Goal: Task Accomplishment & Management: Manage account settings

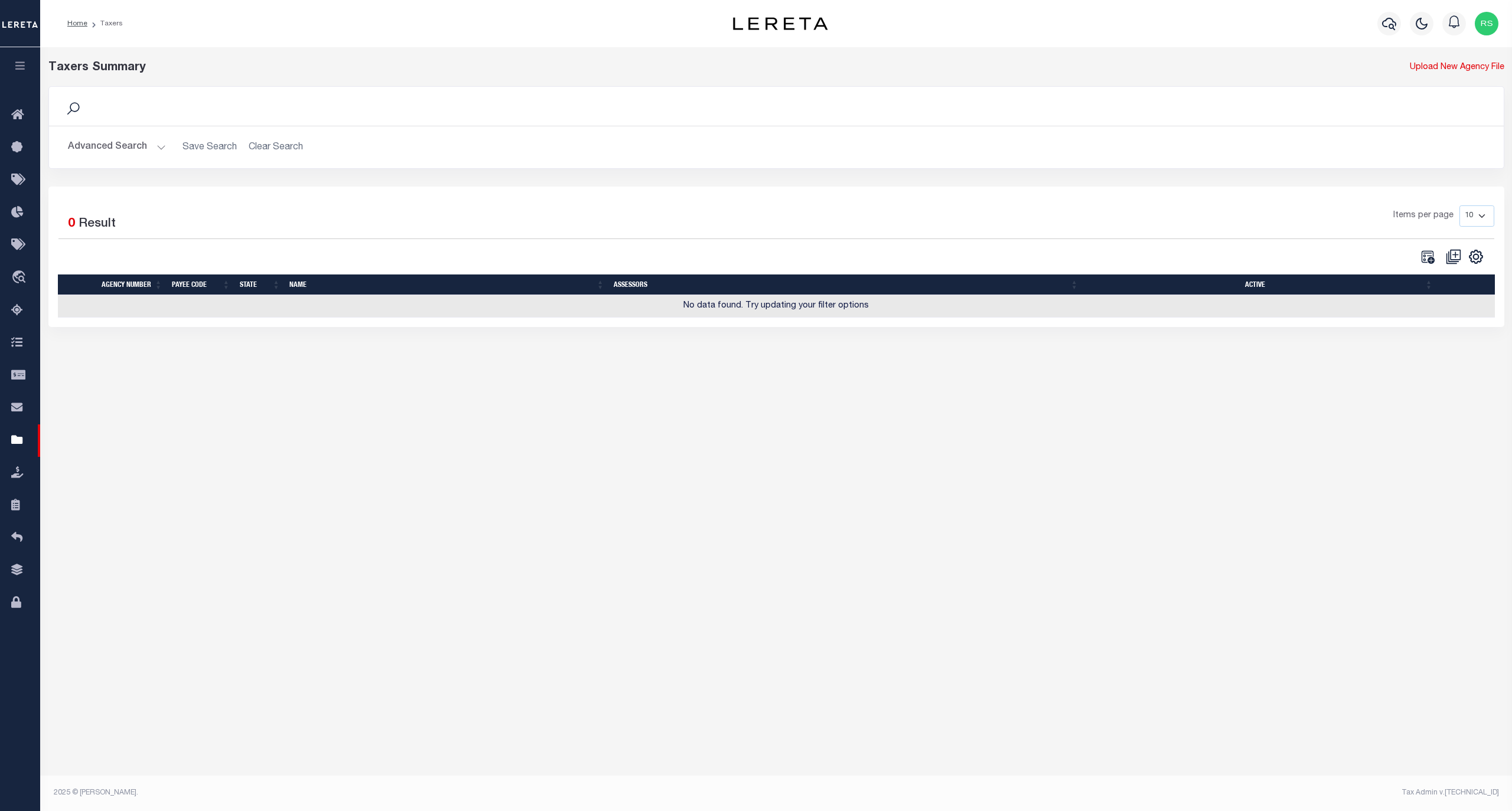
click at [111, 147] on button "Advanced Search" at bounding box center [117, 147] width 98 height 23
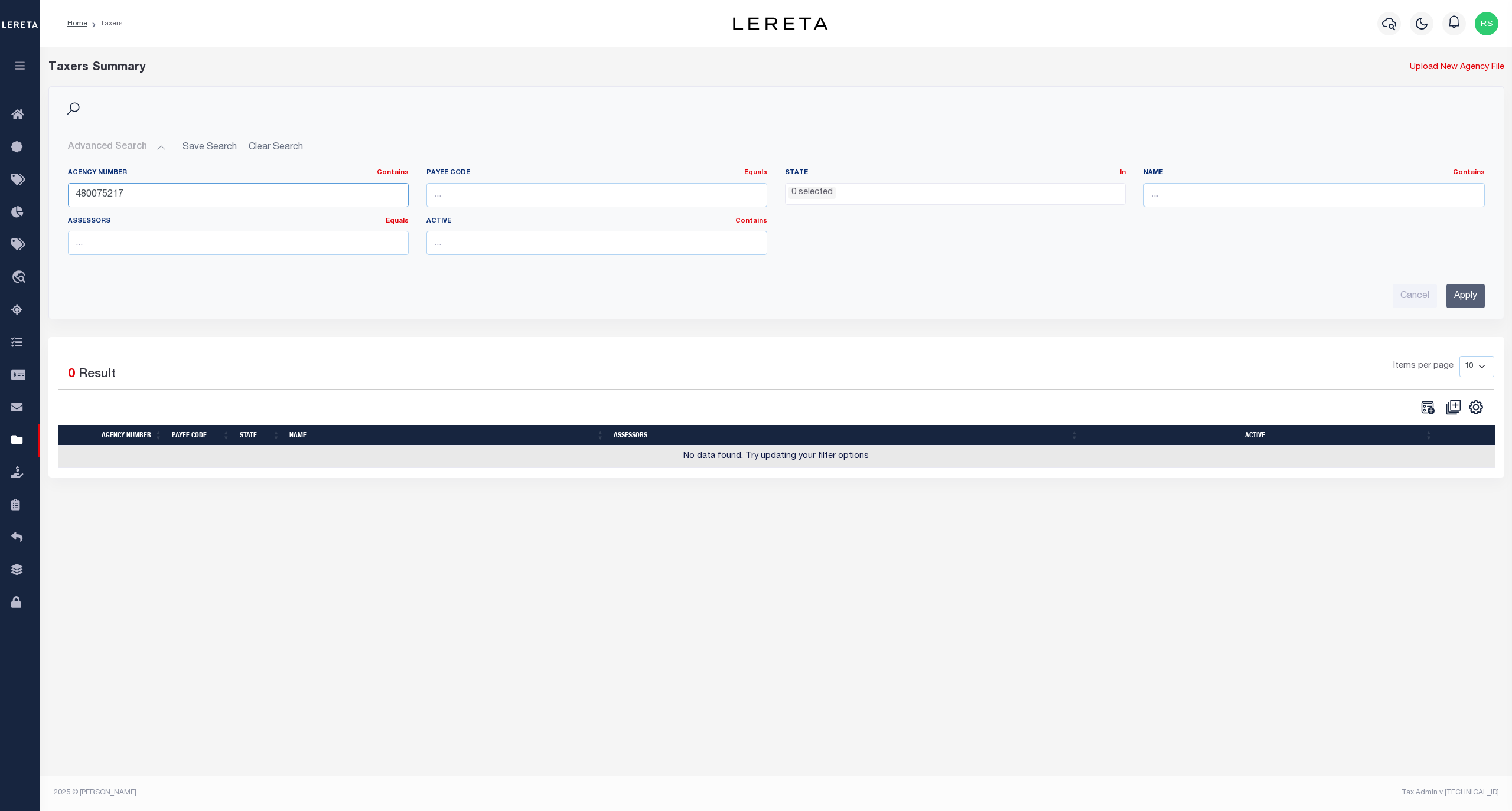
click at [111, 199] on input "480075217" at bounding box center [238, 195] width 340 height 24
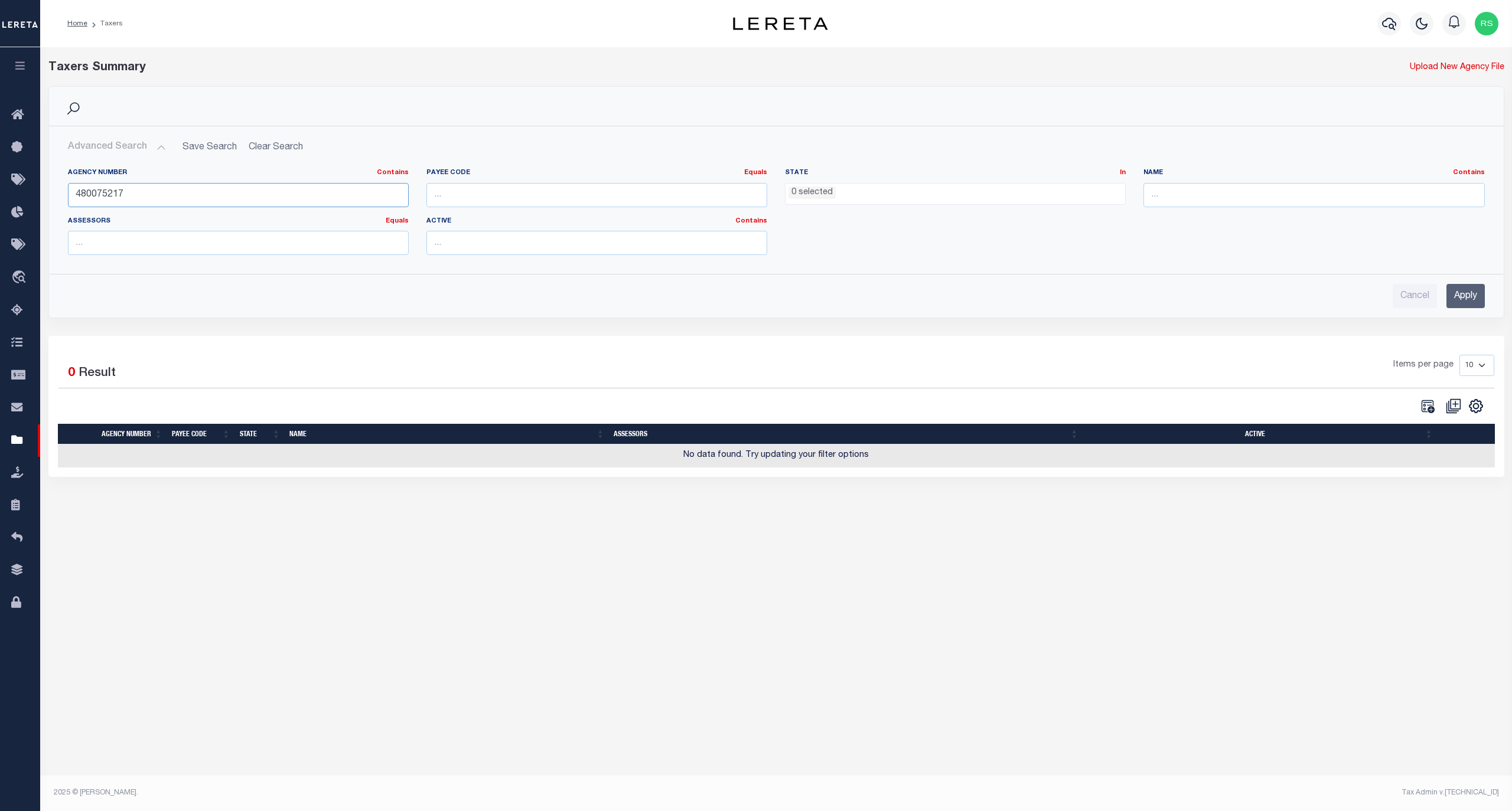
paste input "680206"
type input "480680206"
click at [1462, 293] on input "Apply" at bounding box center [1465, 296] width 38 height 24
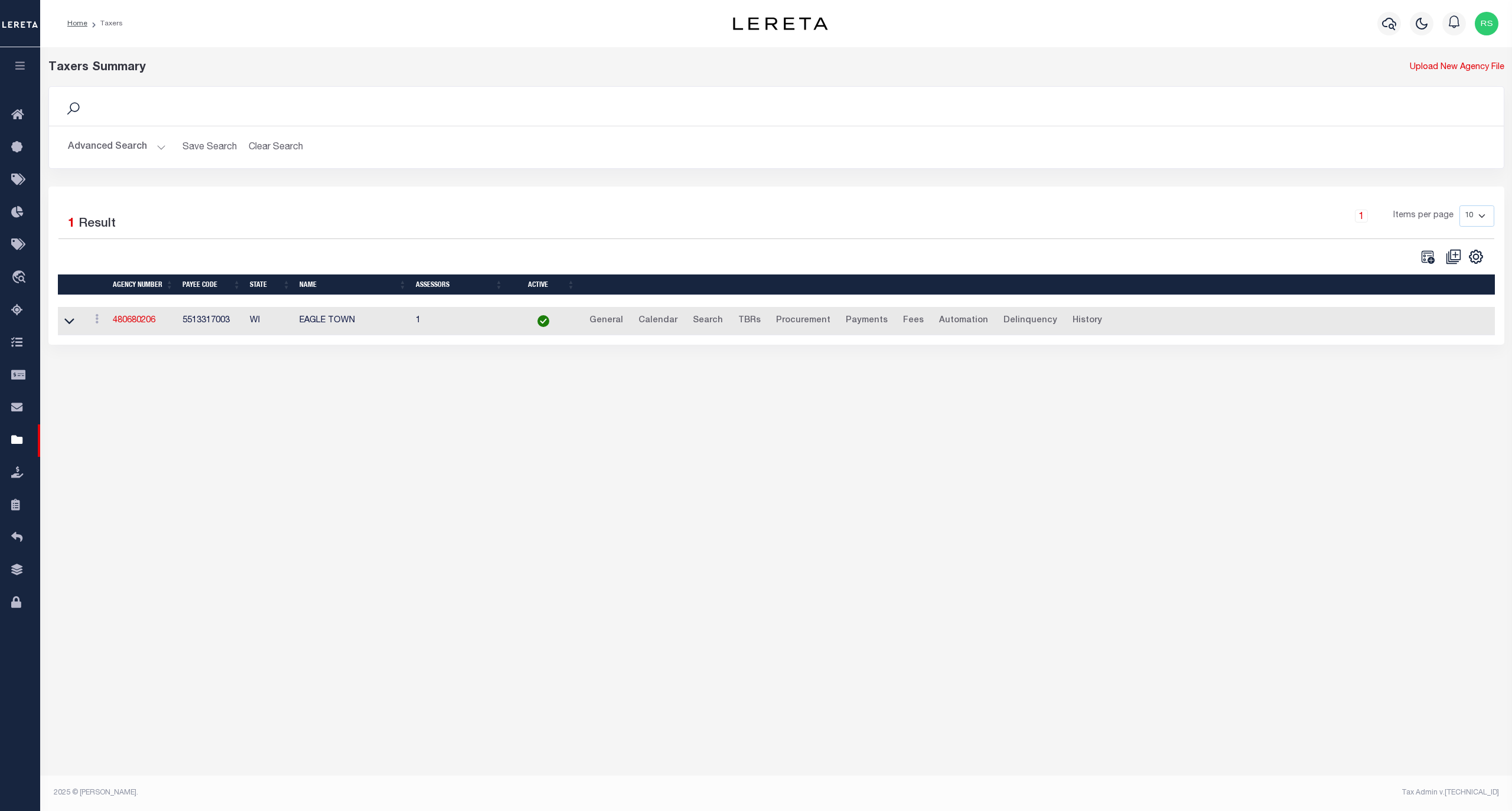
click at [117, 149] on button "Advanced Search" at bounding box center [117, 147] width 98 height 23
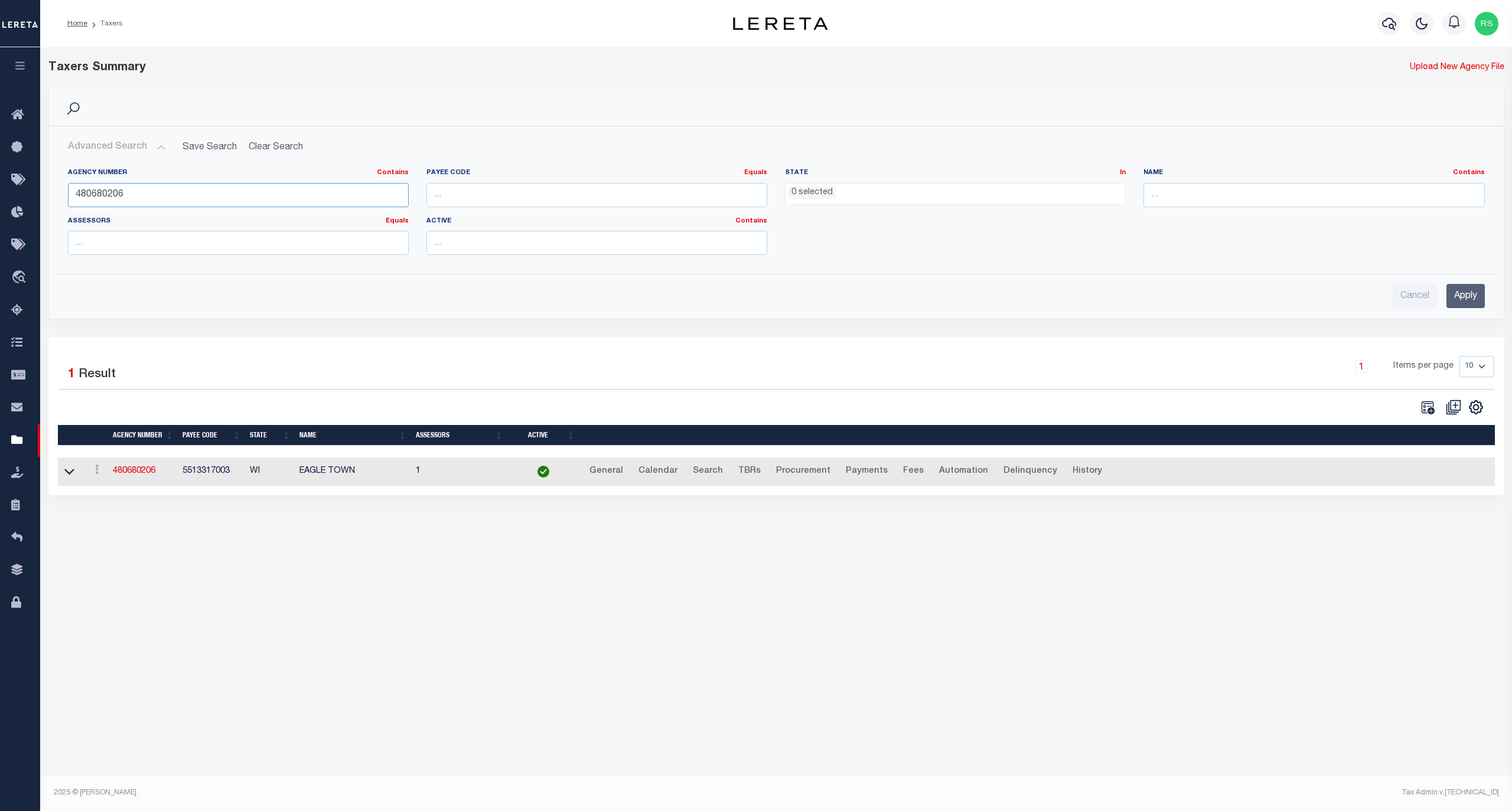
click at [137, 199] on input "480680206" at bounding box center [238, 195] width 340 height 24
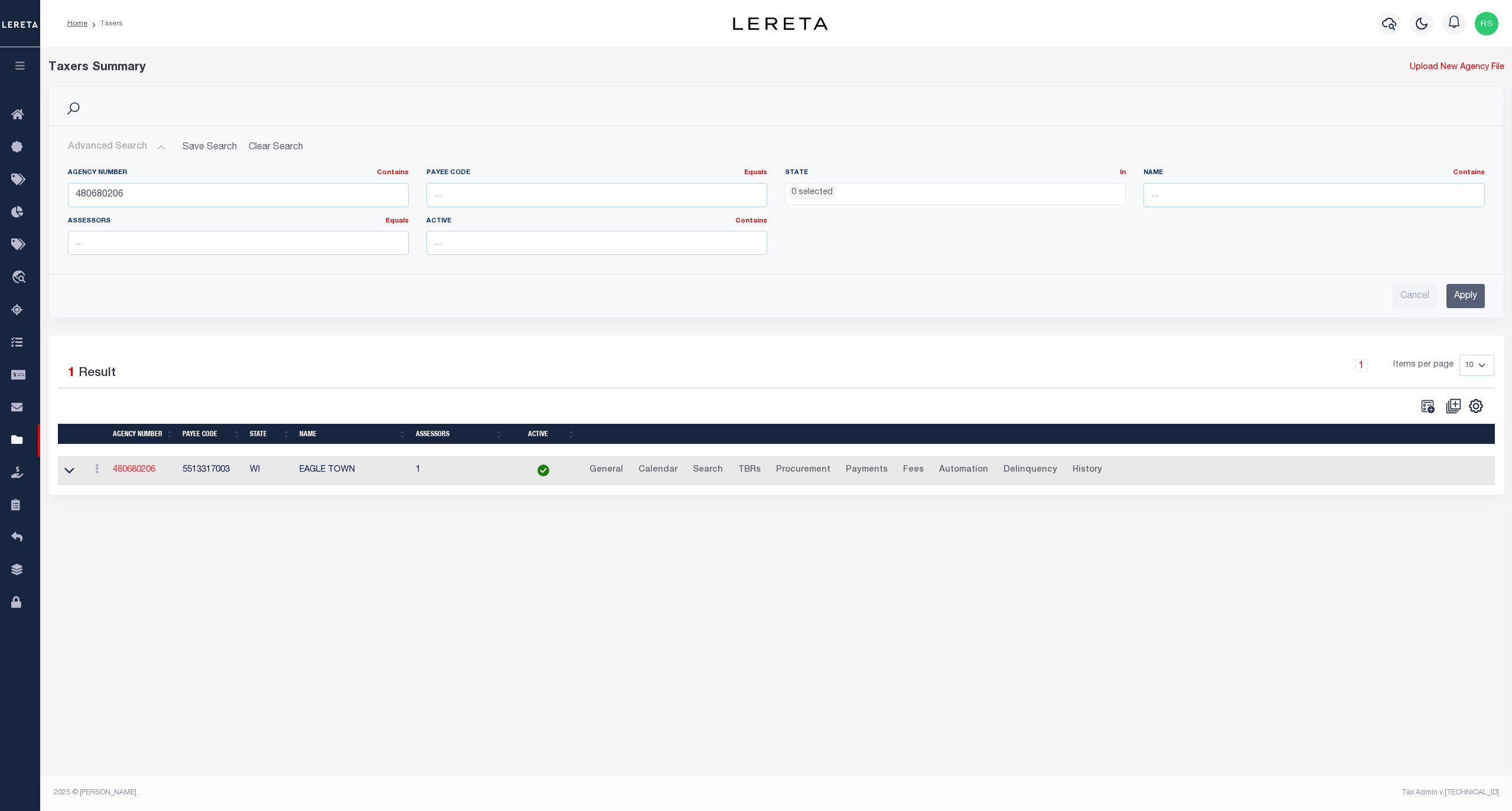
click at [143, 471] on link "480680206" at bounding box center [134, 470] width 43 height 8
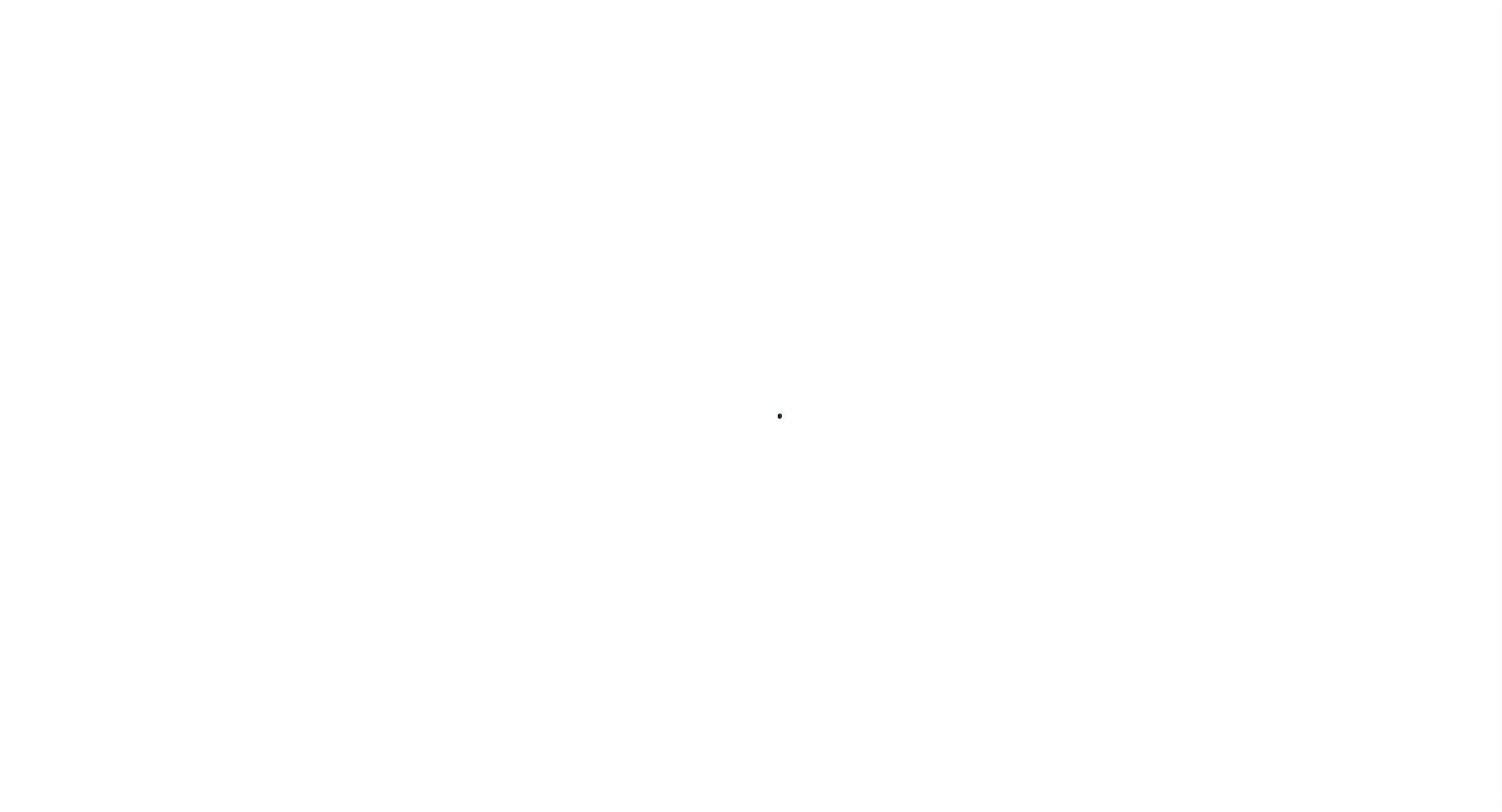
select select
checkbox input "false"
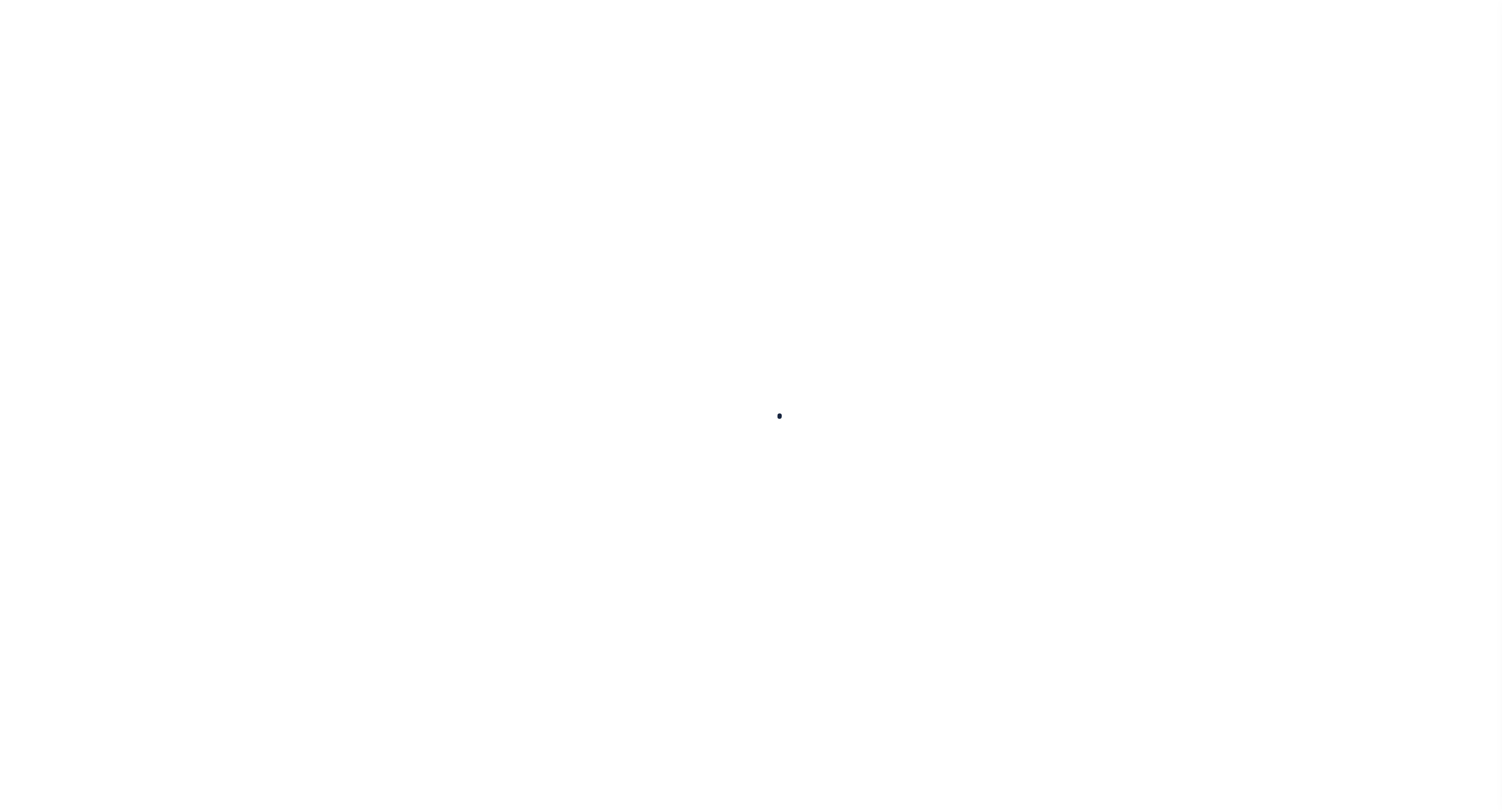
checkbox input "false"
type input "5513317003"
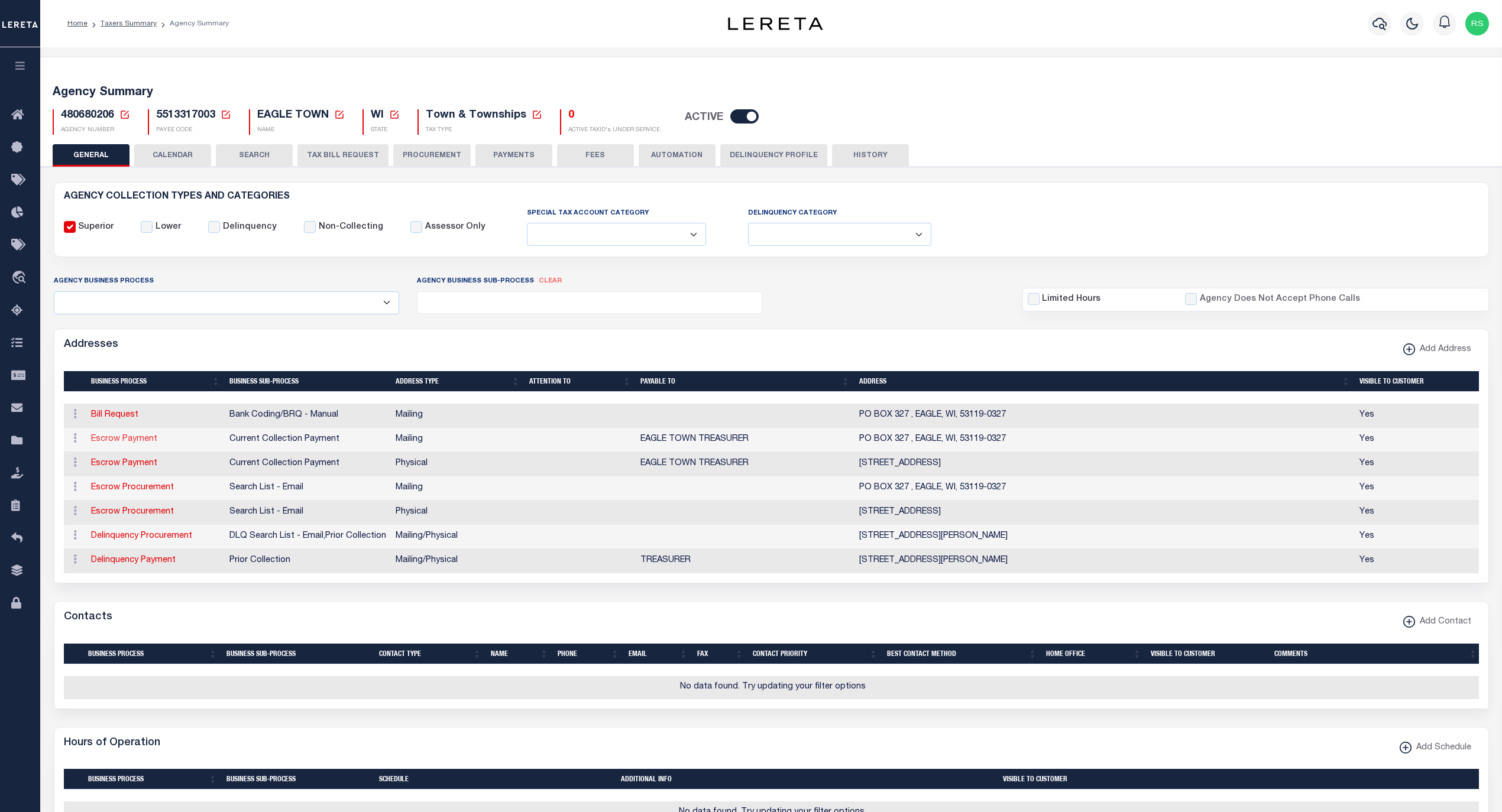
click at [141, 443] on link "Escrow Payment" at bounding box center [124, 438] width 66 height 8
select select "1"
checkbox input "false"
select select
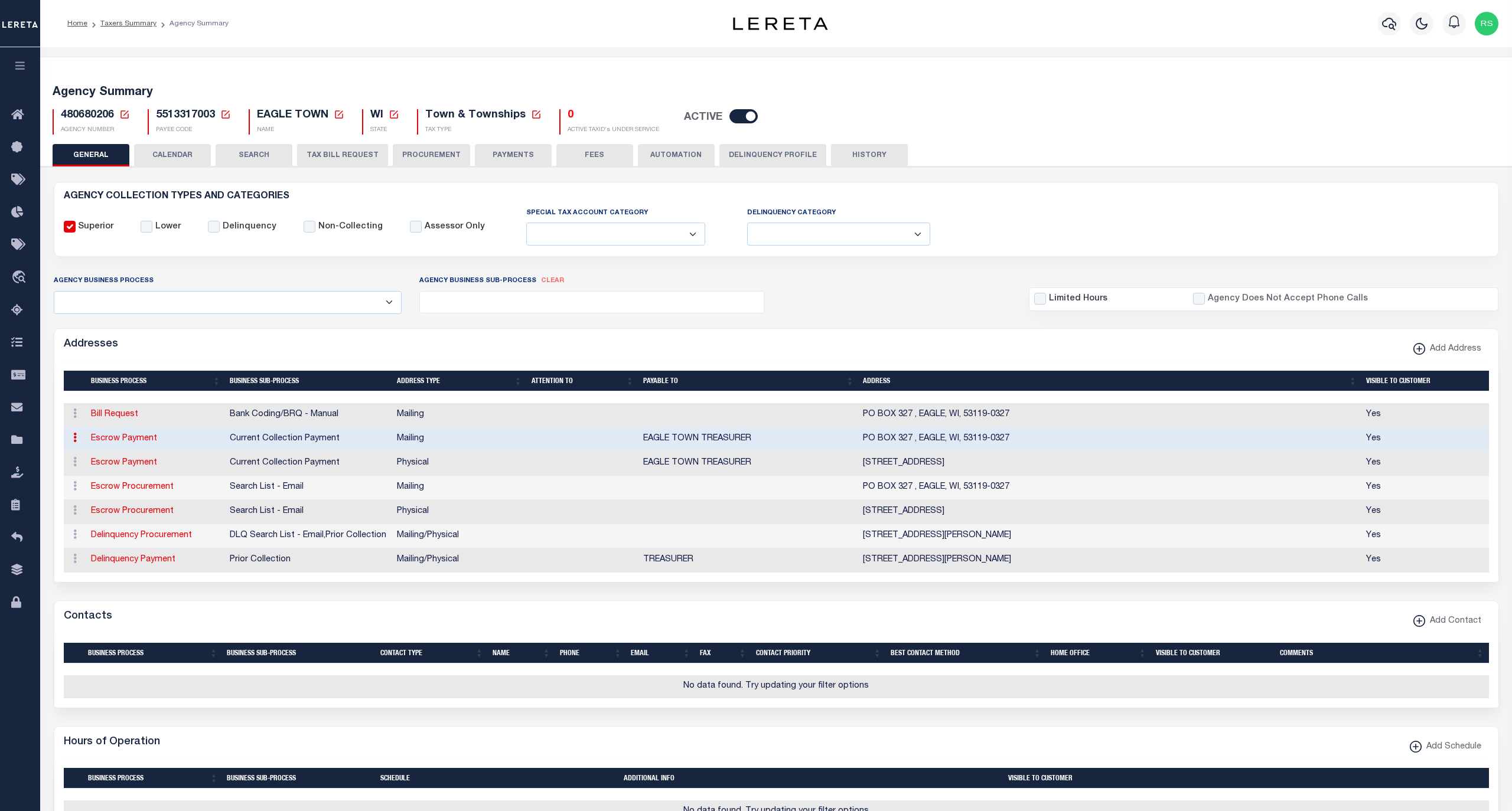
type input "PO BOX 327"
type input "EAGLE"
select select "WI"
type input "53119-0327"
checkbox input "true"
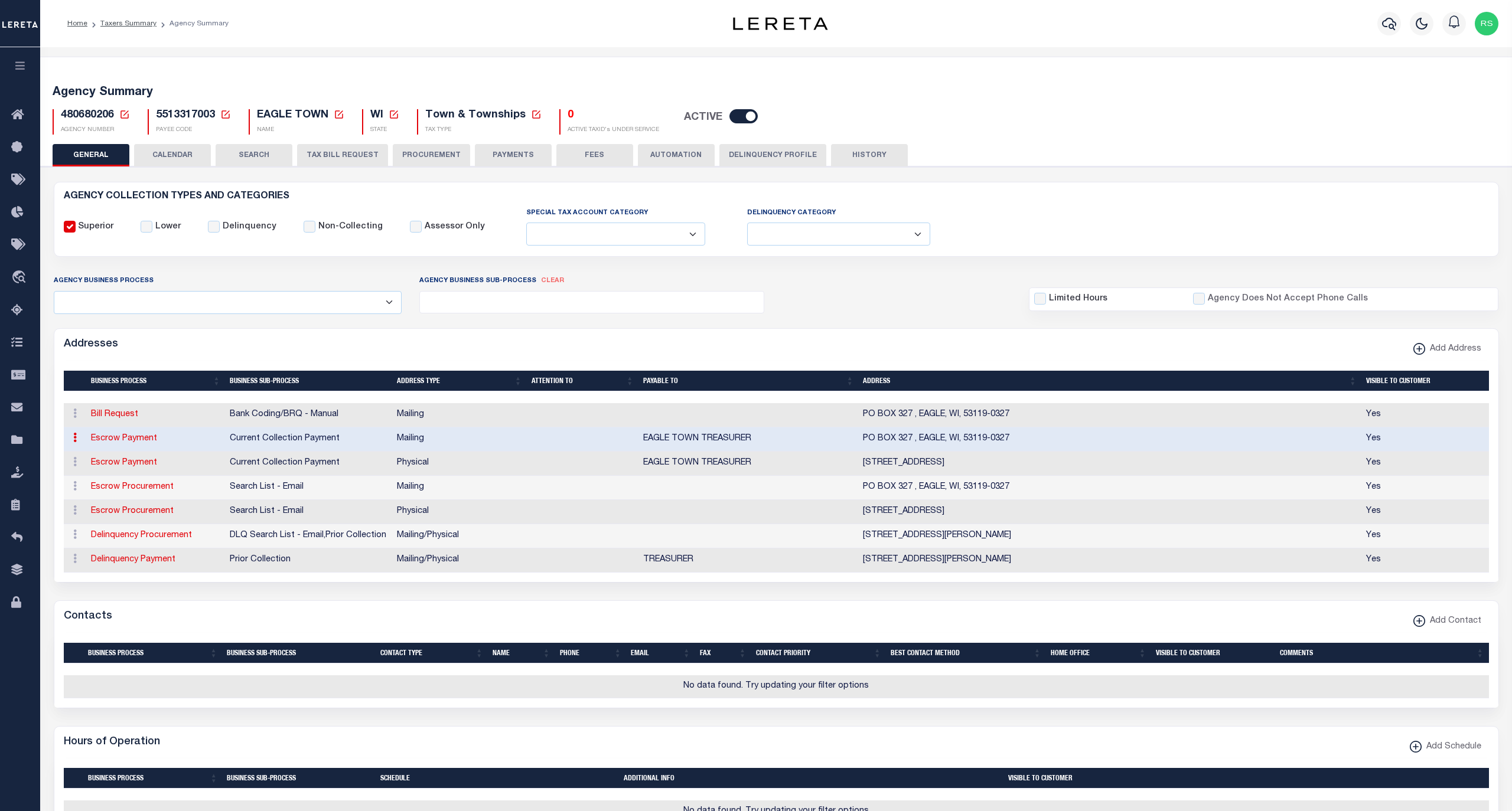
type input "EAGLE TOWN TREASURER"
select select "3"
select select "11"
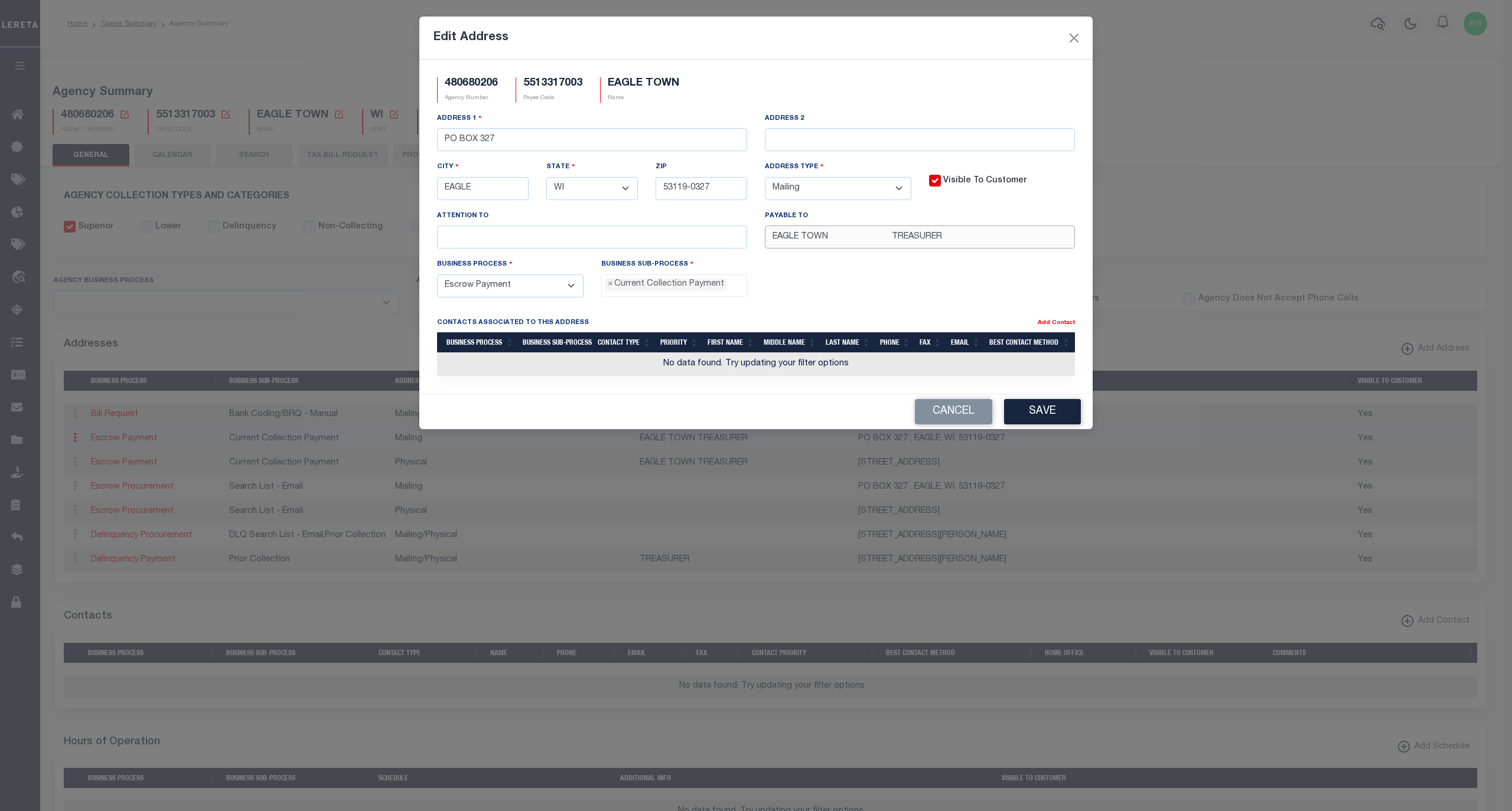
click at [861, 240] on input "EAGLE TOWN TREASURER" at bounding box center [919, 236] width 310 height 23
click at [870, 297] on div "Business Process - Select - Automation Bill Request Delinquency Payment Delinqu…" at bounding box center [756, 282] width 656 height 49
drag, startPoint x: 832, startPoint y: 240, endPoint x: 839, endPoint y: 244, distance: 8.1
click at [832, 239] on input "EAGLE TOWN TREASURER" at bounding box center [919, 236] width 310 height 23
type input "EAGLE TOWN TREASURER"
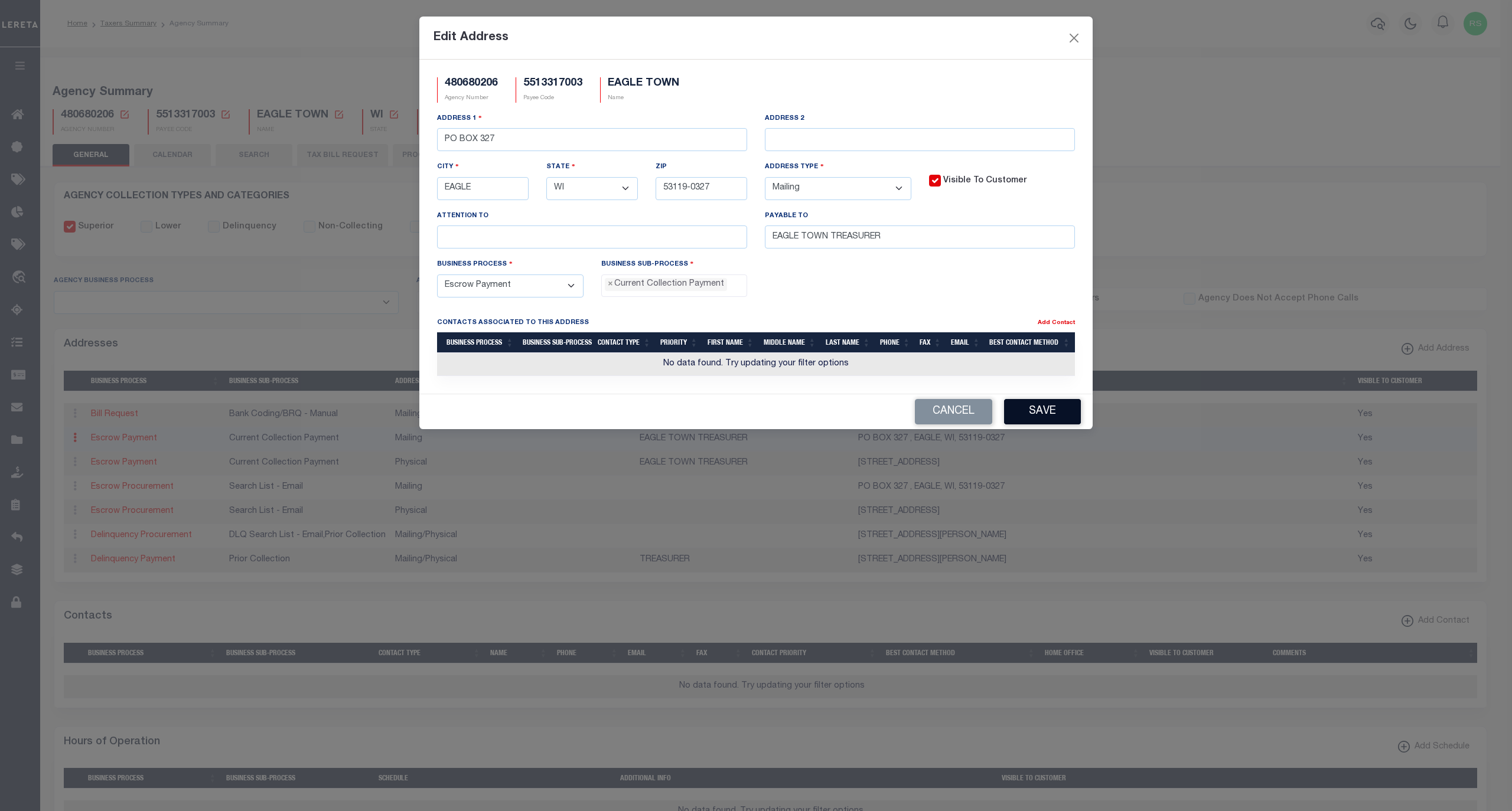
click at [1054, 418] on button "Save" at bounding box center [1042, 411] width 77 height 25
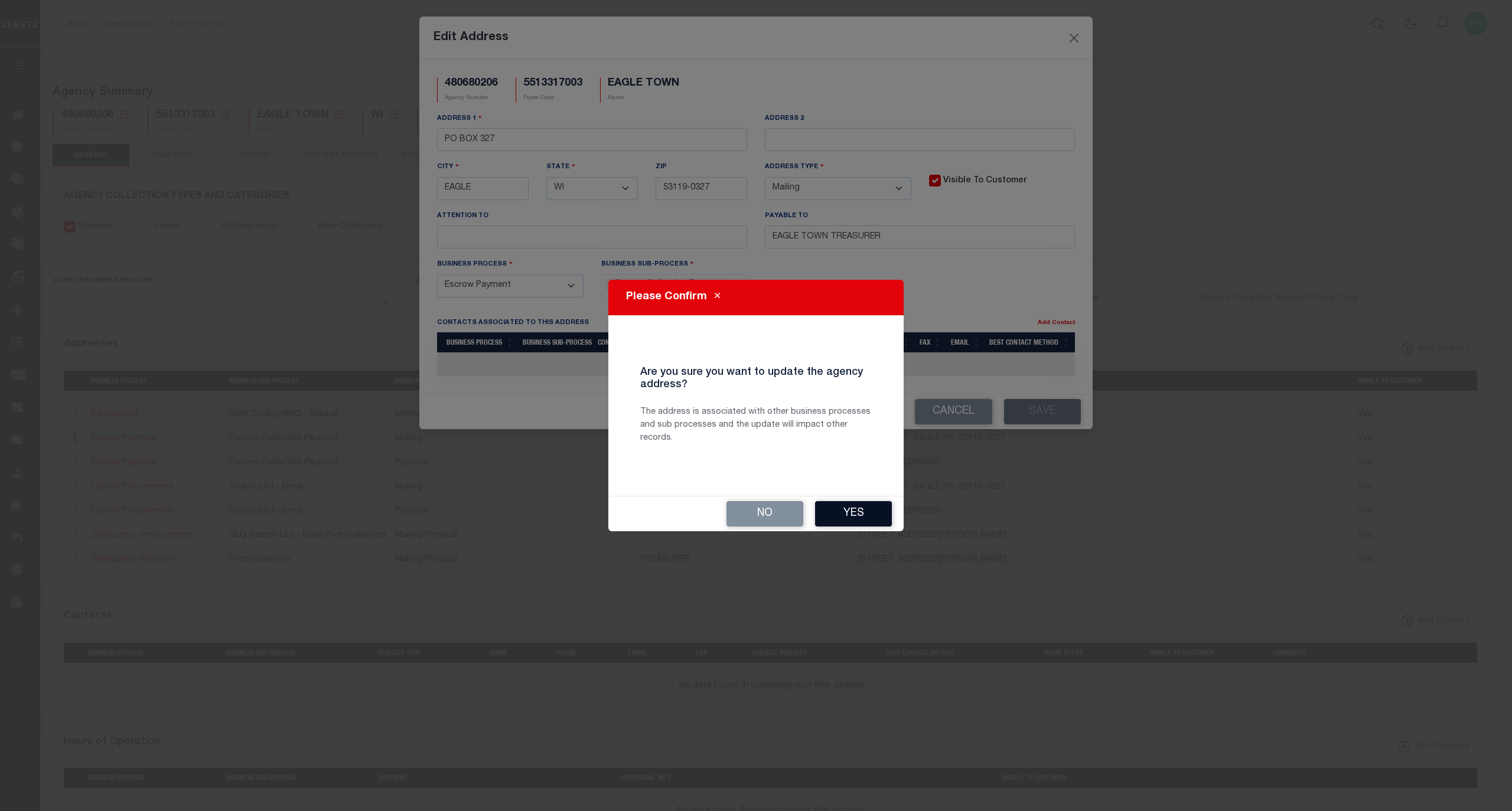
click at [867, 515] on button "Yes" at bounding box center [853, 513] width 77 height 25
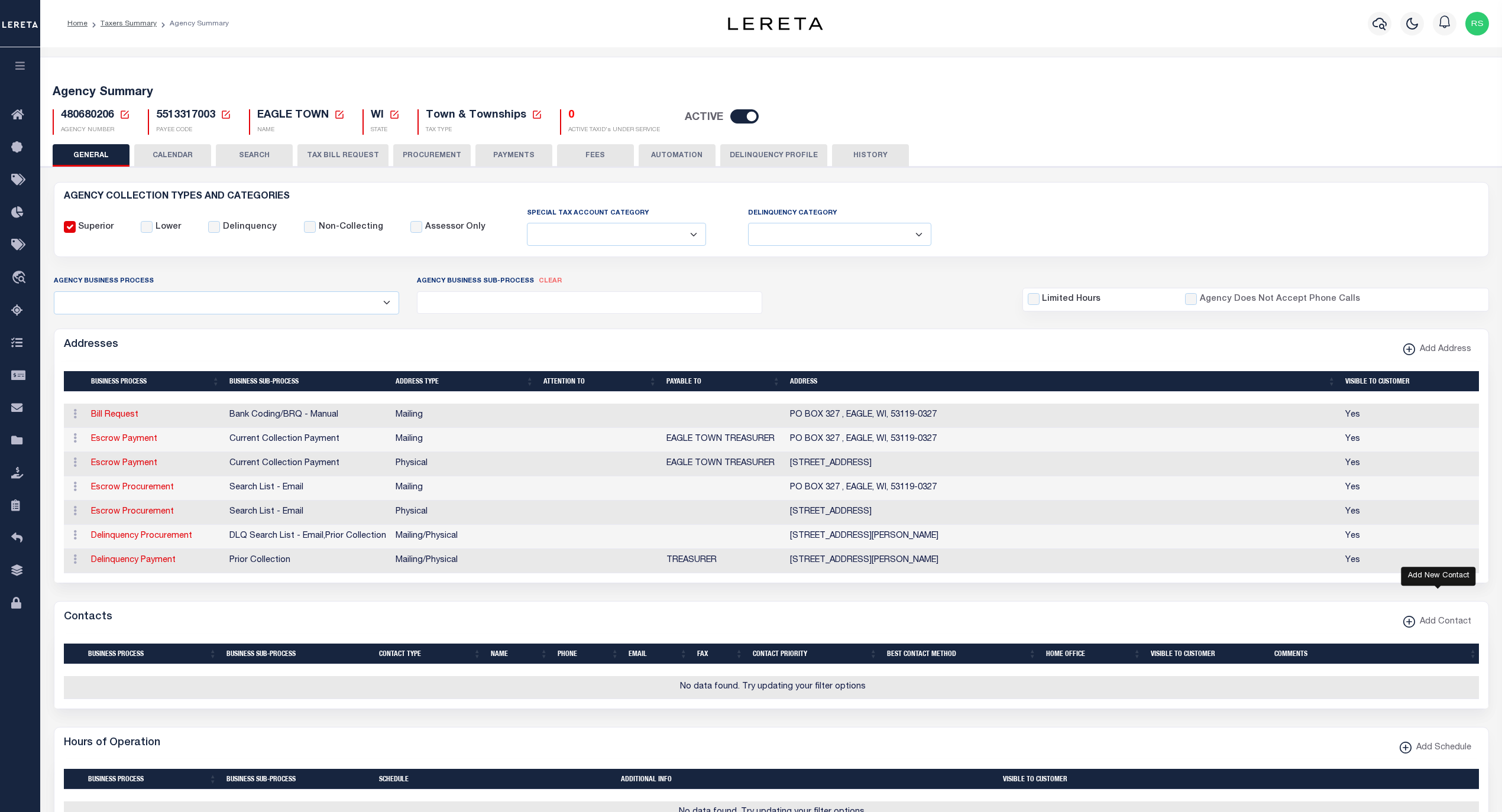
click at [1437, 629] on span "Add Contact" at bounding box center [1443, 622] width 56 height 13
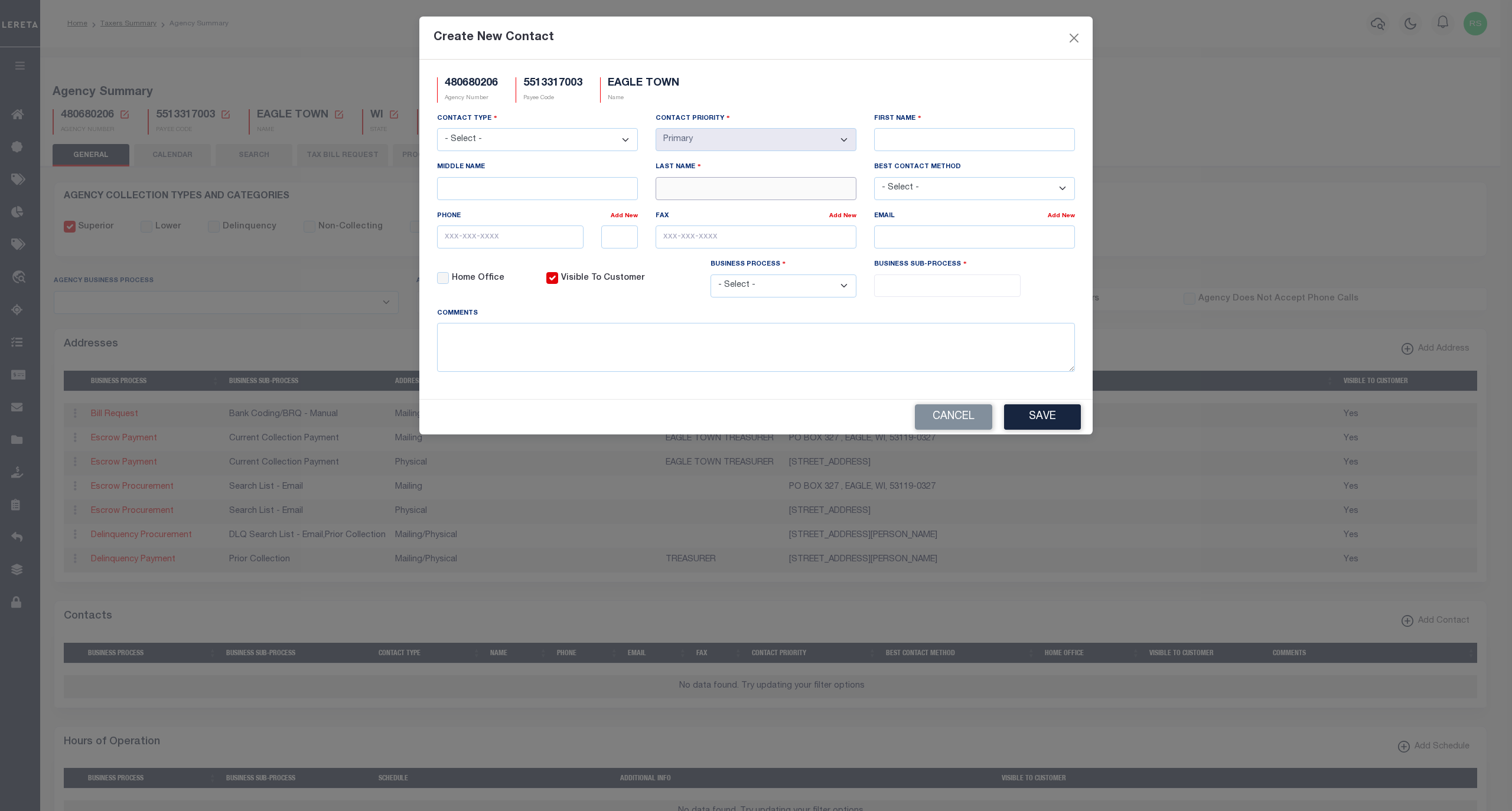
click at [662, 195] on input "Last Name" at bounding box center [756, 189] width 201 height 23
paste input "MERCIA CHRISTIAN"
type input "MERCIA CHRISTIAN"
click at [881, 148] on input "First Name" at bounding box center [974, 139] width 201 height 23
paste input "MERCIA CHRISTIAN"
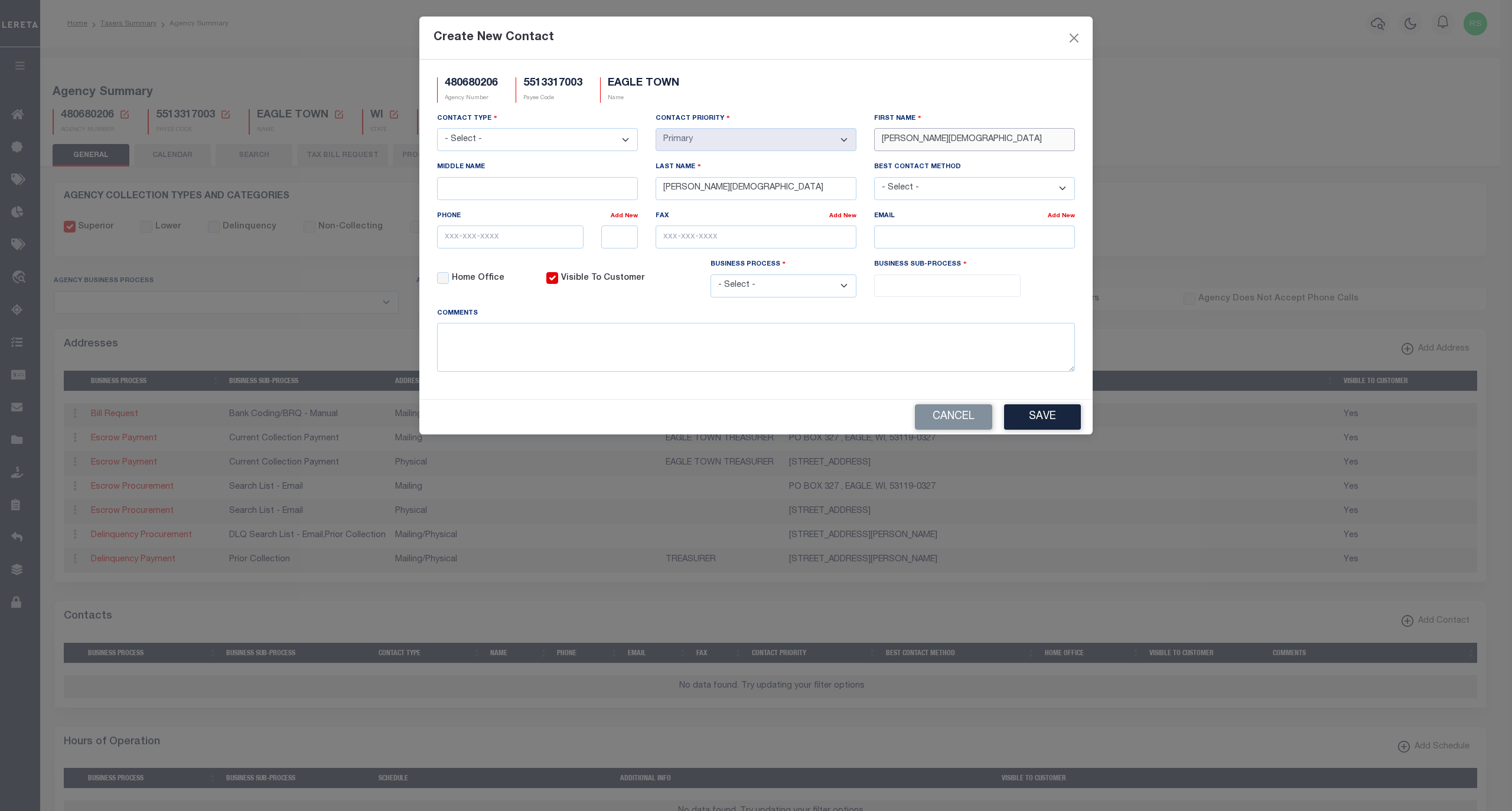
click at [935, 142] on input "MERCIA CHRISTIAN" at bounding box center [974, 139] width 201 height 23
type input "MERCIA"
click at [677, 193] on input "MERCIA CHRISTIAN" at bounding box center [756, 189] width 201 height 23
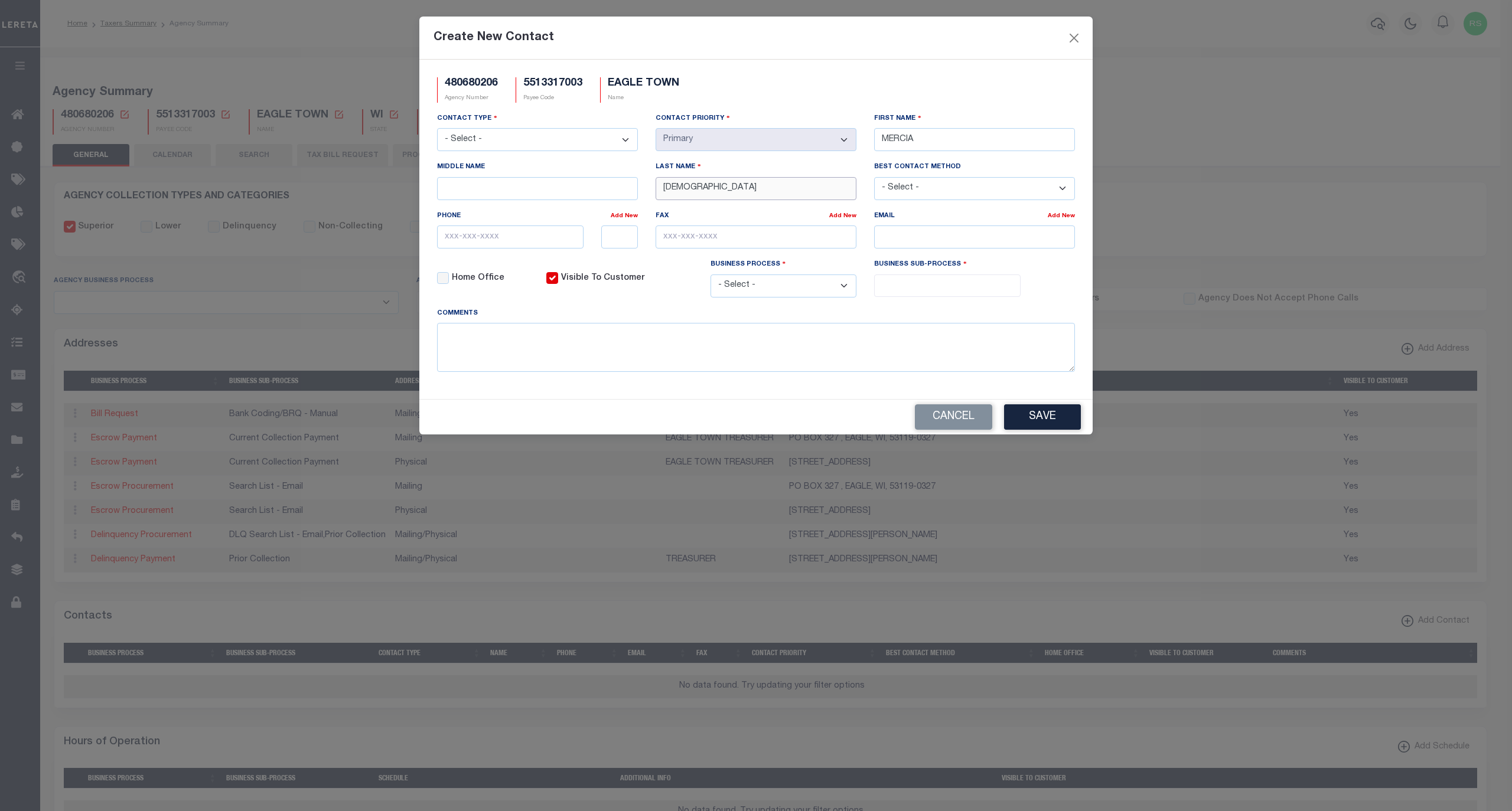
type input "CHRISTIAN"
click at [915, 232] on input "email" at bounding box center [974, 236] width 201 height 23
paste input "CLERK@TOWNOFEAGLEWI.GOV"
type input "CLERK@TOWNOFEAGLEWI.GOV"
click at [548, 242] on input "text" at bounding box center [510, 236] width 147 height 23
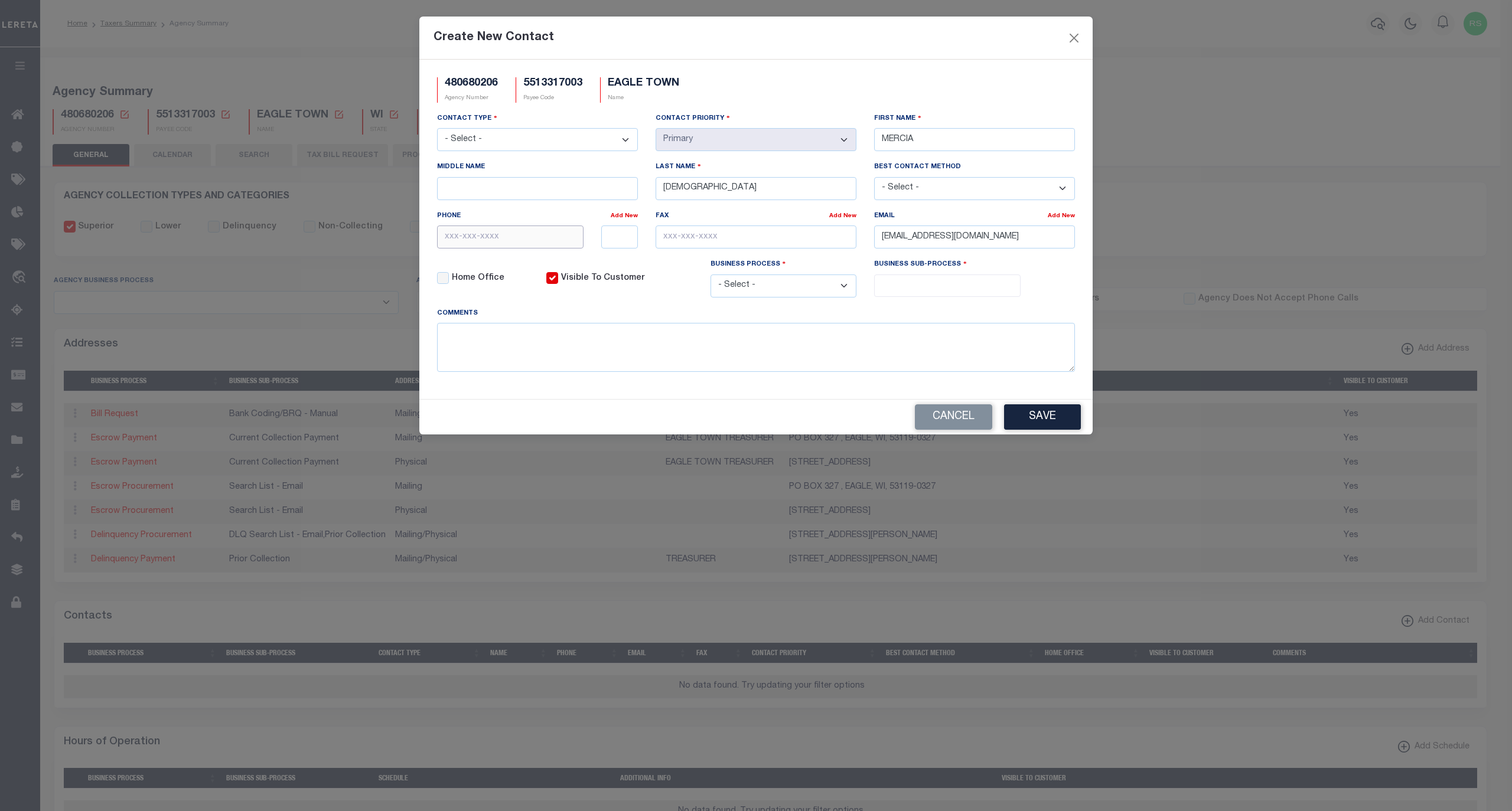
paste input "262-594-5800"
type input "262-594-5800"
click at [679, 242] on input "text" at bounding box center [756, 236] width 201 height 23
paste input "262-594-5820"
type input "262-594-5820"
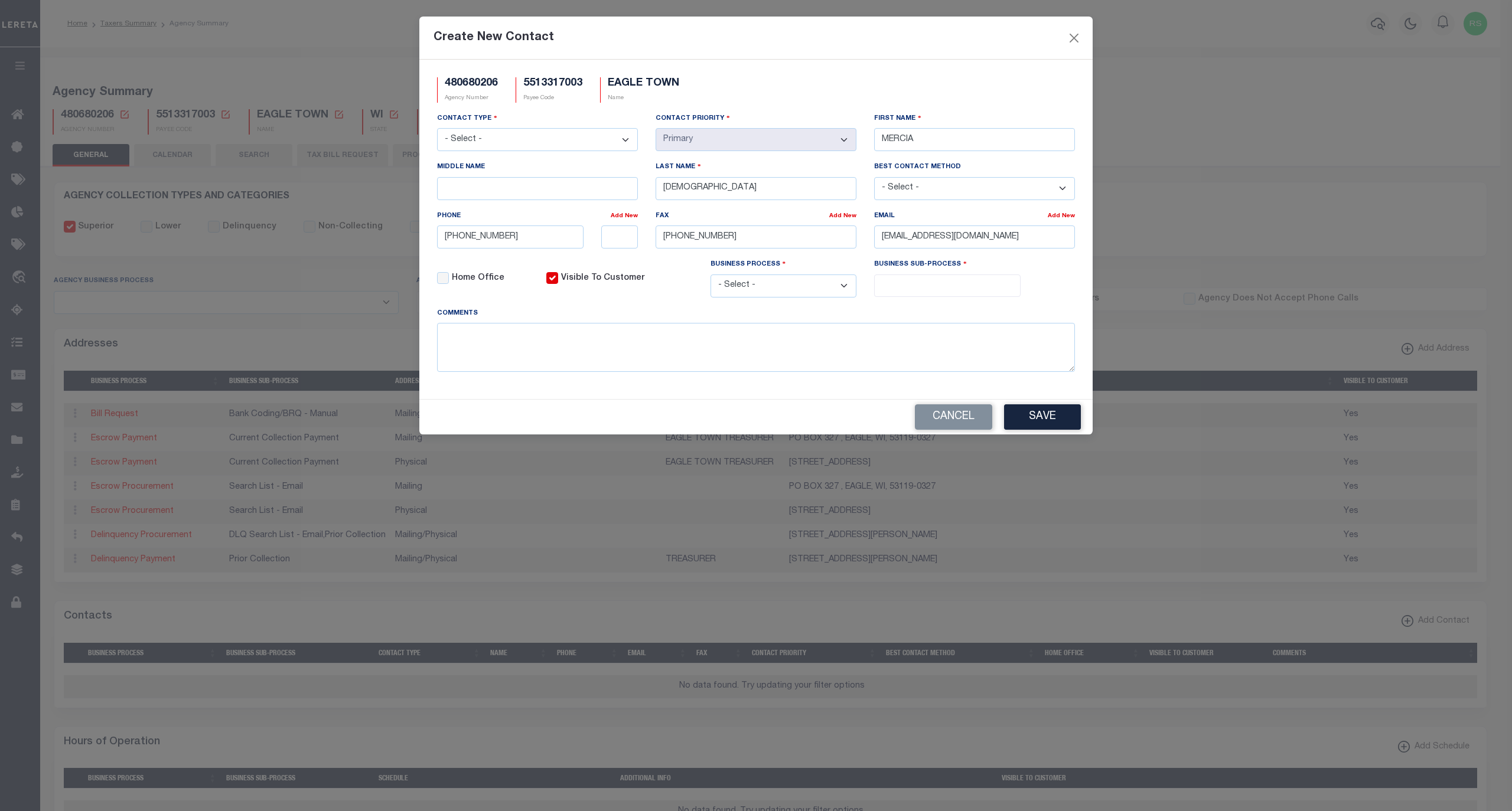
click at [779, 297] on select "- Select - All Automation Bill Request Delinquency Payment Delinquency Procurem…" at bounding box center [783, 285] width 147 height 23
select select "6"
click at [711, 279] on select "- Select - All Automation Bill Request Delinquency Payment Delinquency Procurem…" at bounding box center [783, 285] width 147 height 23
click at [902, 291] on input "search" at bounding box center [946, 284] width 139 height 13
select select "31"
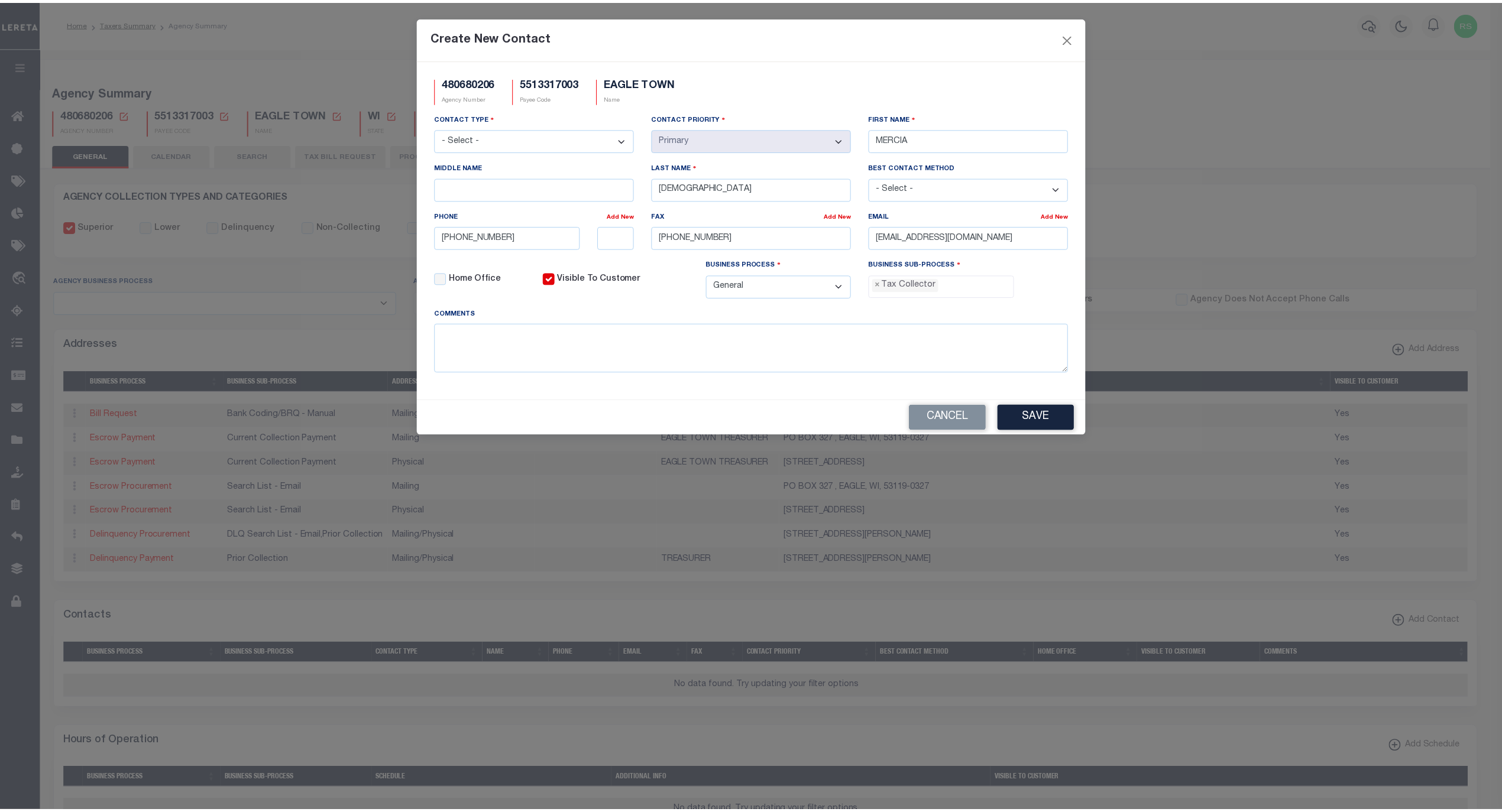
scroll to position [31, 0]
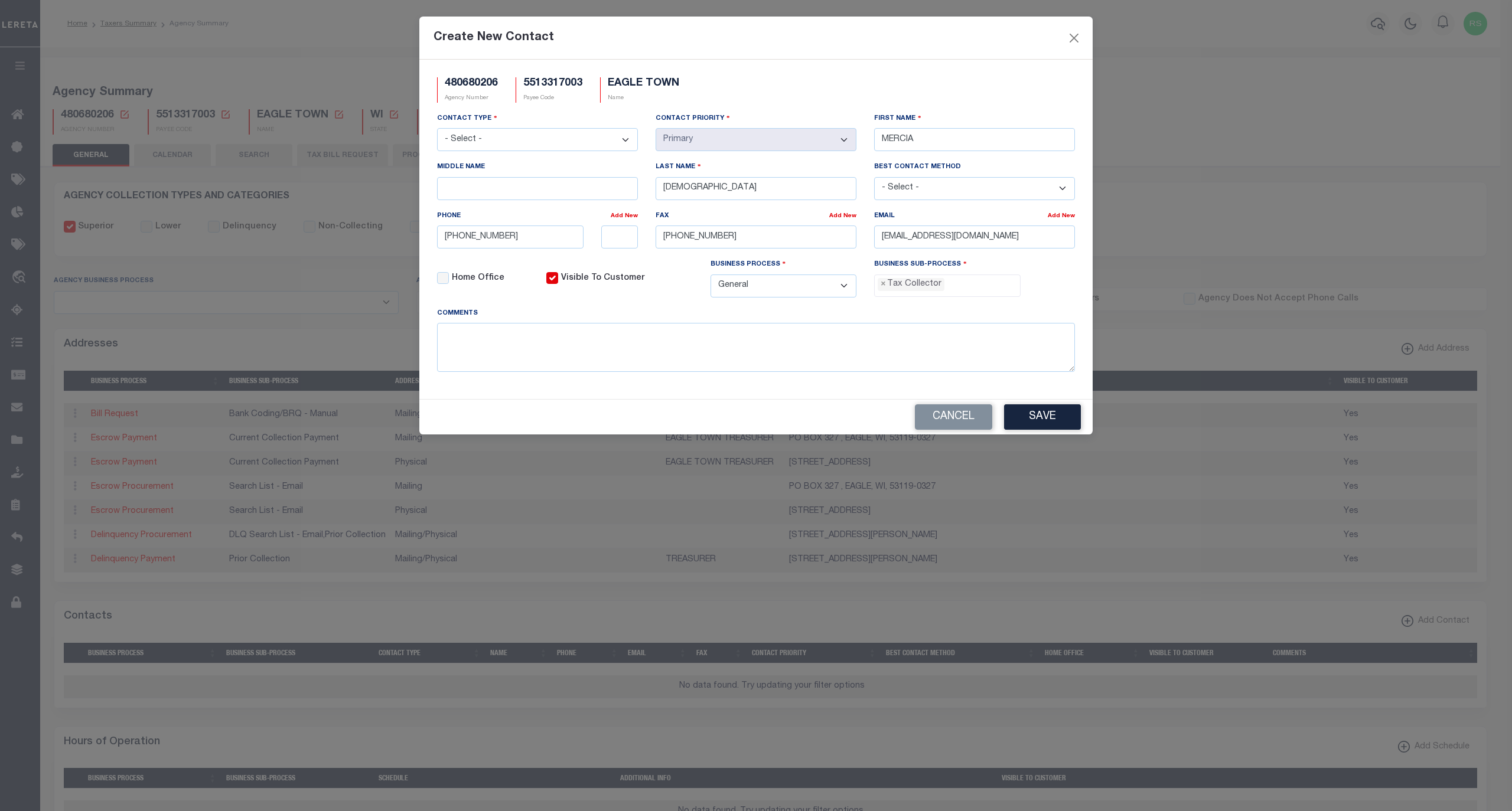
click at [601, 133] on select "- Select - Assessor Clerk Internal Contacts 1 Internal Contacts 2 Internal Cont…" at bounding box center [537, 139] width 201 height 23
select select "2"
click at [437, 130] on select "- Select - Assessor Clerk Internal Contacts 1 Internal Contacts 2 Internal Cont…" at bounding box center [537, 139] width 201 height 23
click at [1033, 425] on button "Save" at bounding box center [1042, 416] width 77 height 25
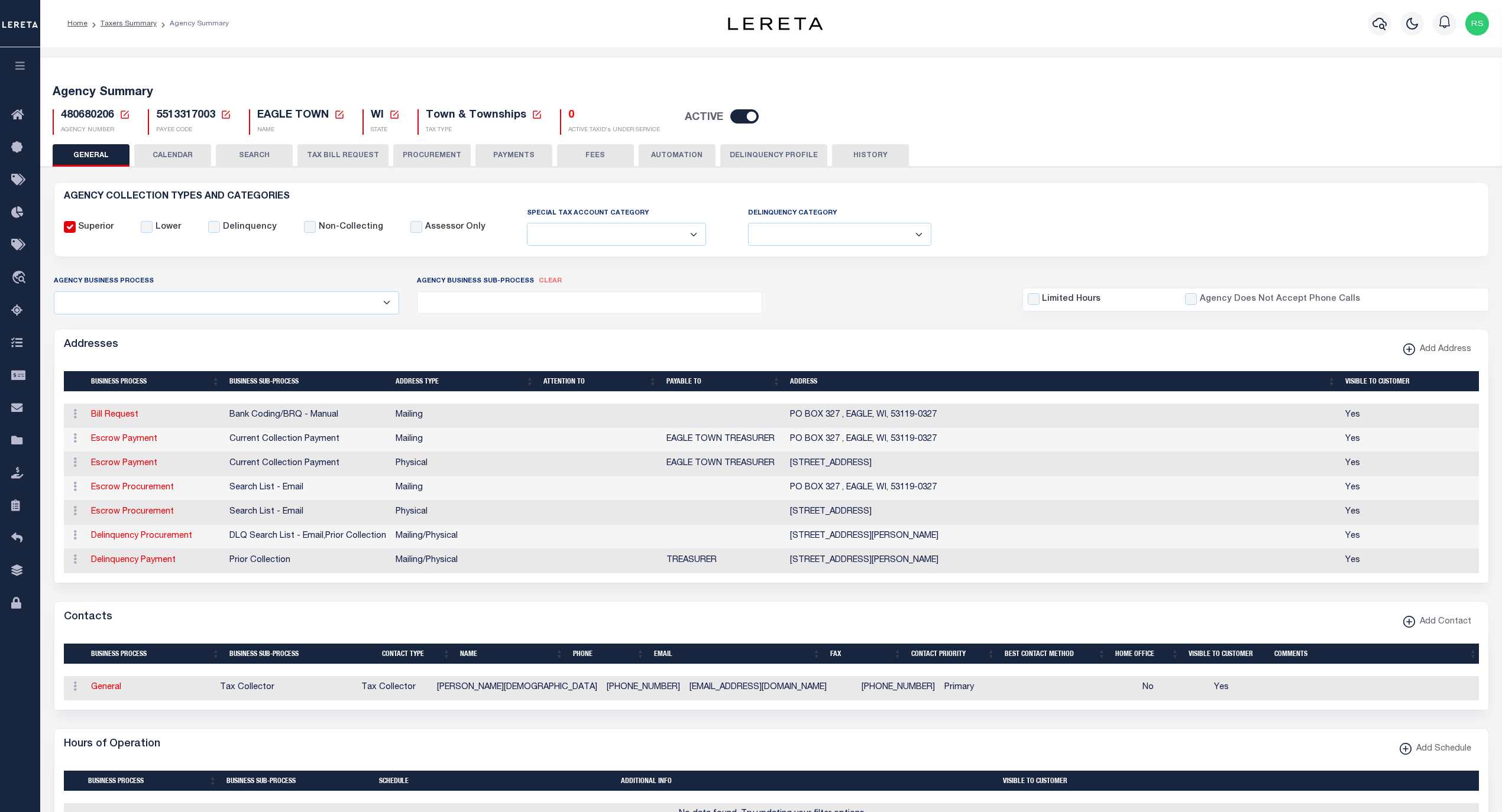
click at [839, 599] on form "AGENCY COLLECTION TYPES AND CATEGORIES Superior Lower Delinquency Non-Collectin…" at bounding box center [771, 700] width 1435 height 1038
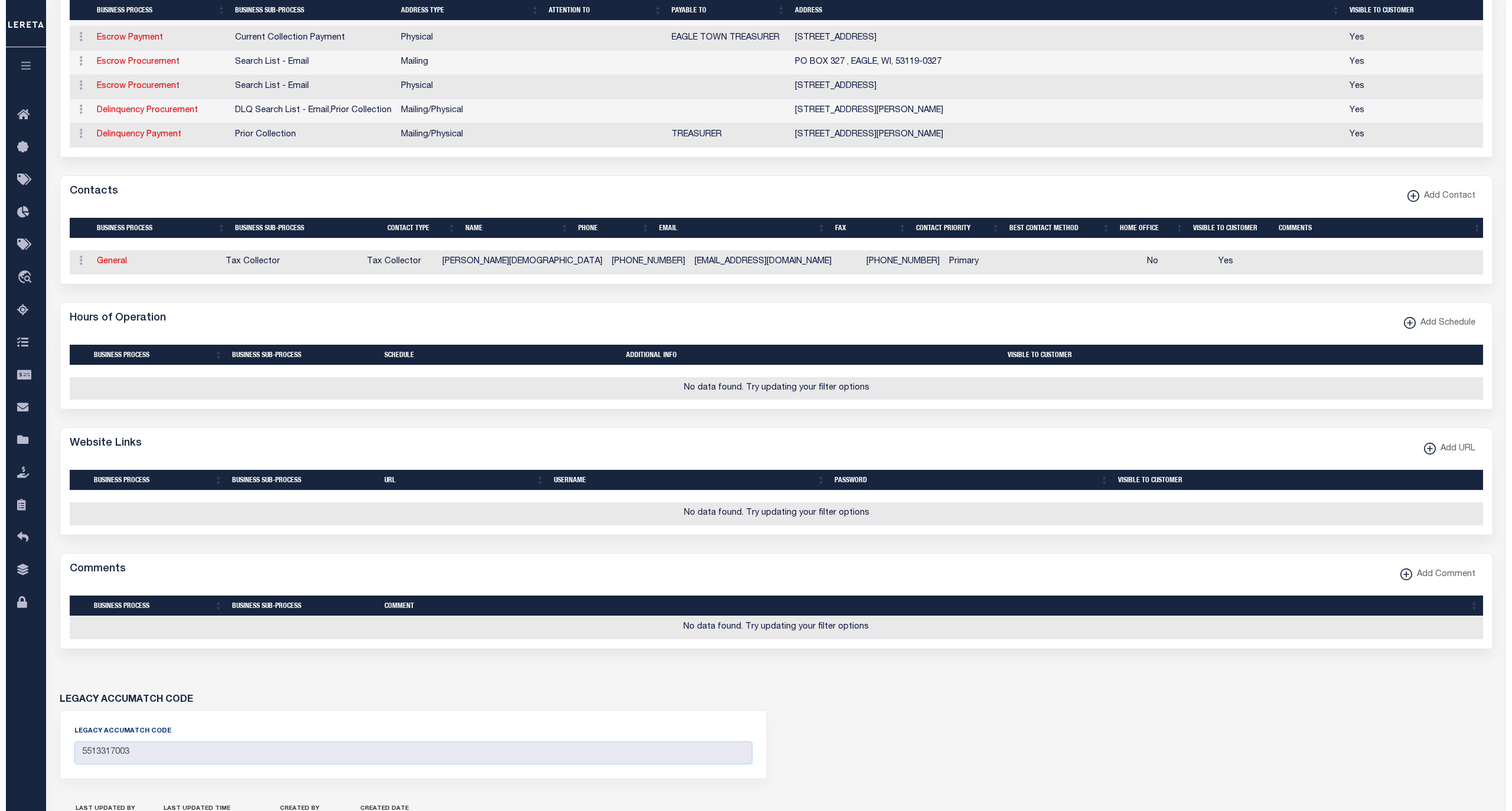
scroll to position [498, 0]
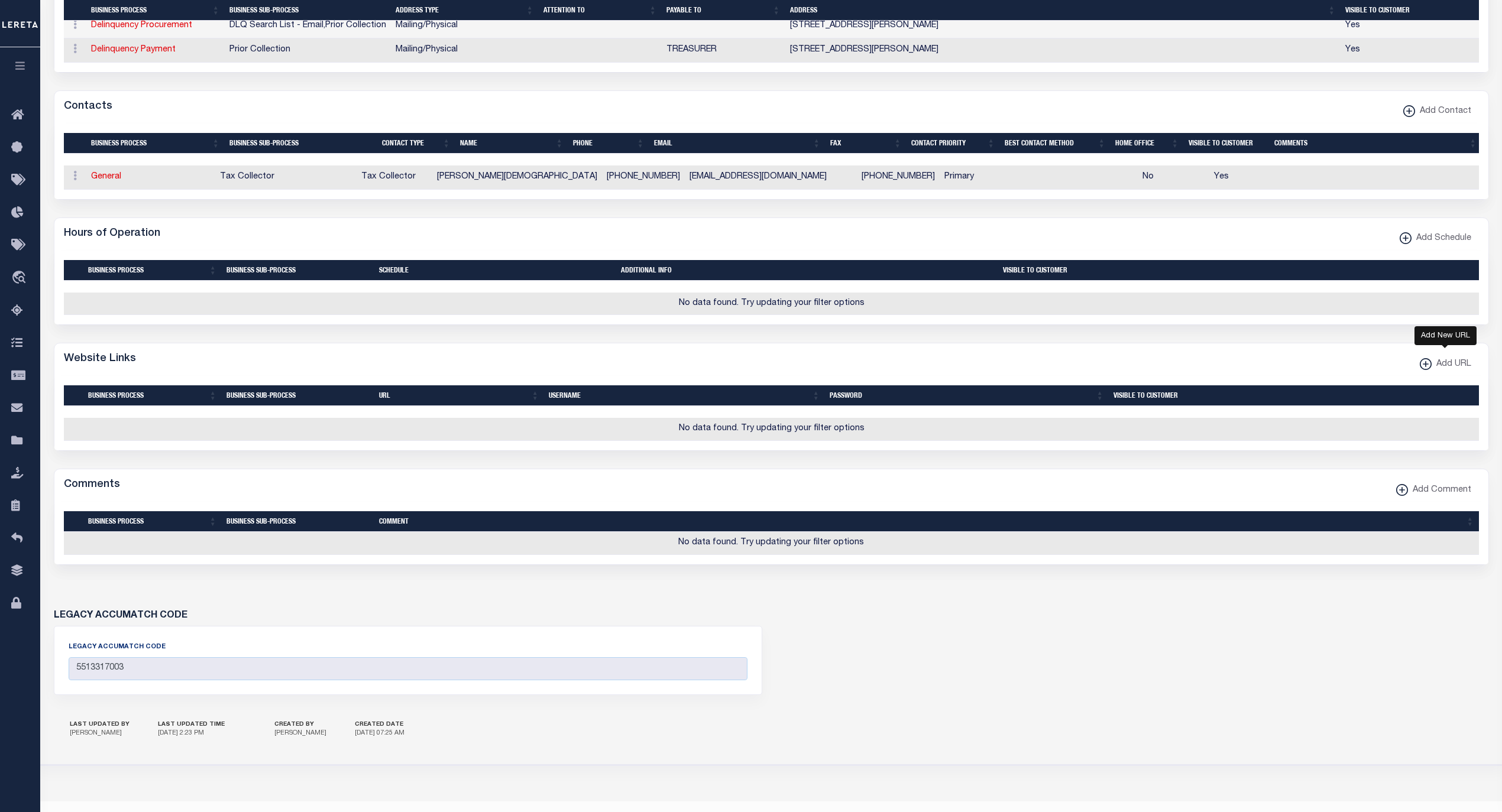
click at [1431, 372] on span "Add URL" at bounding box center [1451, 365] width 40 height 13
select select
checkbox input "true"
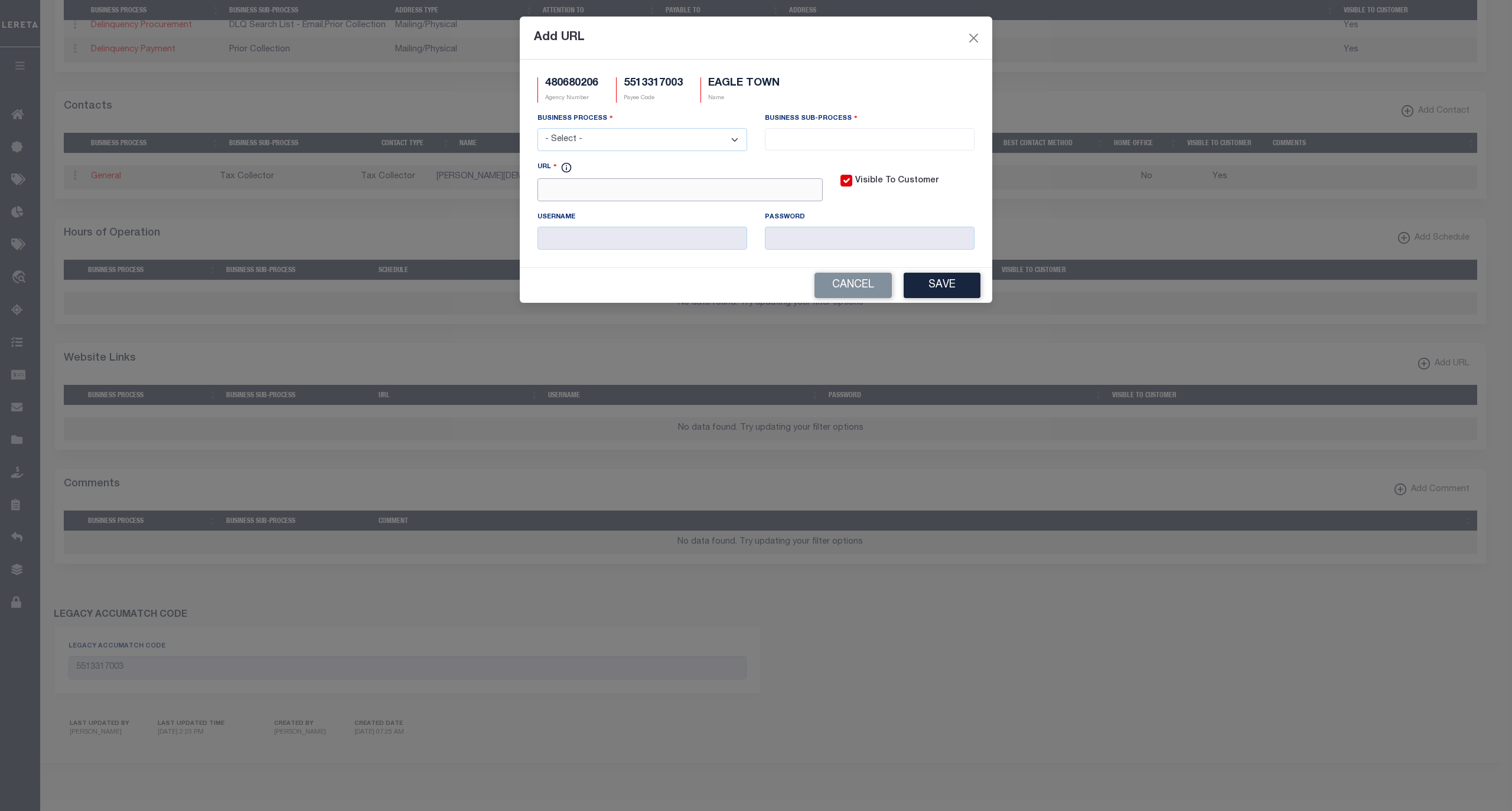
click at [632, 196] on input "URL" at bounding box center [680, 190] width 285 height 23
paste input "http://tax.waukeshacounty.gov/"
type input "http://tax.waukeshacounty.gov/"
click at [643, 145] on select "- Select - All Automation Bill Request Delinquency Payment Delinquency Procurem…" at bounding box center [642, 139] width 210 height 23
select select "6"
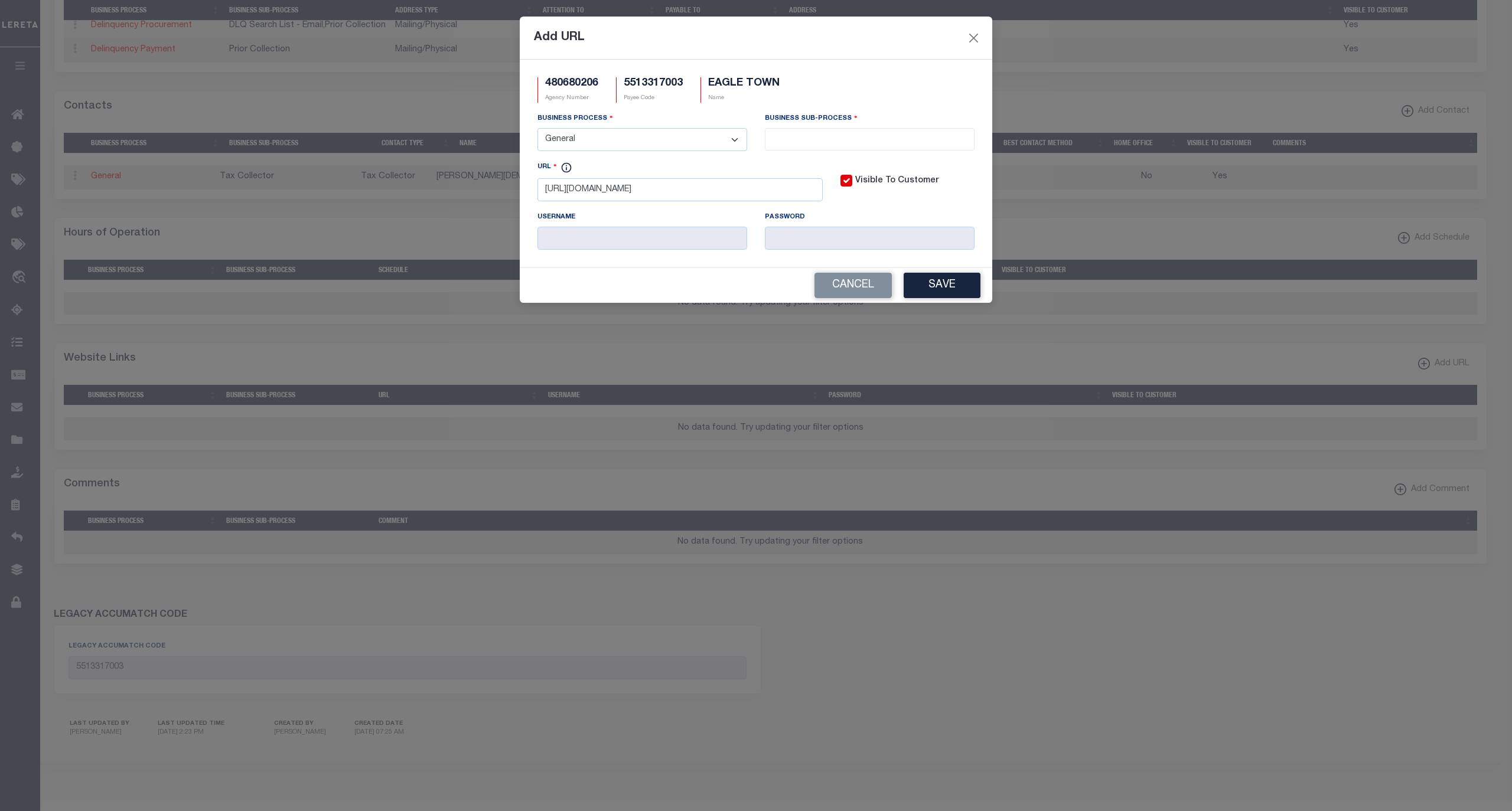
click at [537, 130] on select "- Select - All Automation Bill Request Delinquency Payment Delinquency Procurem…" at bounding box center [642, 139] width 210 height 23
click at [804, 145] on input "search" at bounding box center [869, 138] width 202 height 13
select select "31"
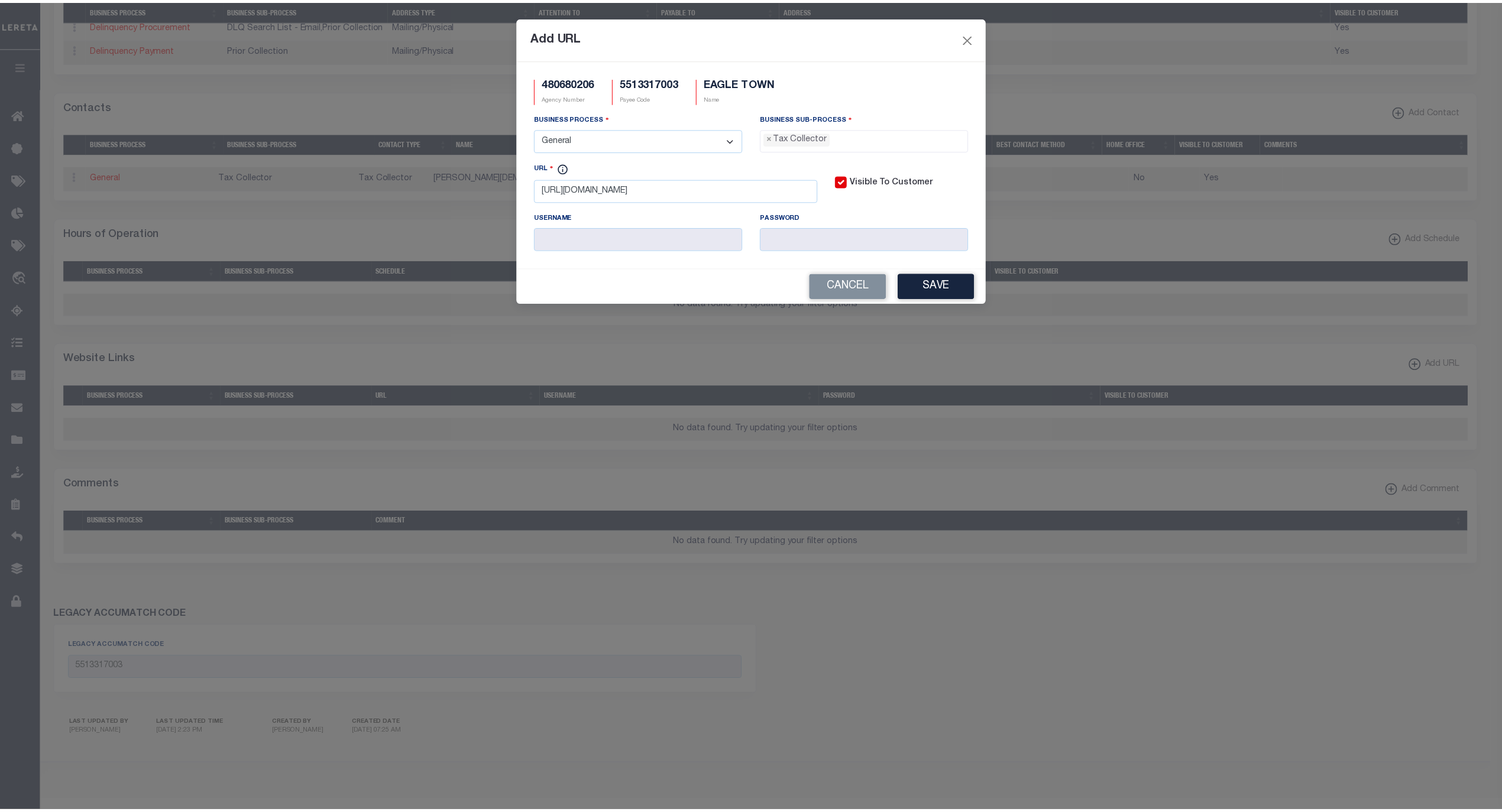
scroll to position [31, 0]
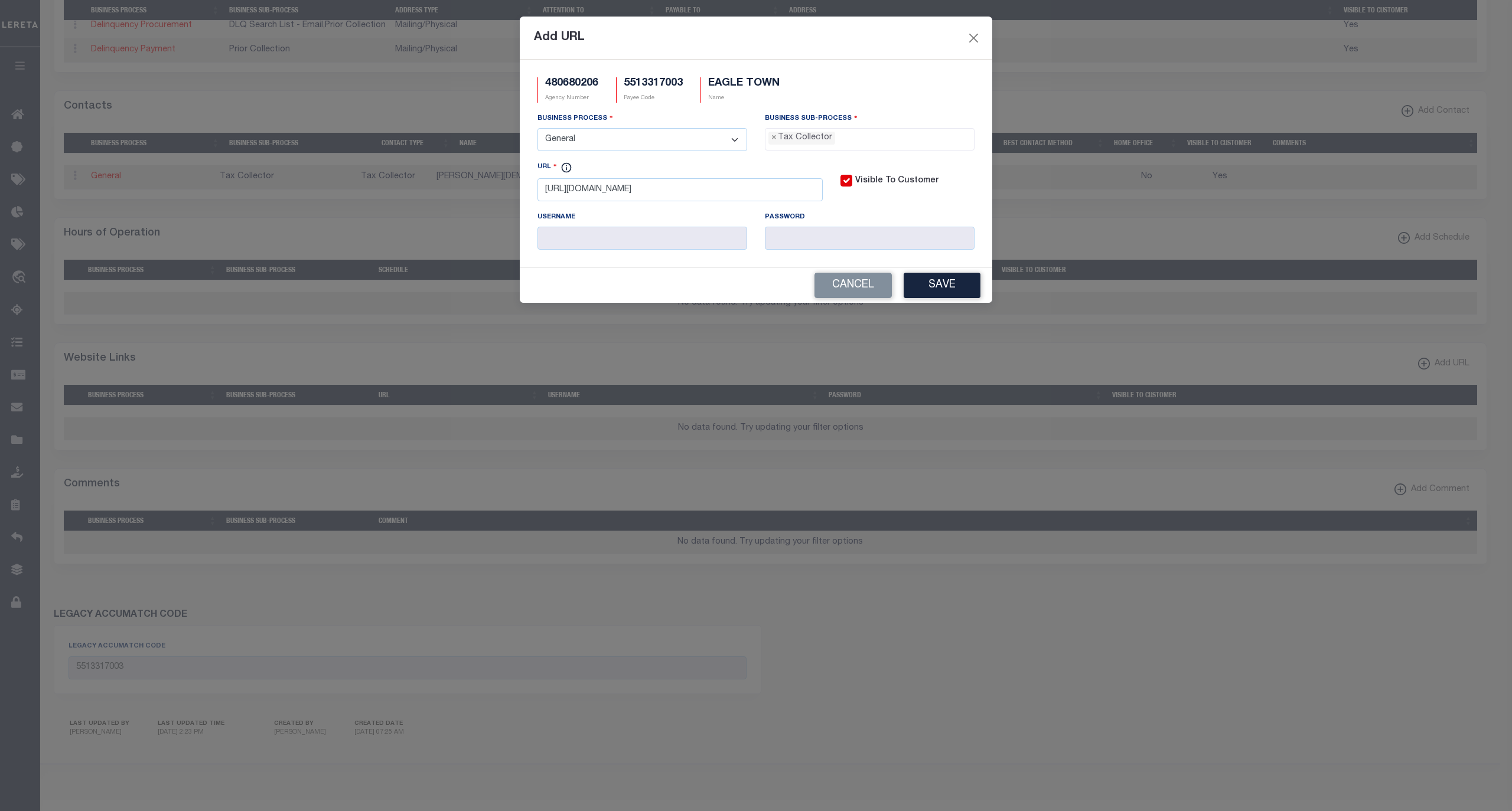
click at [948, 295] on button "Save" at bounding box center [941, 284] width 77 height 25
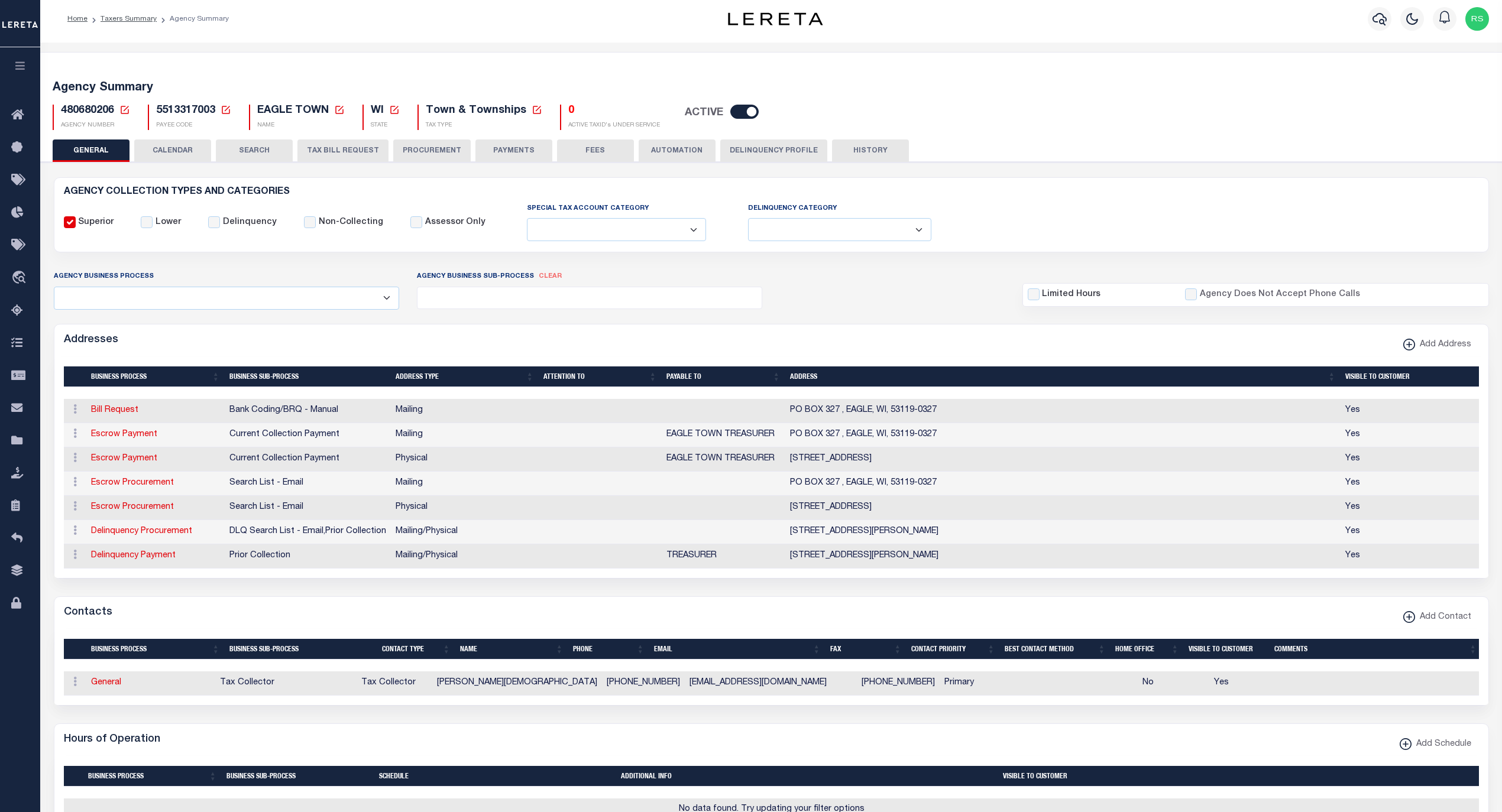
scroll to position [0, 0]
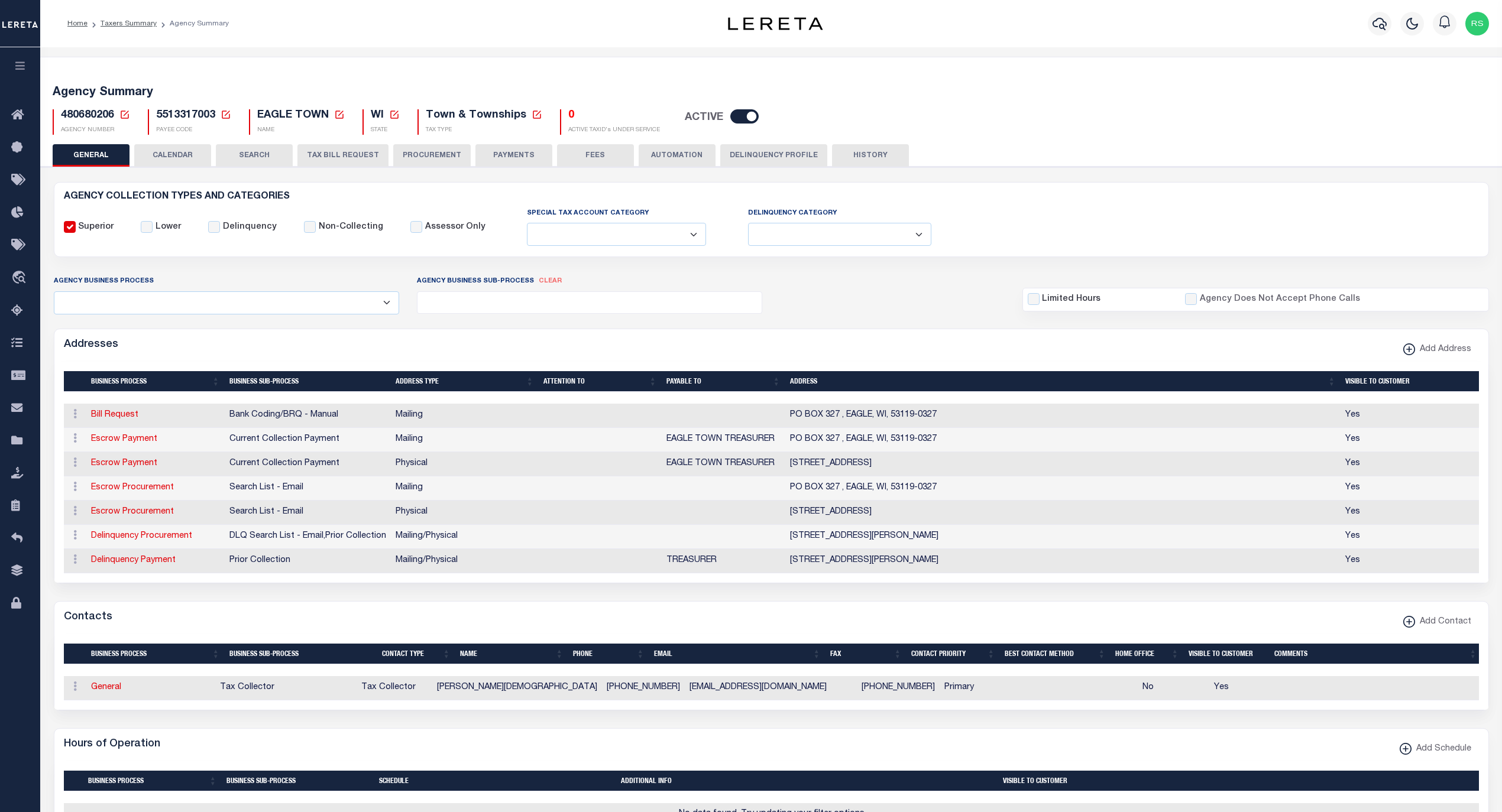
click at [492, 151] on button "PAYMENTS" at bounding box center [514, 155] width 77 height 22
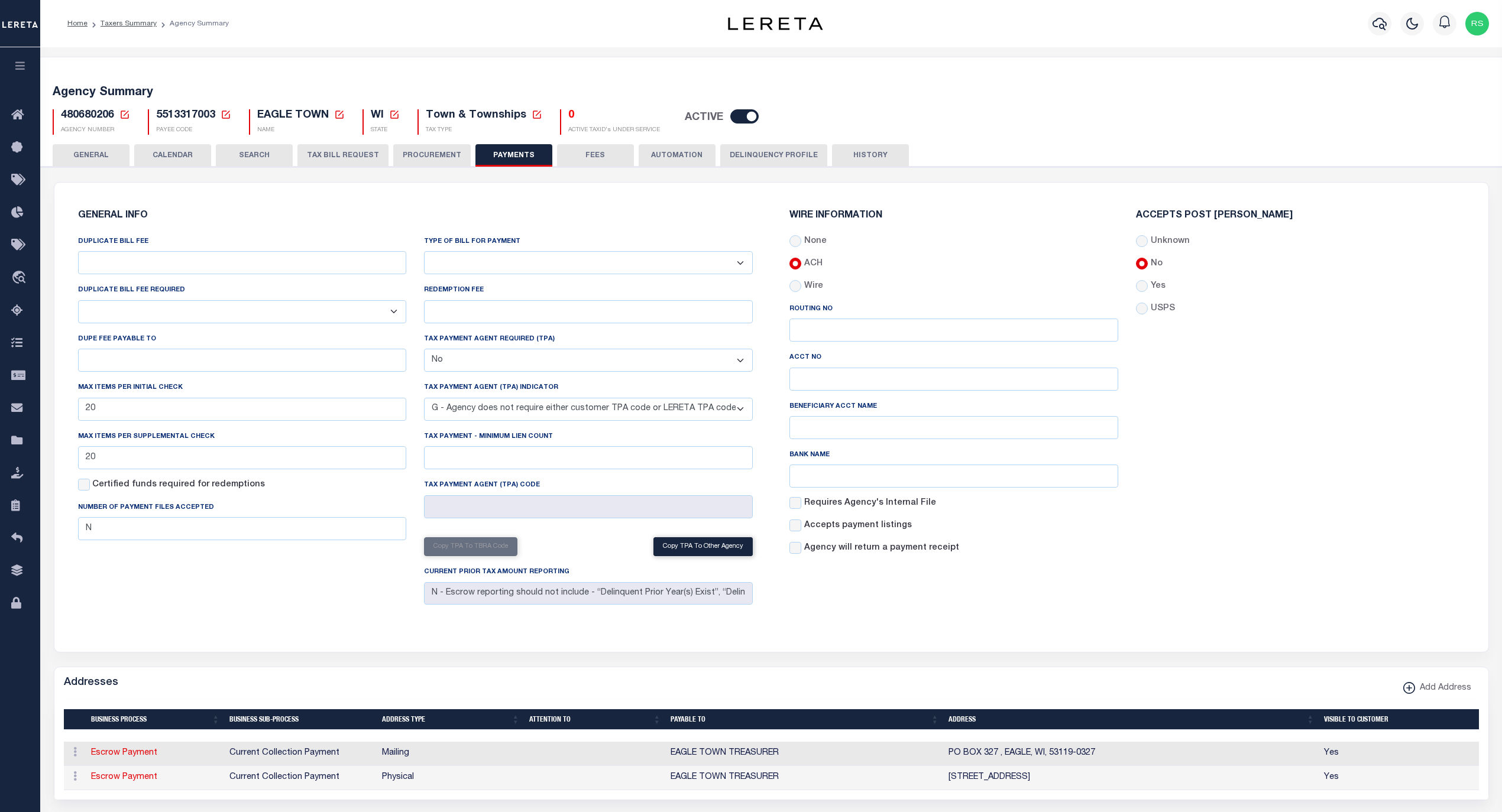
click at [98, 156] on button "GENERAL" at bounding box center [91, 155] width 77 height 22
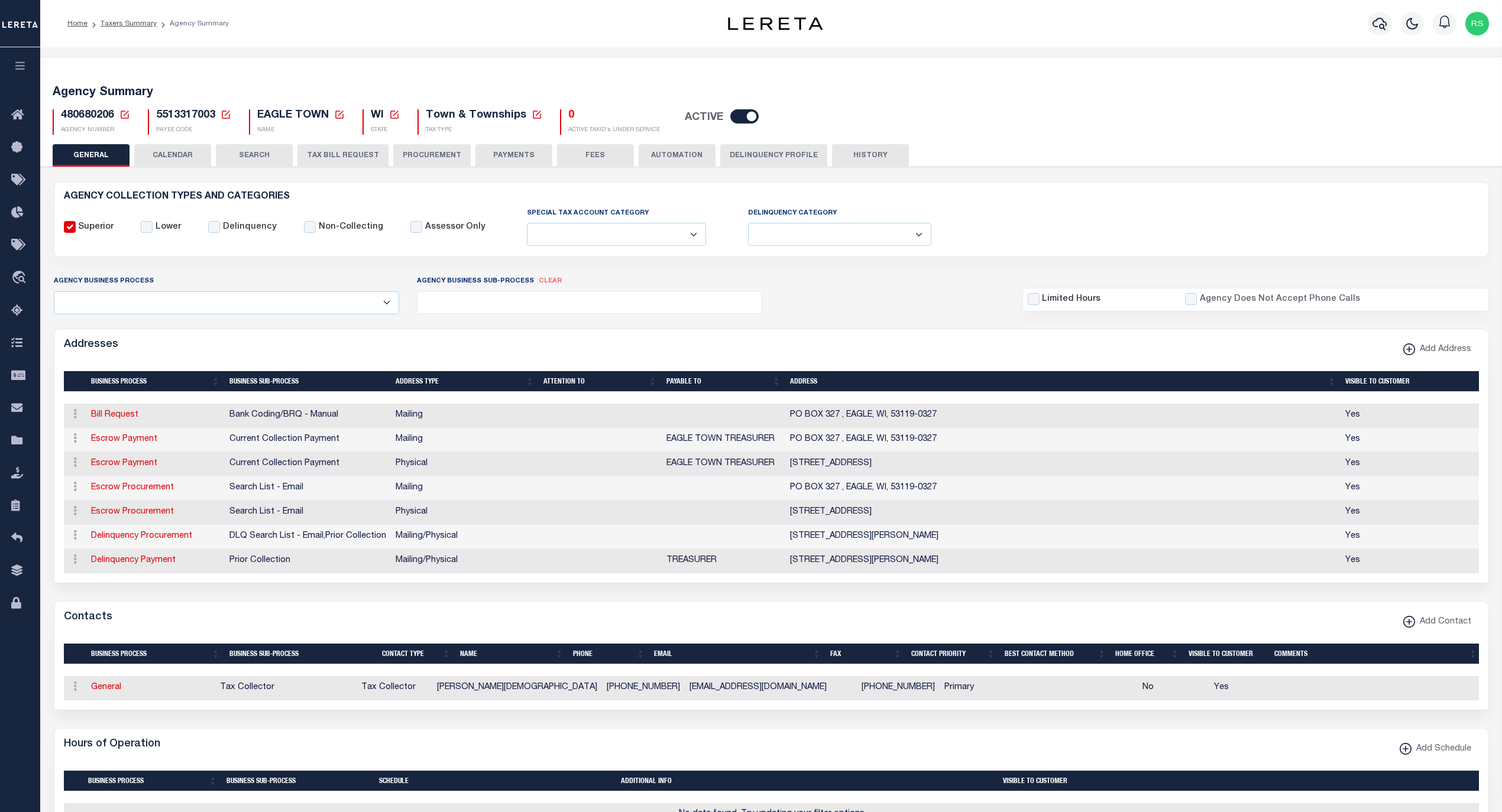
scroll to position [263, 0]
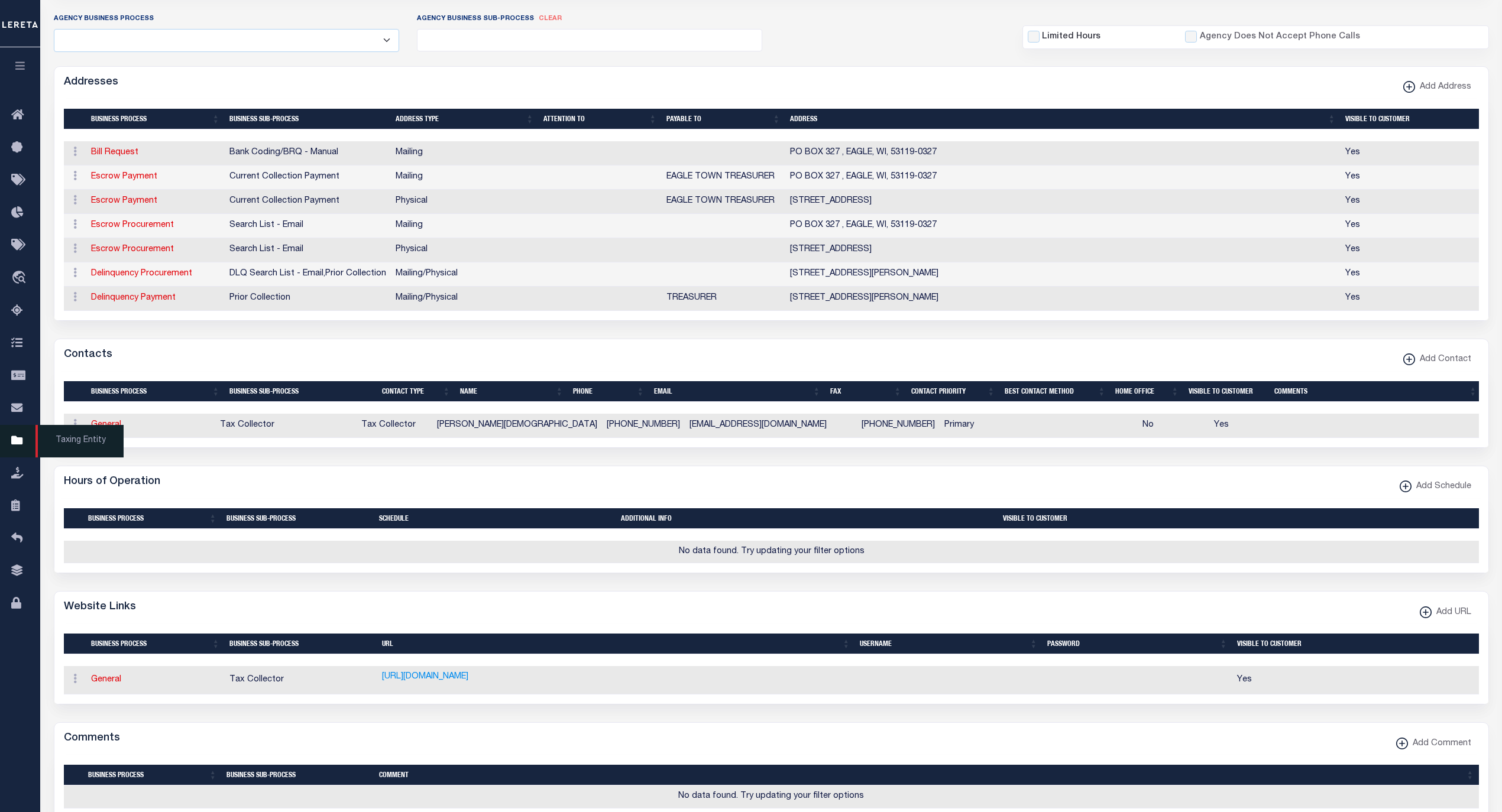
click at [88, 439] on span "Taxing Entity" at bounding box center [80, 440] width 88 height 33
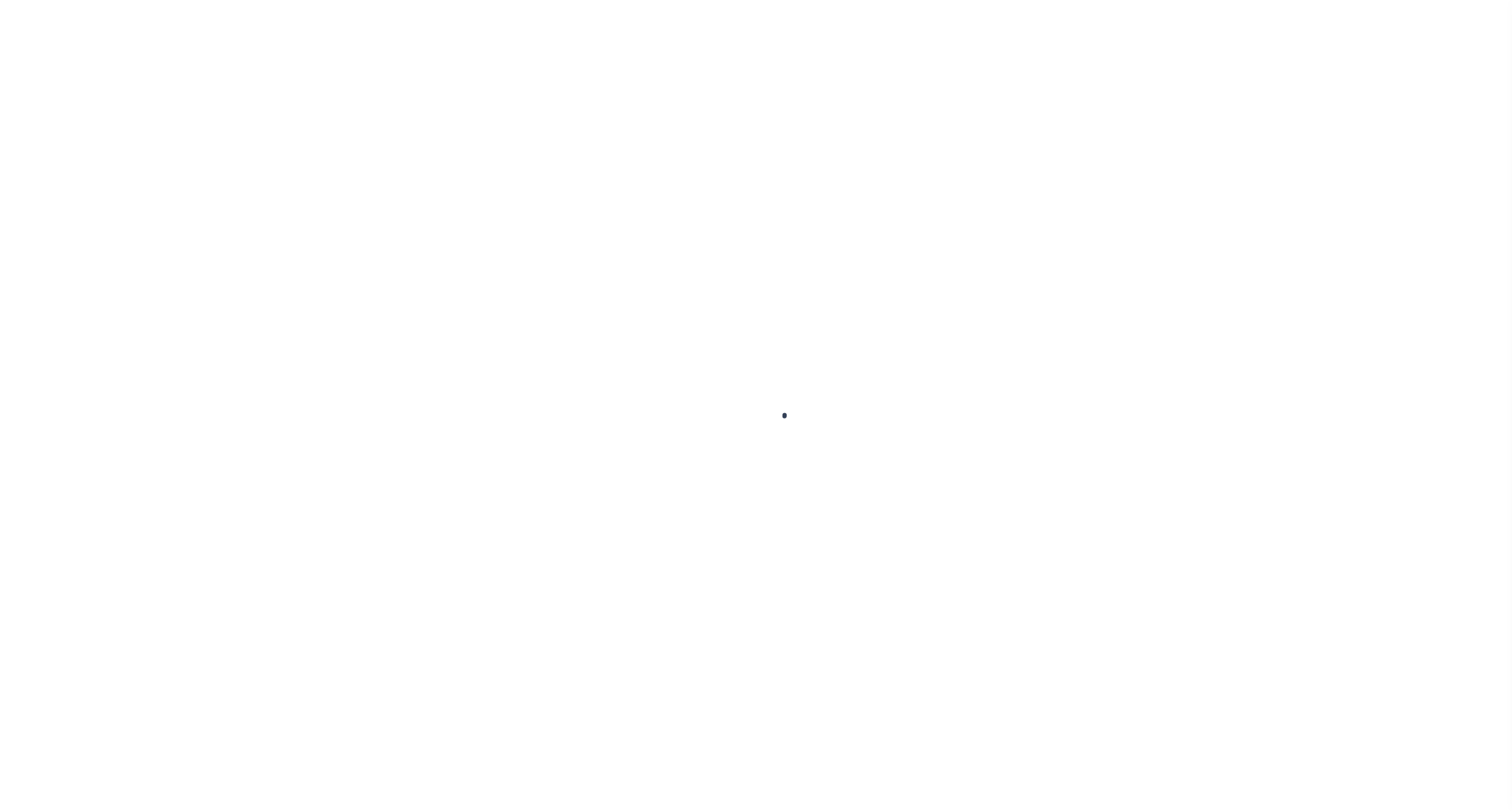
select select
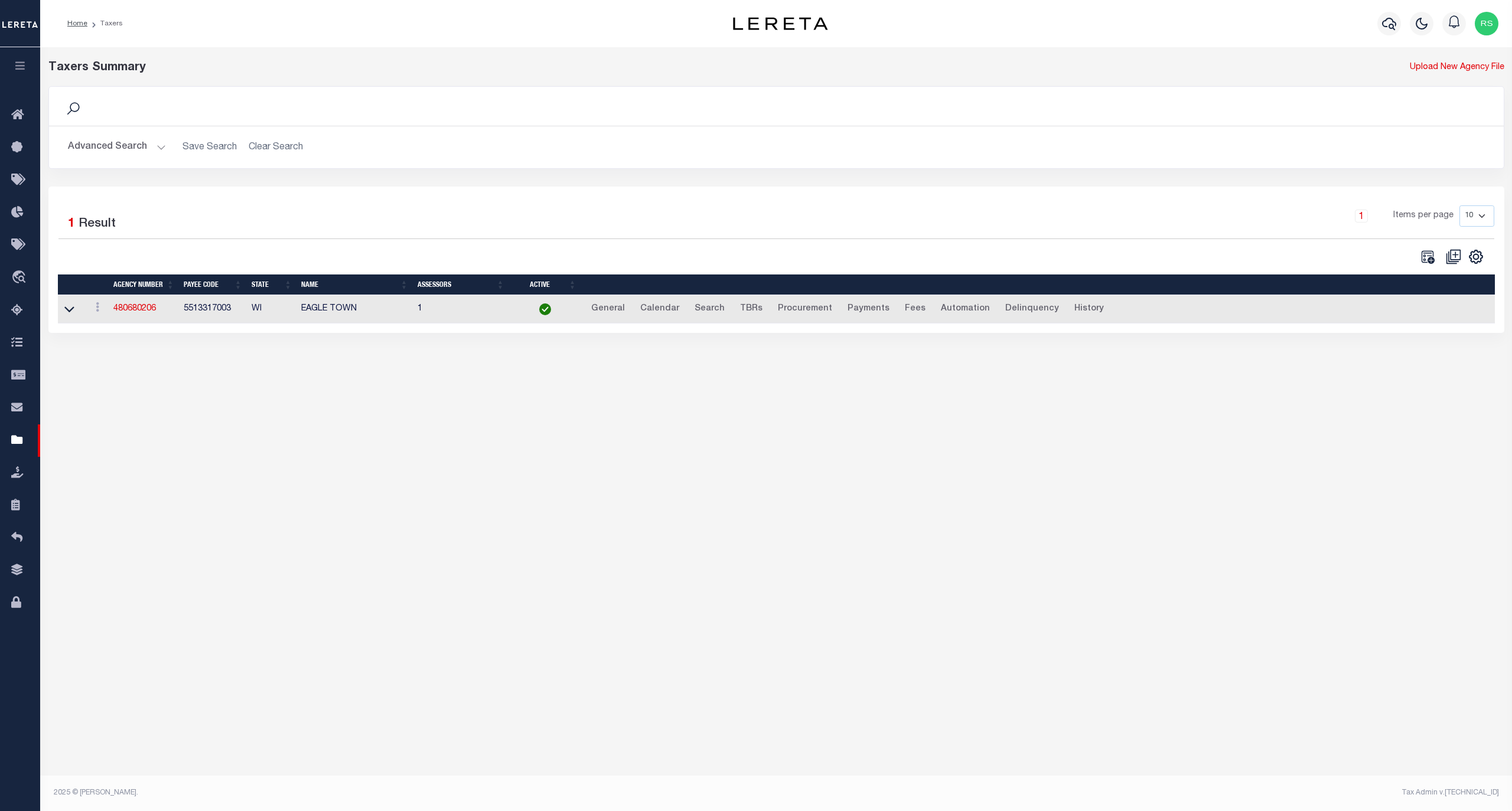
click at [111, 154] on button "Advanced Search" at bounding box center [117, 147] width 98 height 23
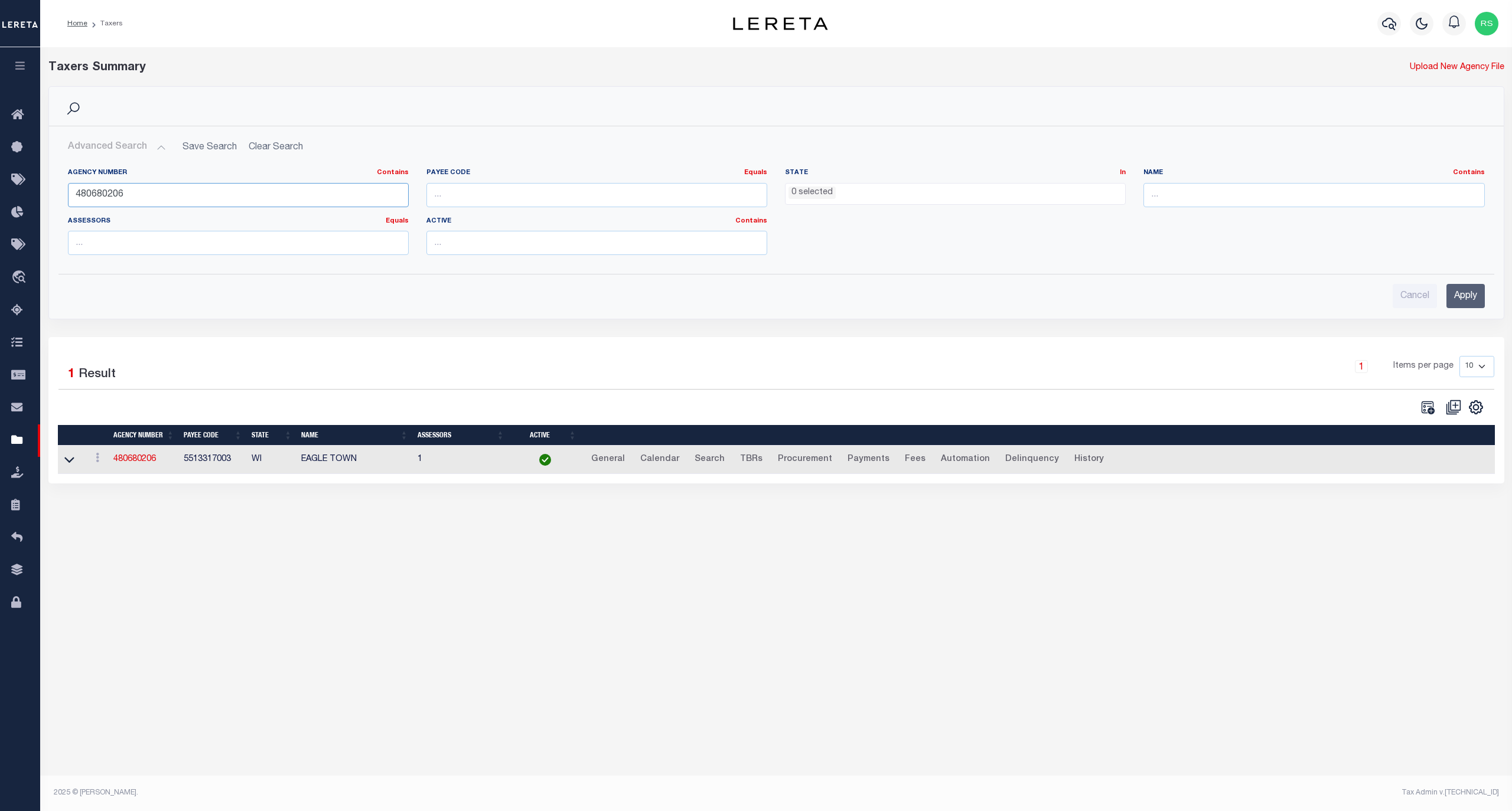
click at [124, 191] on input "480680206" at bounding box center [238, 195] width 340 height 24
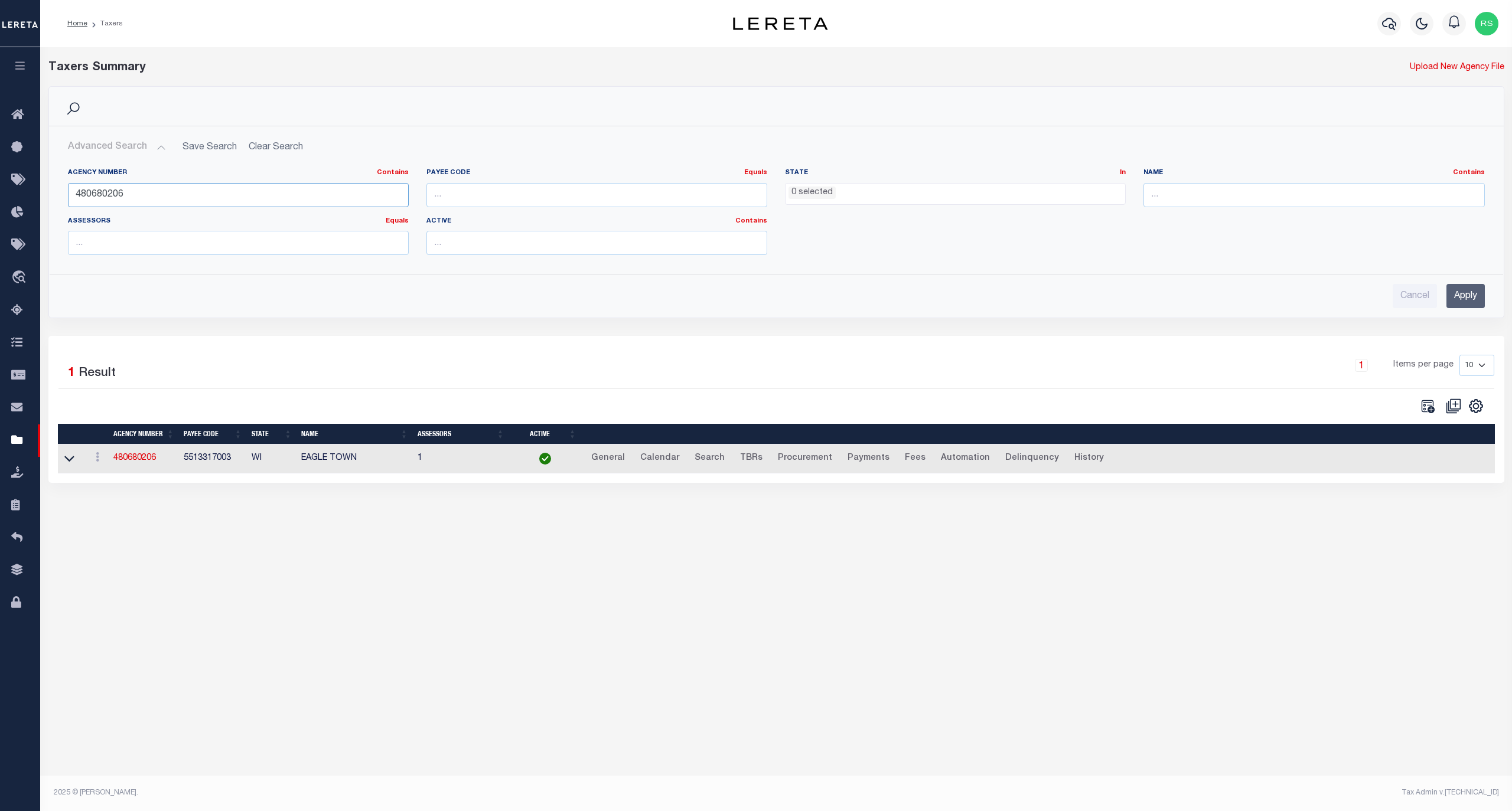
paste input "030102"
type input "480030102"
click at [1457, 301] on input "Apply" at bounding box center [1465, 296] width 38 height 24
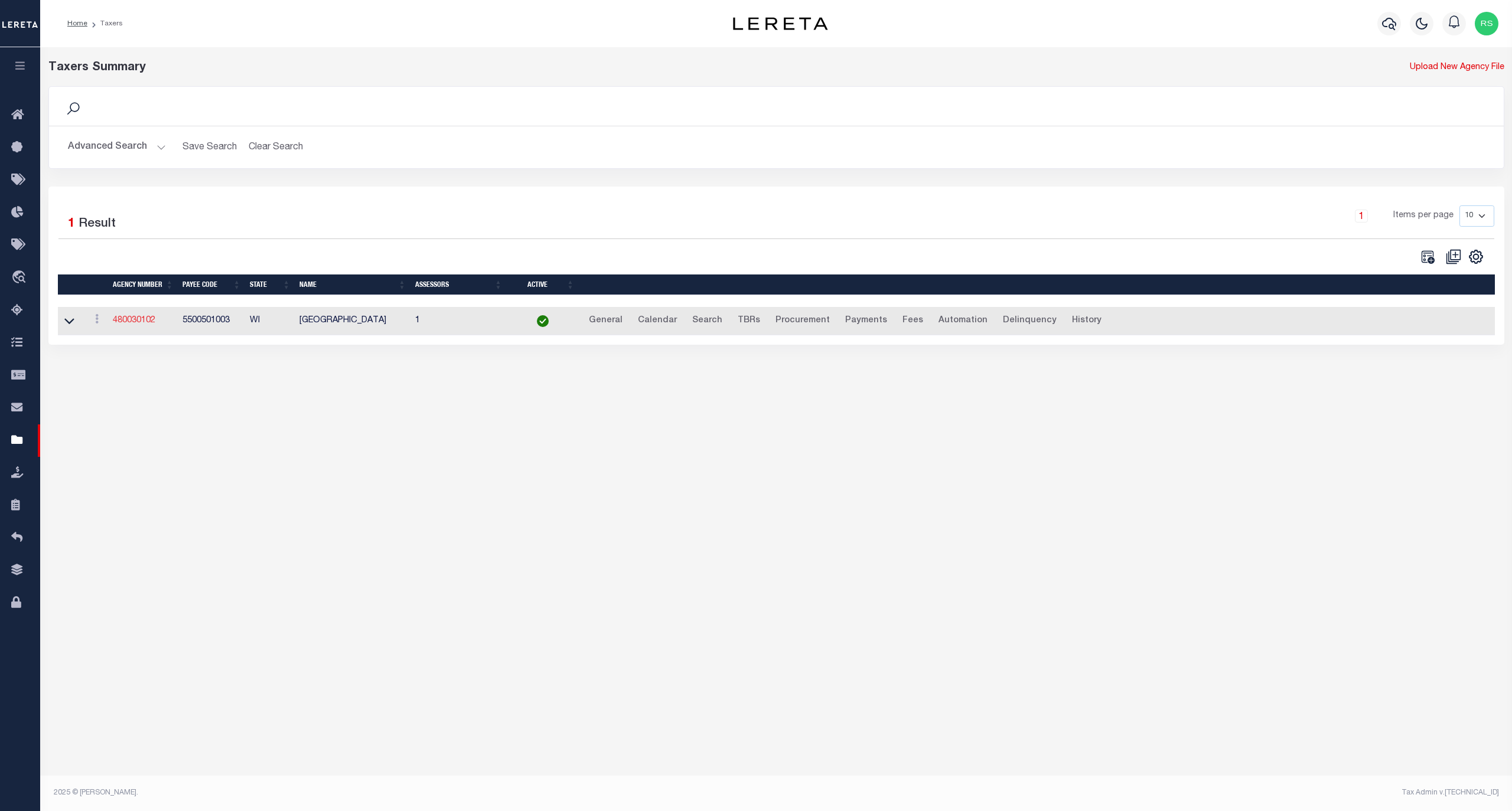
click at [142, 322] on link "480030102" at bounding box center [134, 320] width 43 height 8
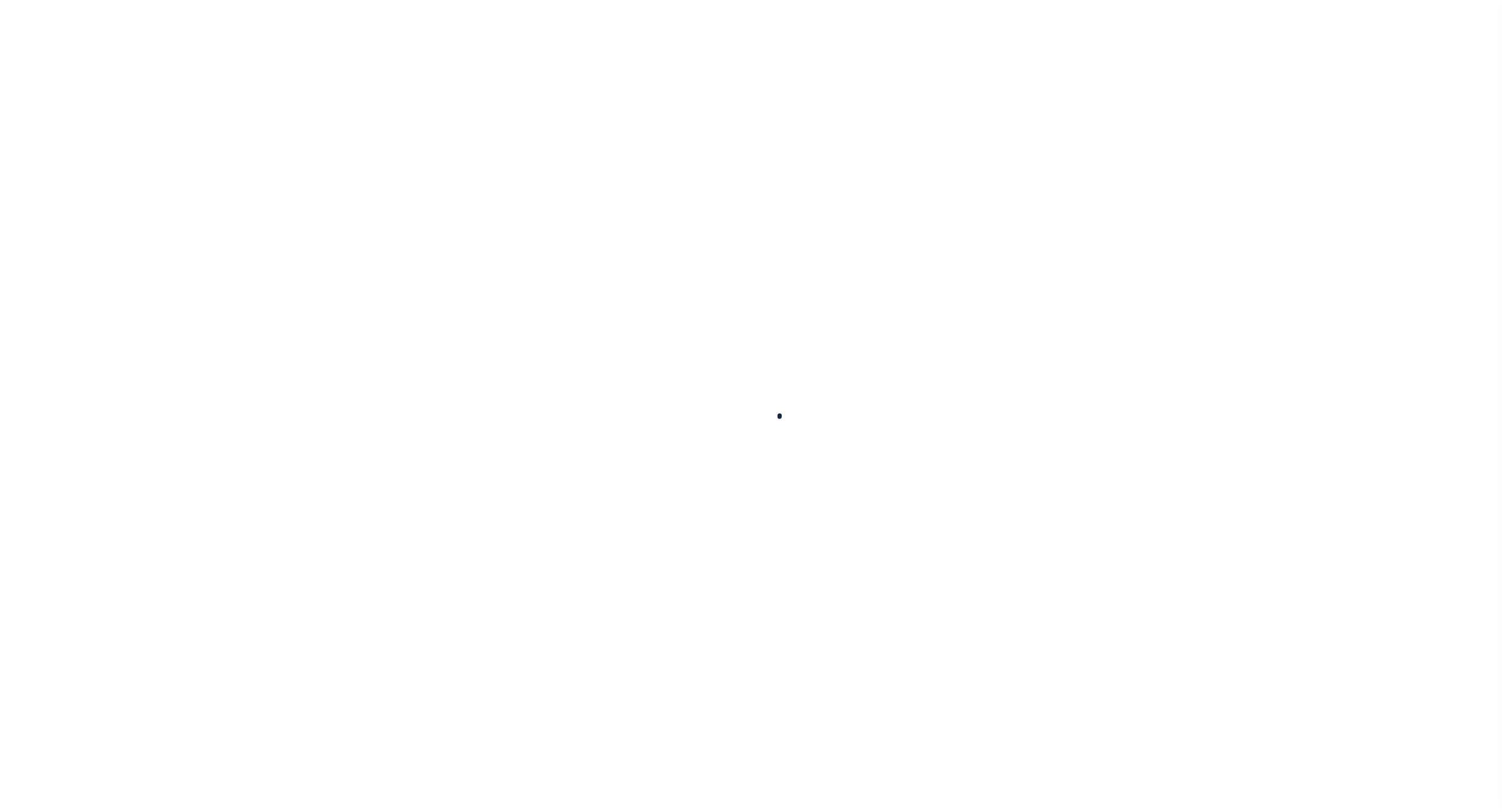
select select
checkbox input "false"
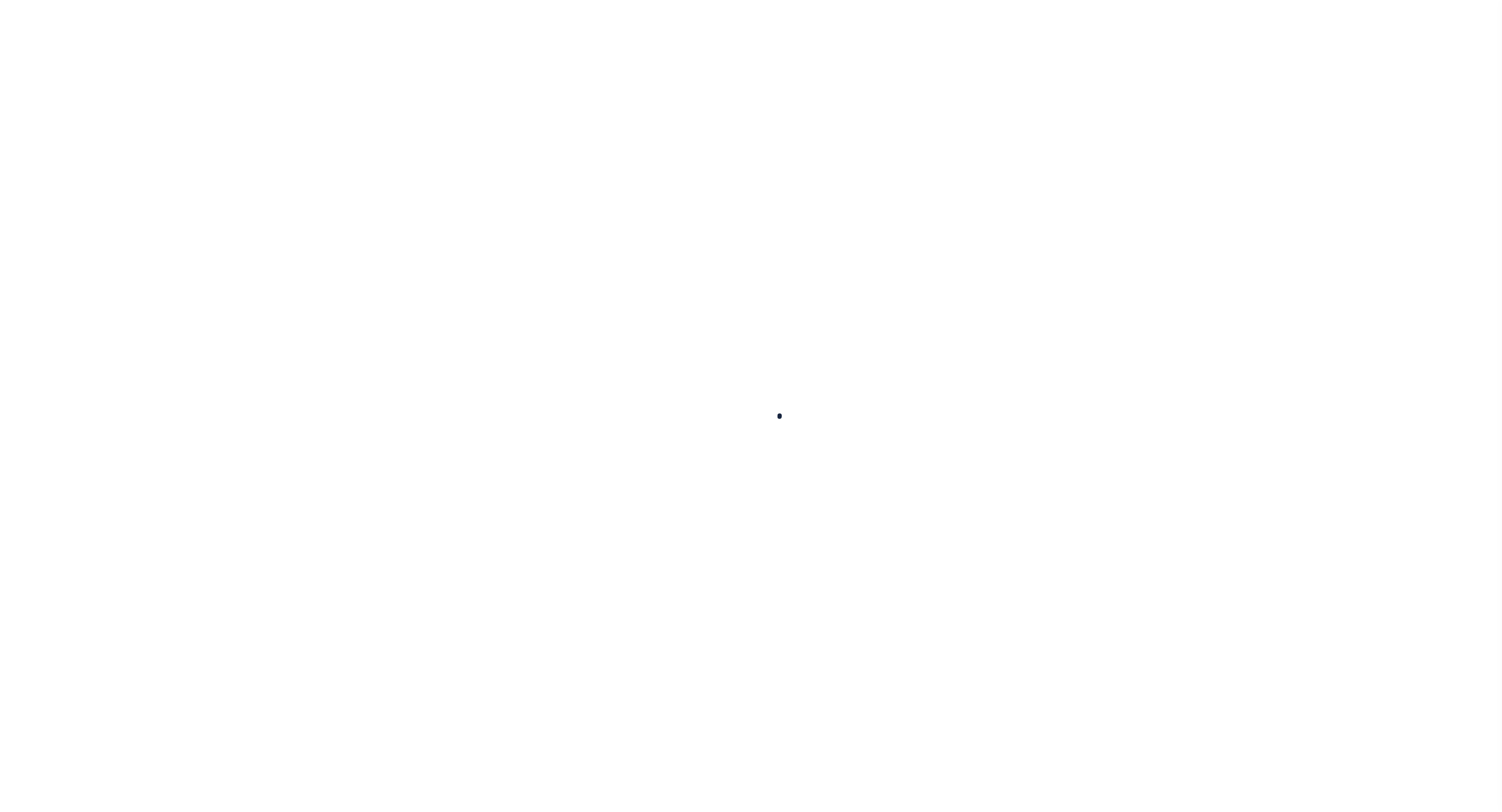
checkbox input "false"
type input "5500501003"
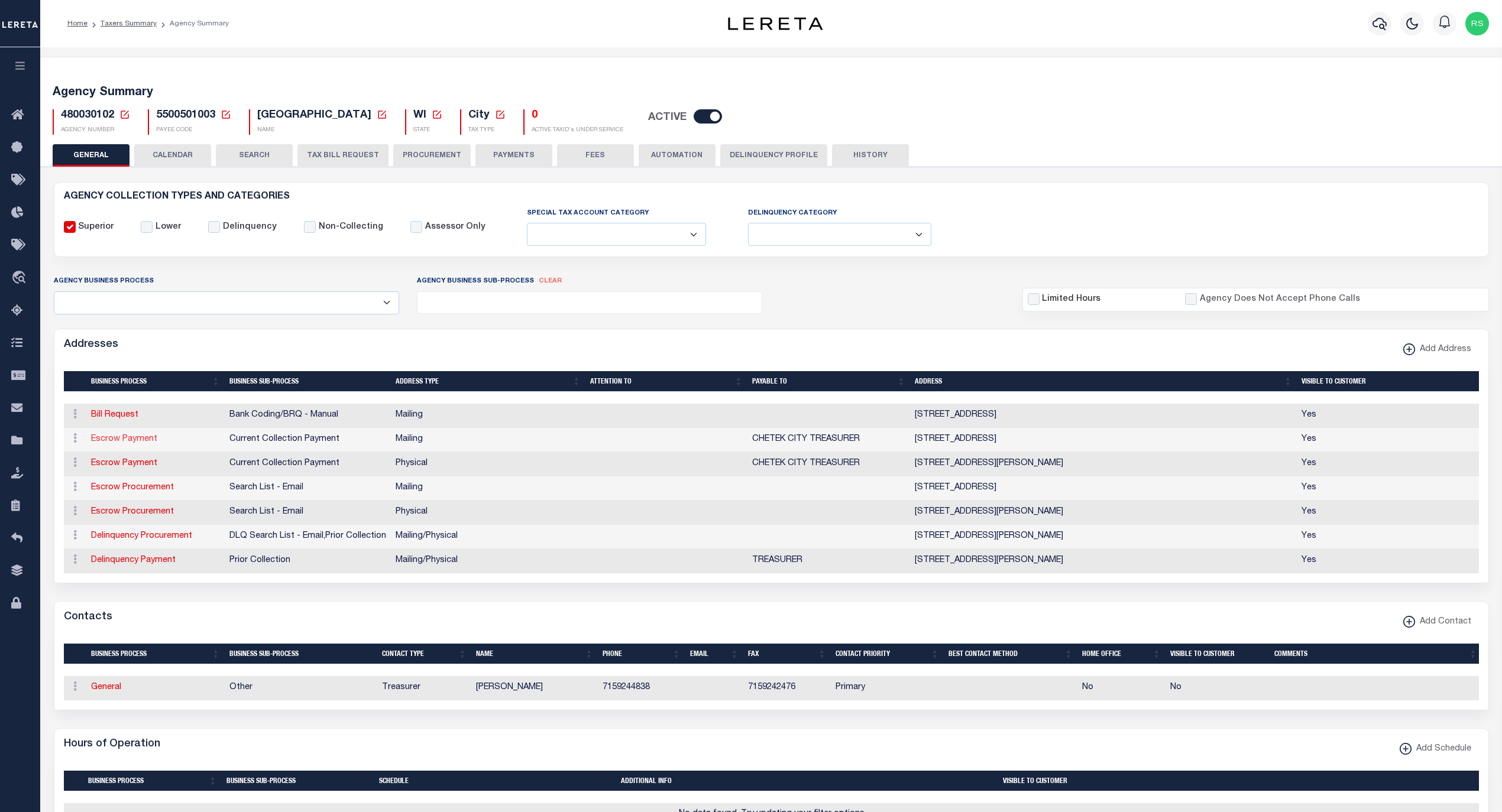
click at [127, 443] on link "Escrow Payment" at bounding box center [124, 438] width 66 height 8
select select "1"
checkbox input "false"
select select
type input "PO BOX 194"
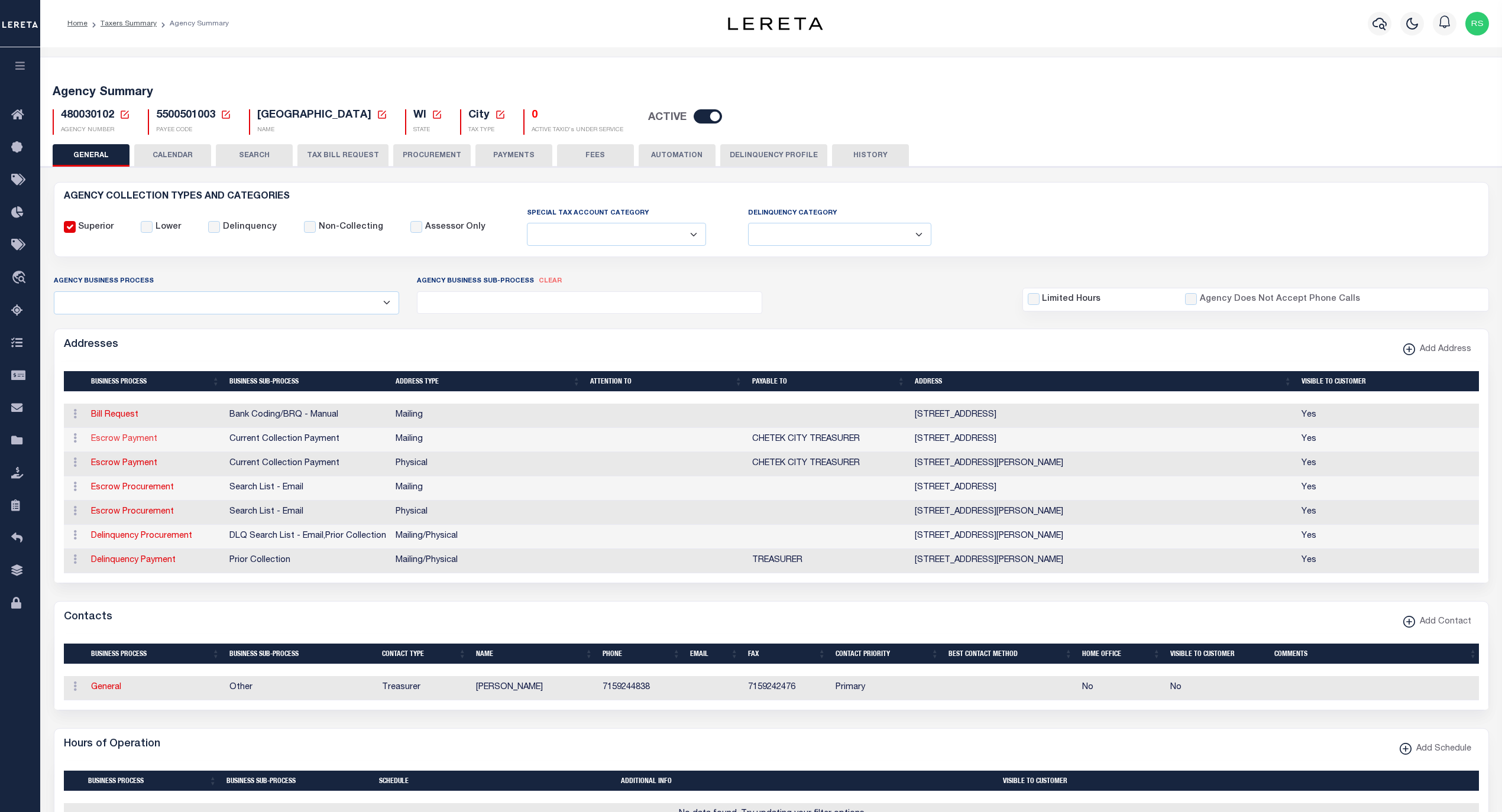
type input "CHETEK"
select select "WI"
type input "54728"
checkbox input "true"
type input "CHETEK CITY TREASURER"
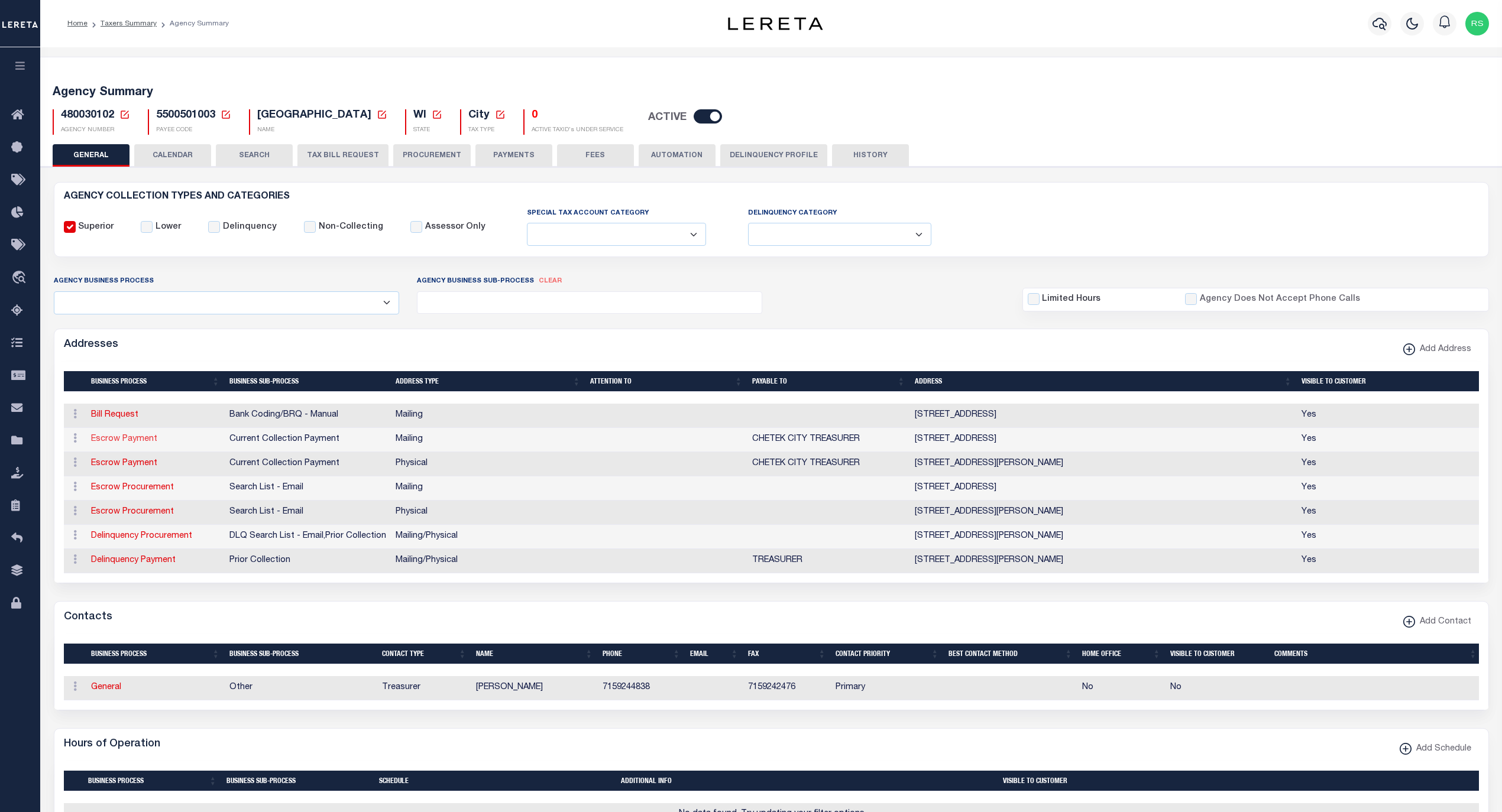
select select "3"
select select "11"
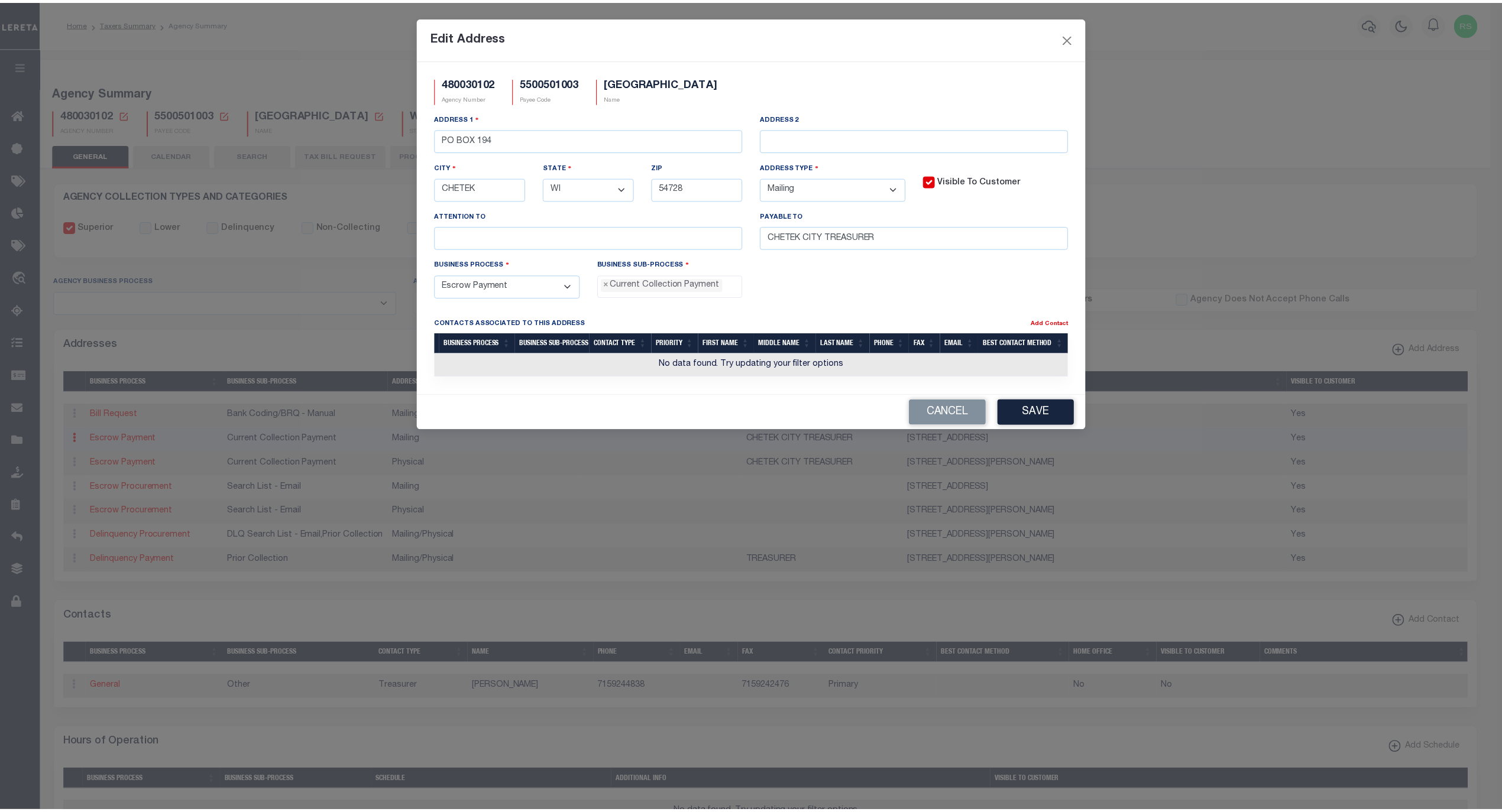
scroll to position [10, 0]
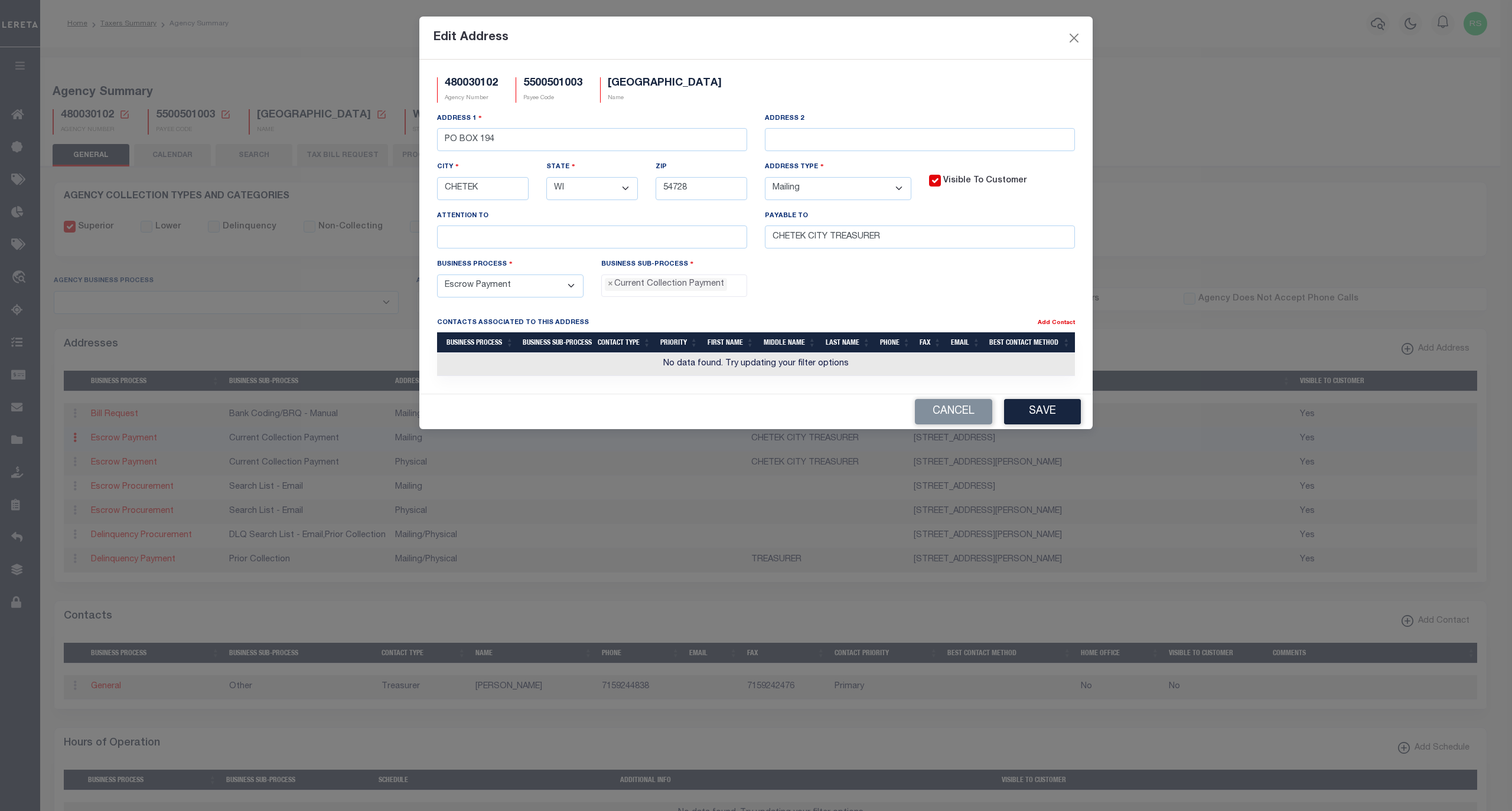
click at [881, 306] on div "Business Process - Select - Automation Bill Request Delinquency Payment Delinqu…" at bounding box center [756, 282] width 656 height 49
click at [1048, 424] on button "Save" at bounding box center [1042, 411] width 77 height 25
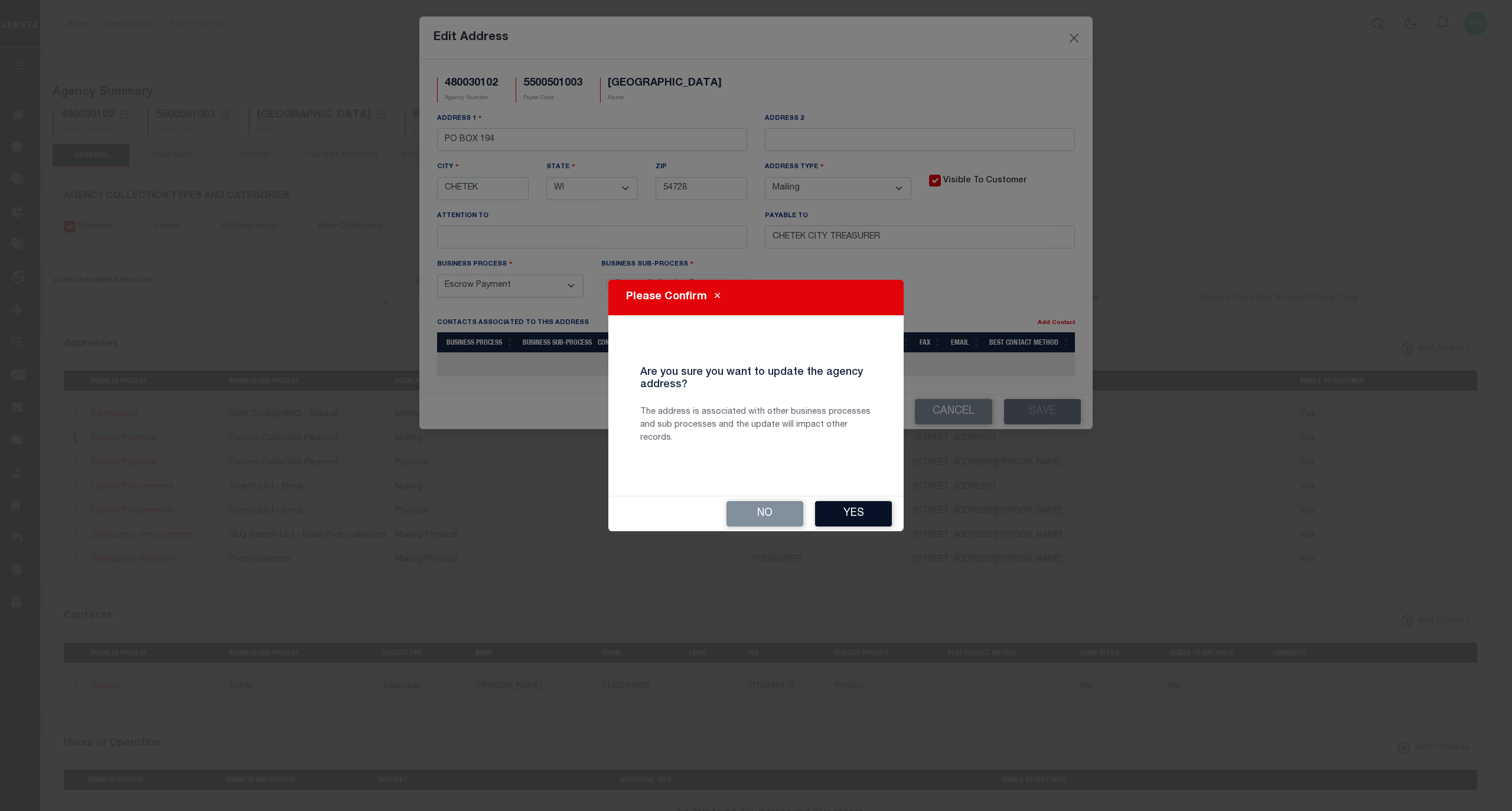
click at [857, 513] on button "Yes" at bounding box center [853, 513] width 77 height 25
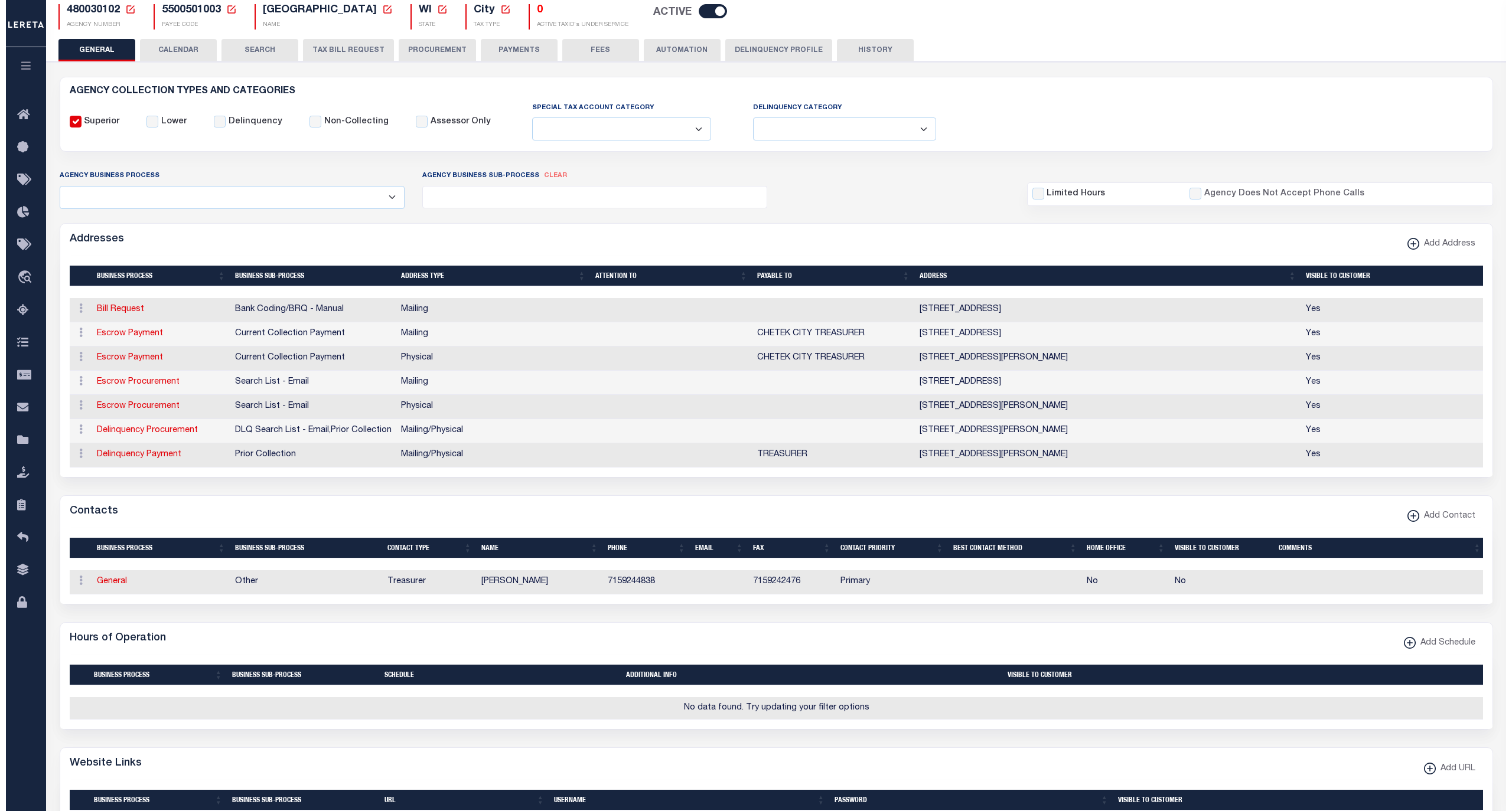
scroll to position [157, 0]
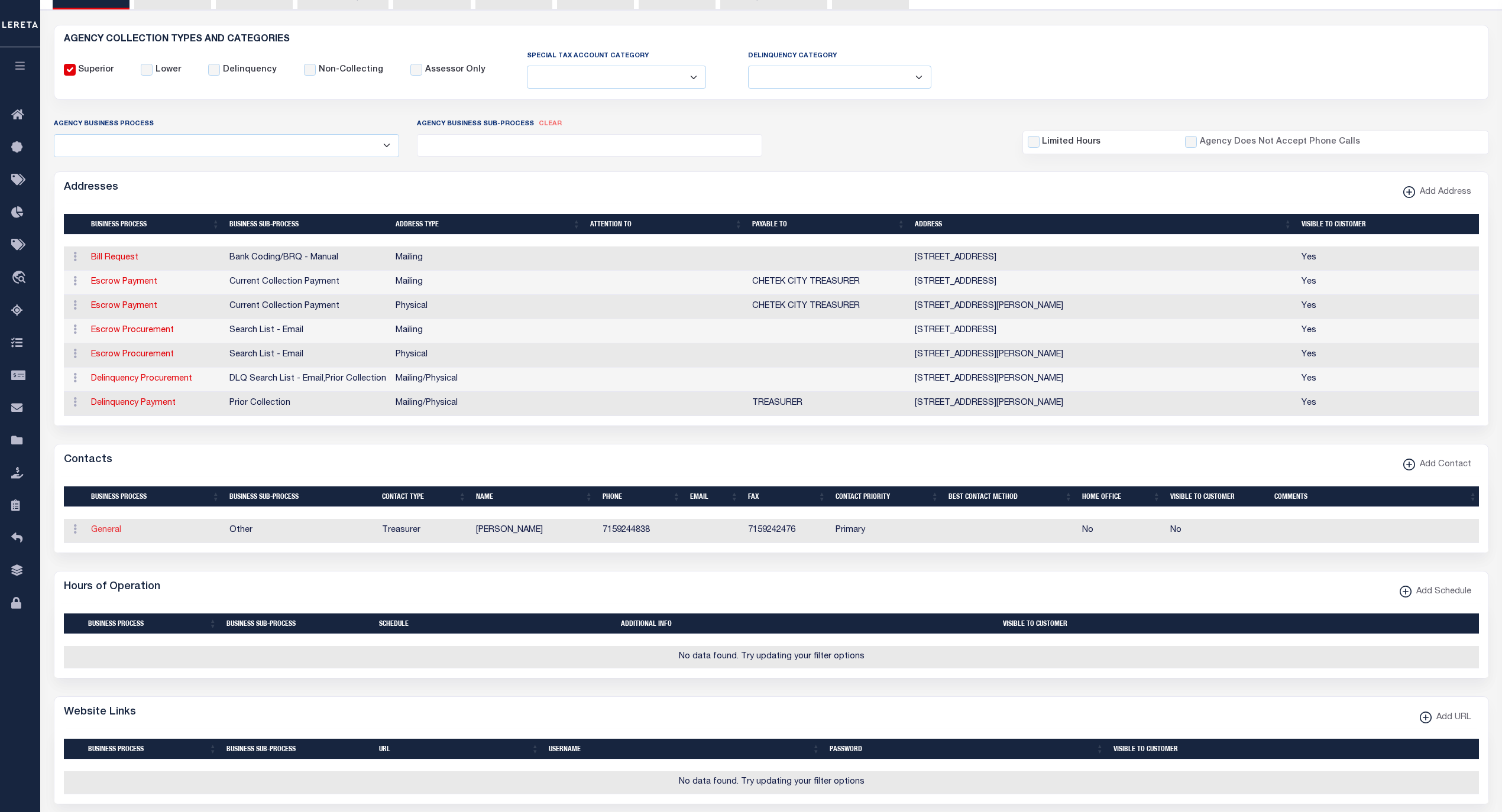
click at [109, 534] on link "General" at bounding box center [106, 530] width 30 height 8
checkbox input "false"
select select
select select "3"
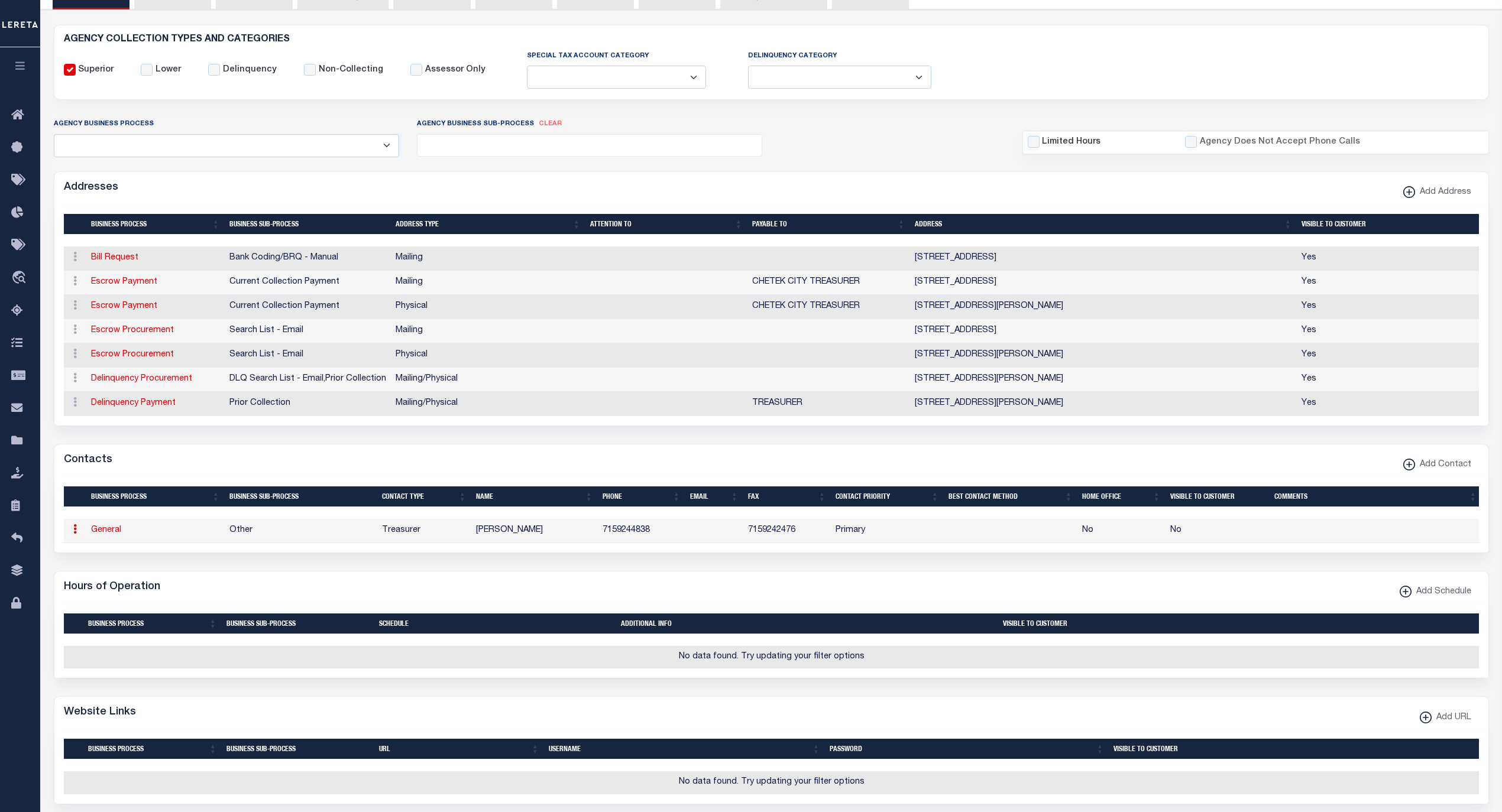
select select "1"
type input "LAURA"
type input "STELZNER"
type input "7159244838"
type input "7159242476"
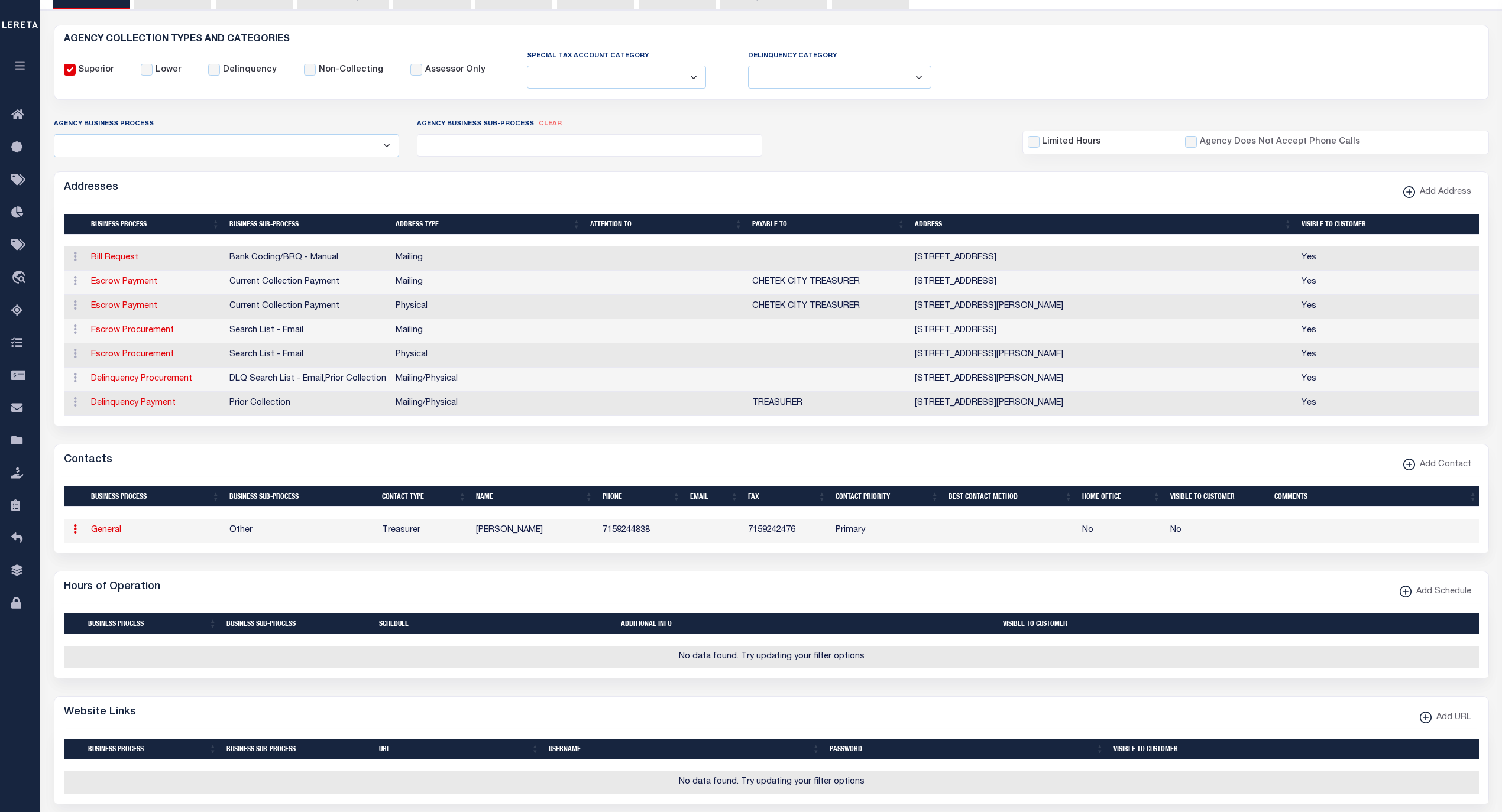
select select "6"
select select "39"
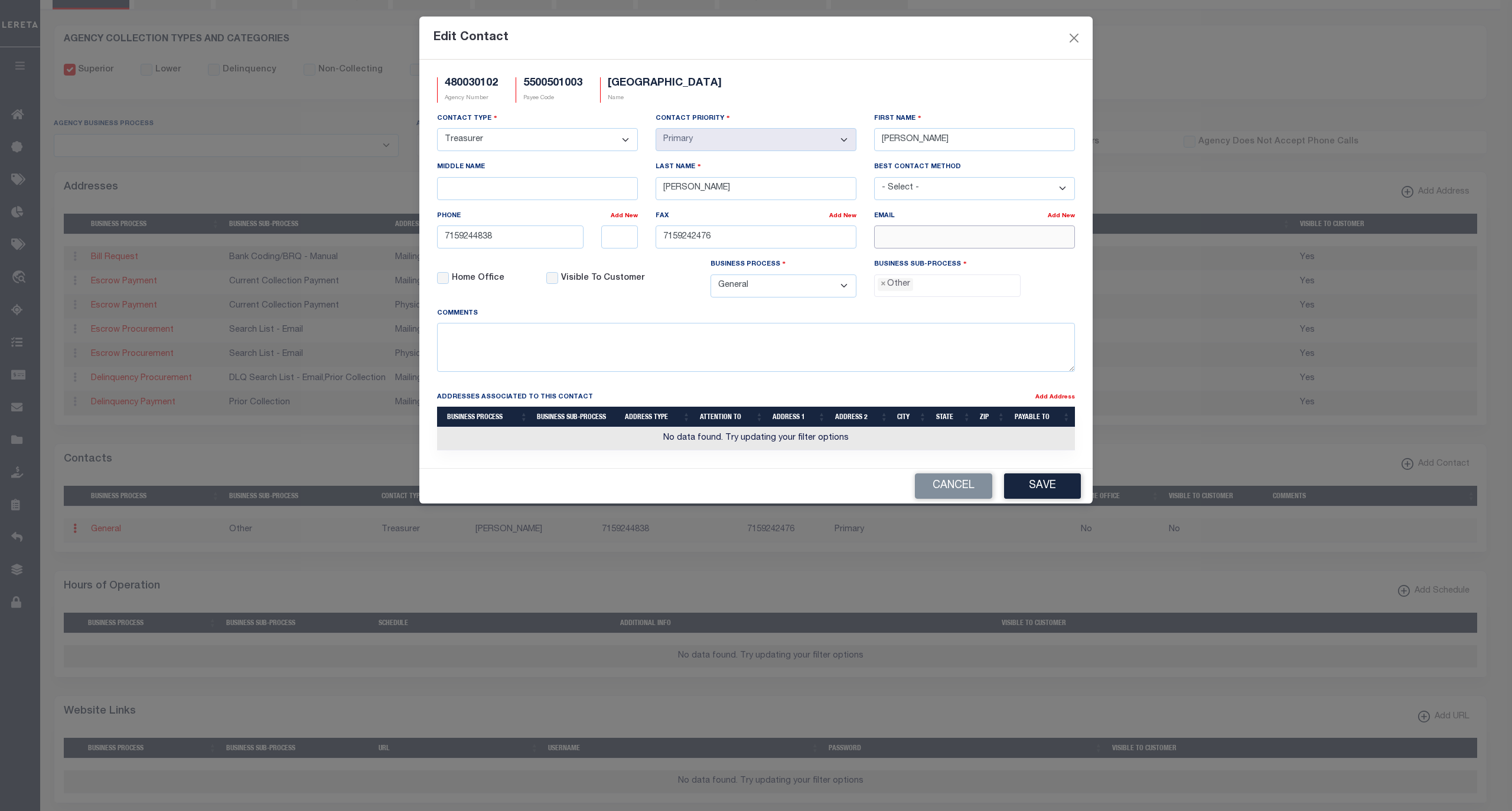
click at [917, 244] on input "email" at bounding box center [974, 236] width 201 height 23
paste input "LSTELZNER@CITYOFCHETEKWI.US"
type input "LSTELZNER@CITYOFCHETEKWI.US"
click at [883, 291] on span "×" at bounding box center [882, 284] width 5 height 13
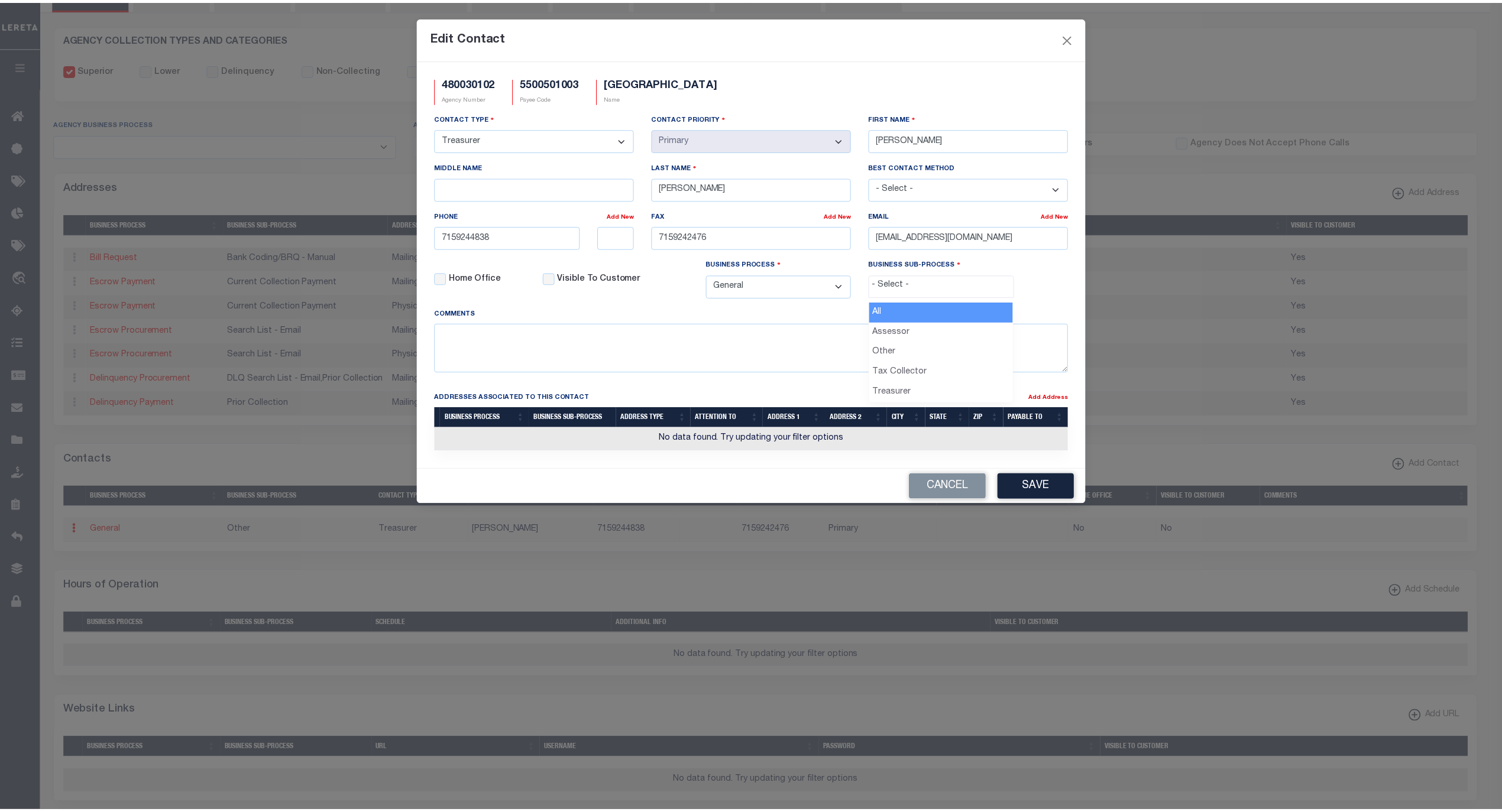
scroll to position [20, 0]
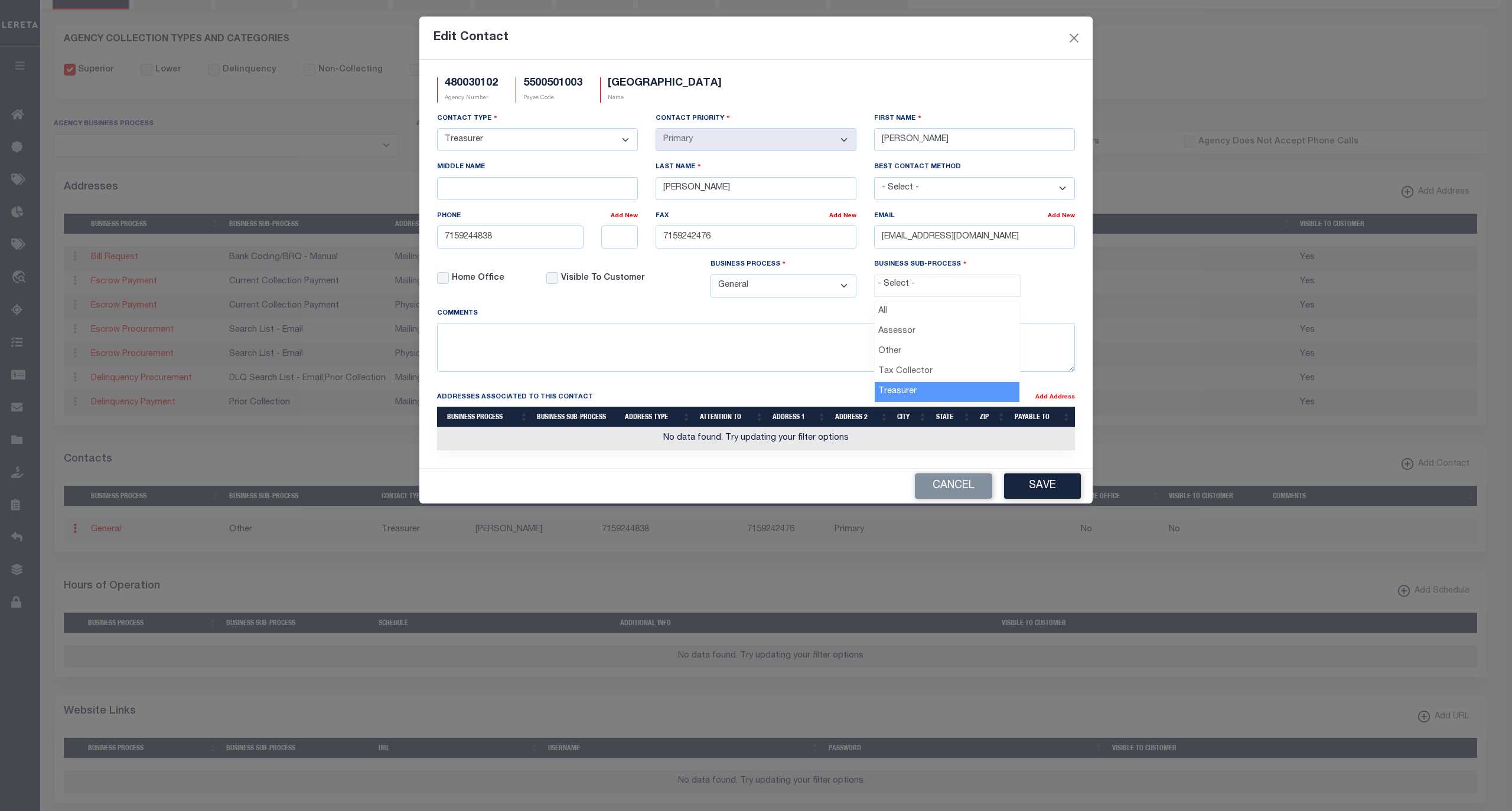
drag, startPoint x: 900, startPoint y: 386, endPoint x: 950, endPoint y: 423, distance: 62.2
select select "32"
click at [1048, 492] on button "Save" at bounding box center [1042, 486] width 77 height 25
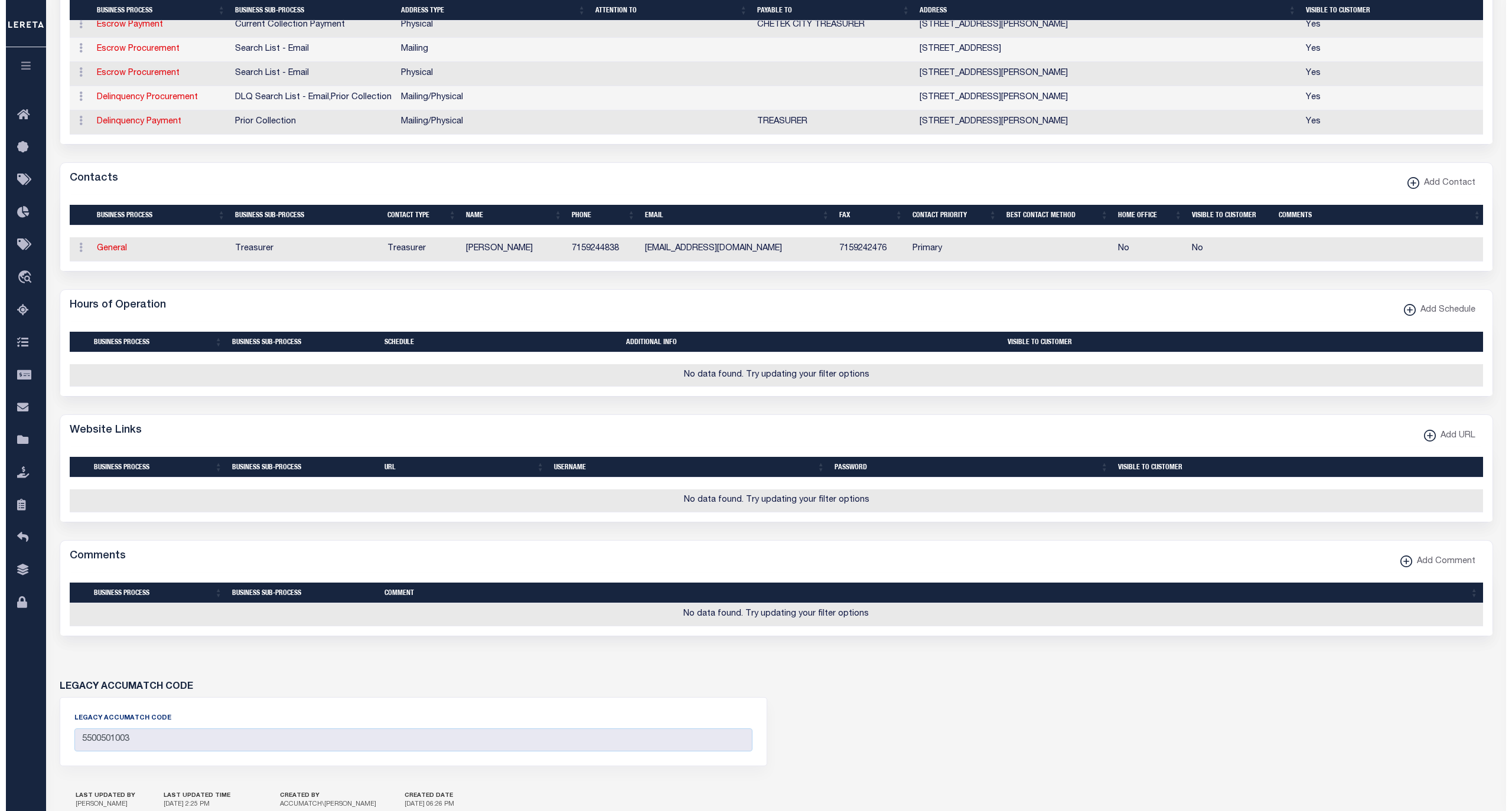
scroll to position [525, 0]
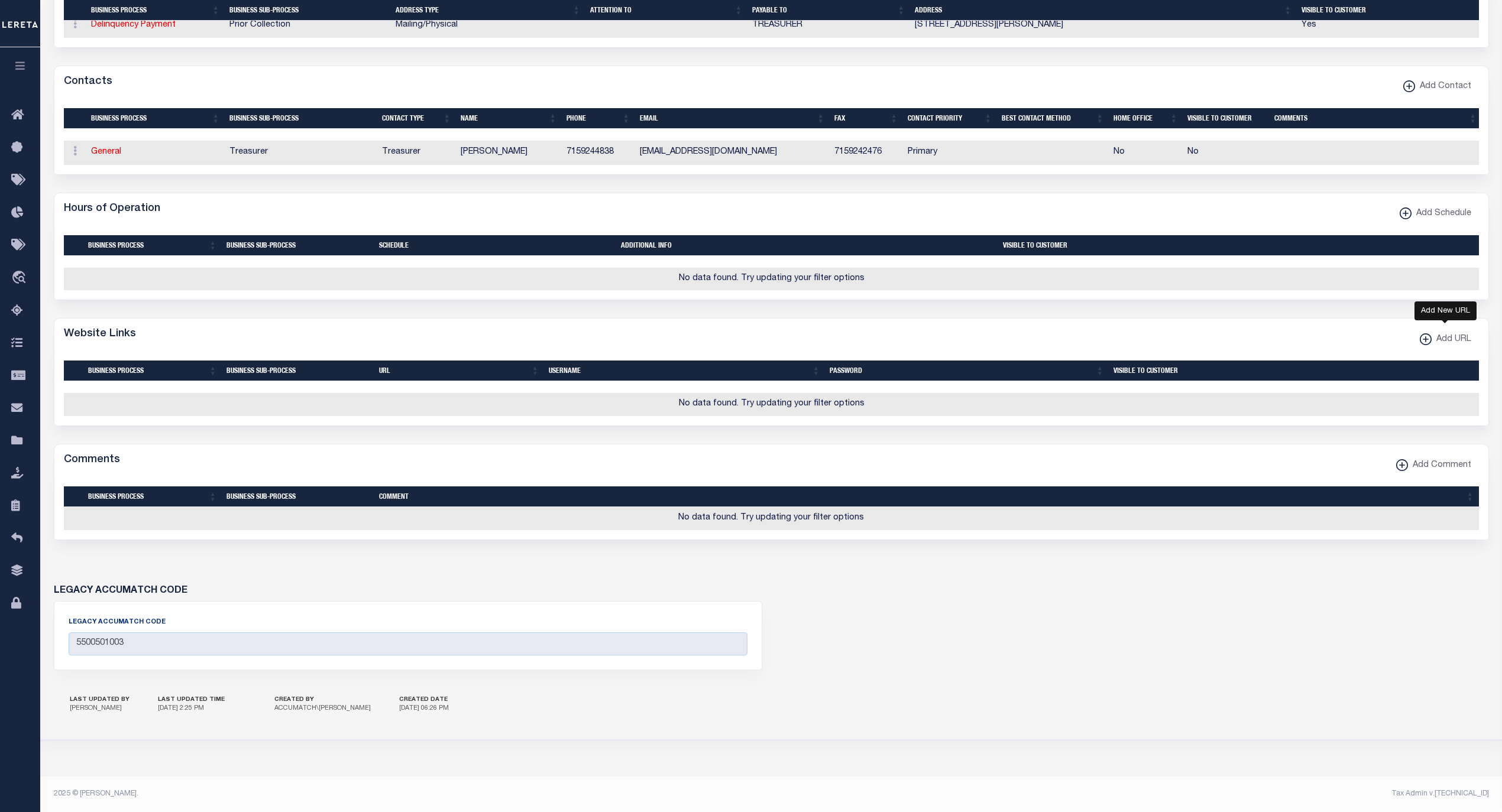
click at [1447, 347] on span "Add URL" at bounding box center [1451, 340] width 40 height 13
select select
checkbox input "true"
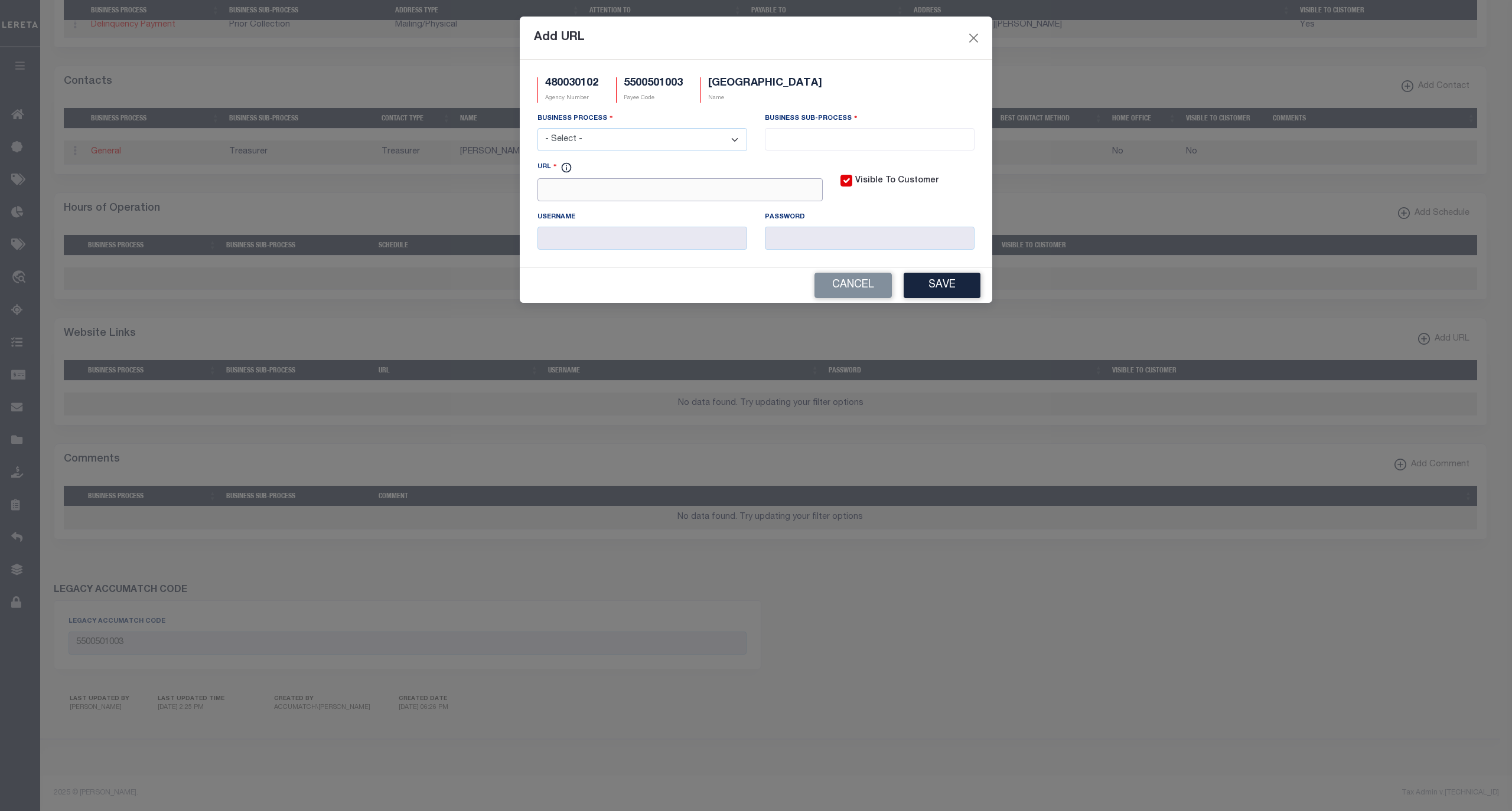
click at [655, 195] on input "URL" at bounding box center [680, 190] width 285 height 23
paste input "https://gcswebportal.co.barron.wi.us/"
type input "https://gcswebportal.co.barron.wi.us/"
click at [681, 142] on select "- Select - All Automation Bill Request Delinquency Payment Delinquency Procurem…" at bounding box center [642, 139] width 210 height 23
select select "6"
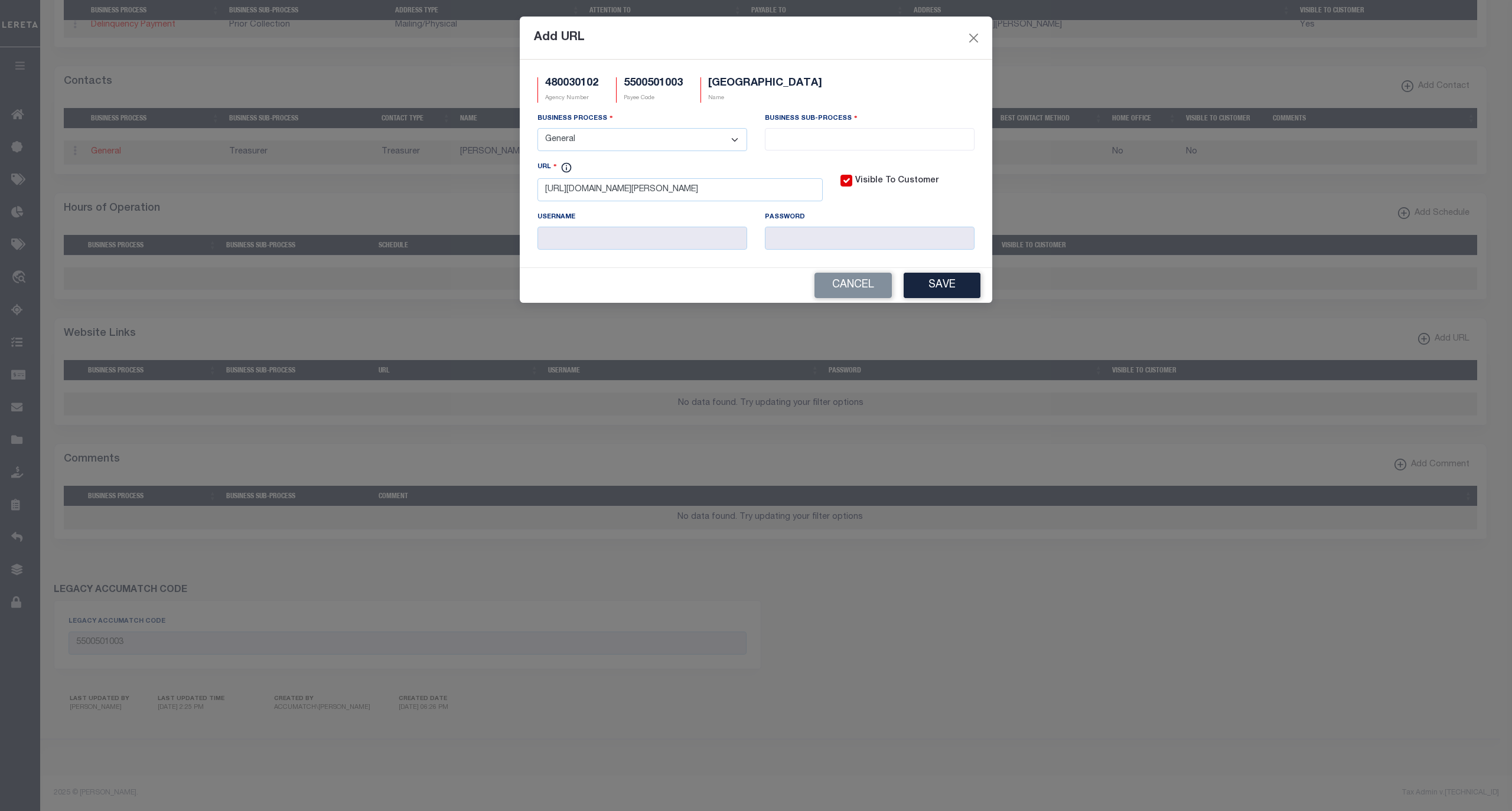
click at [537, 130] on select "- Select - All Automation Bill Request Delinquency Payment Delinquency Procurem…" at bounding box center [642, 139] width 210 height 23
click at [798, 143] on input "search" at bounding box center [869, 138] width 202 height 13
select select "39"
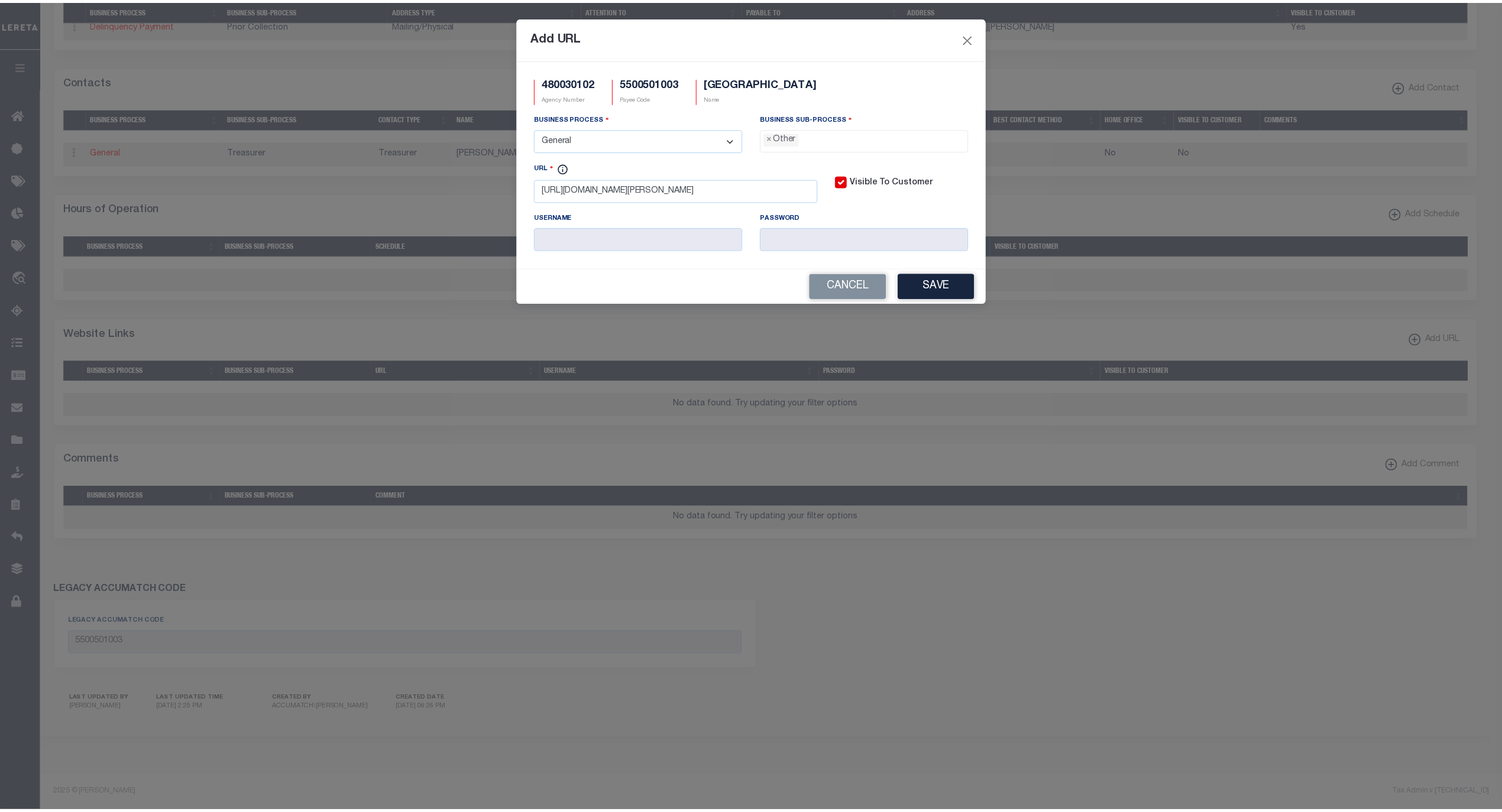
scroll to position [20, 0]
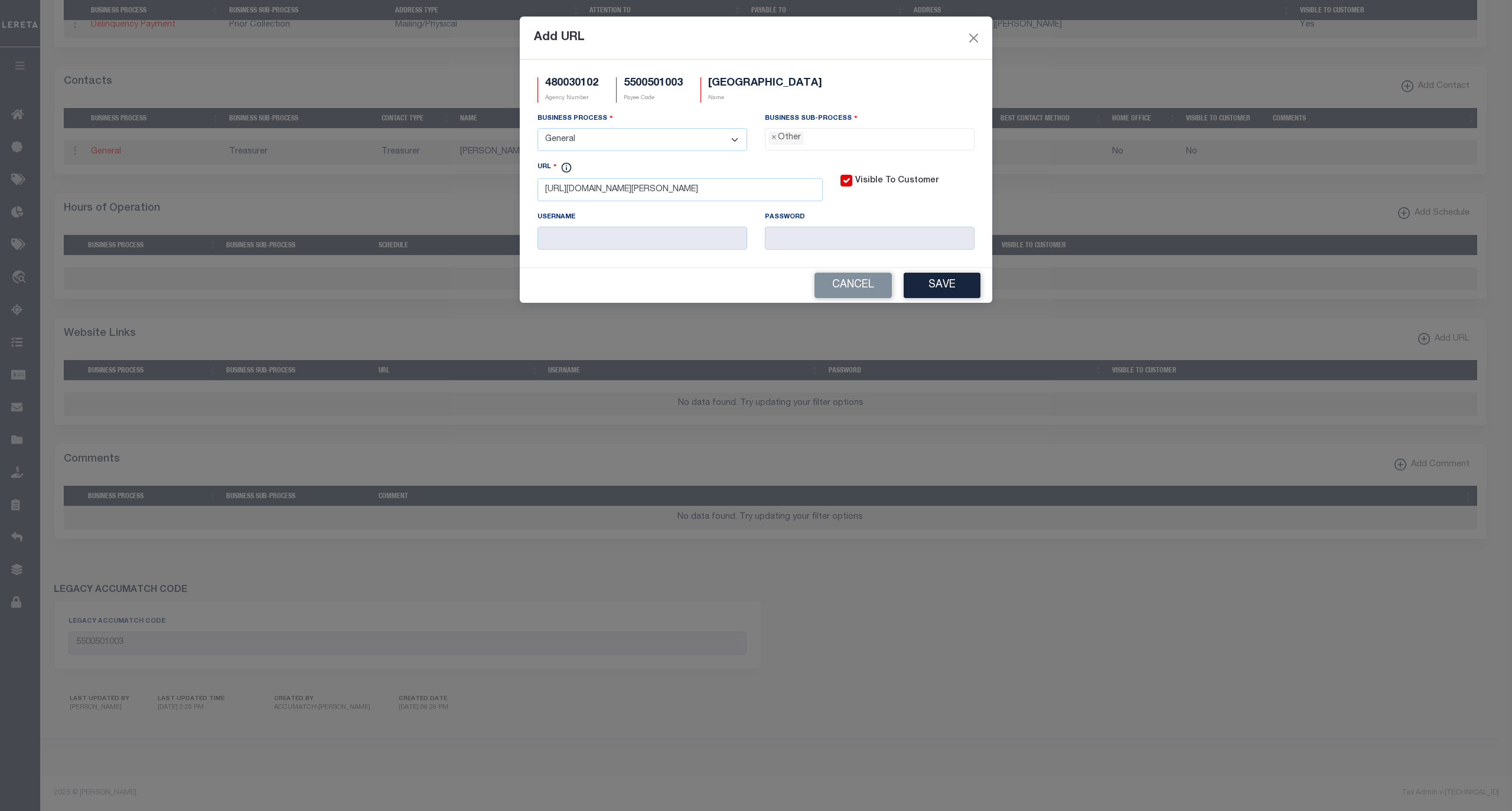
click at [941, 290] on button "Save" at bounding box center [941, 284] width 77 height 25
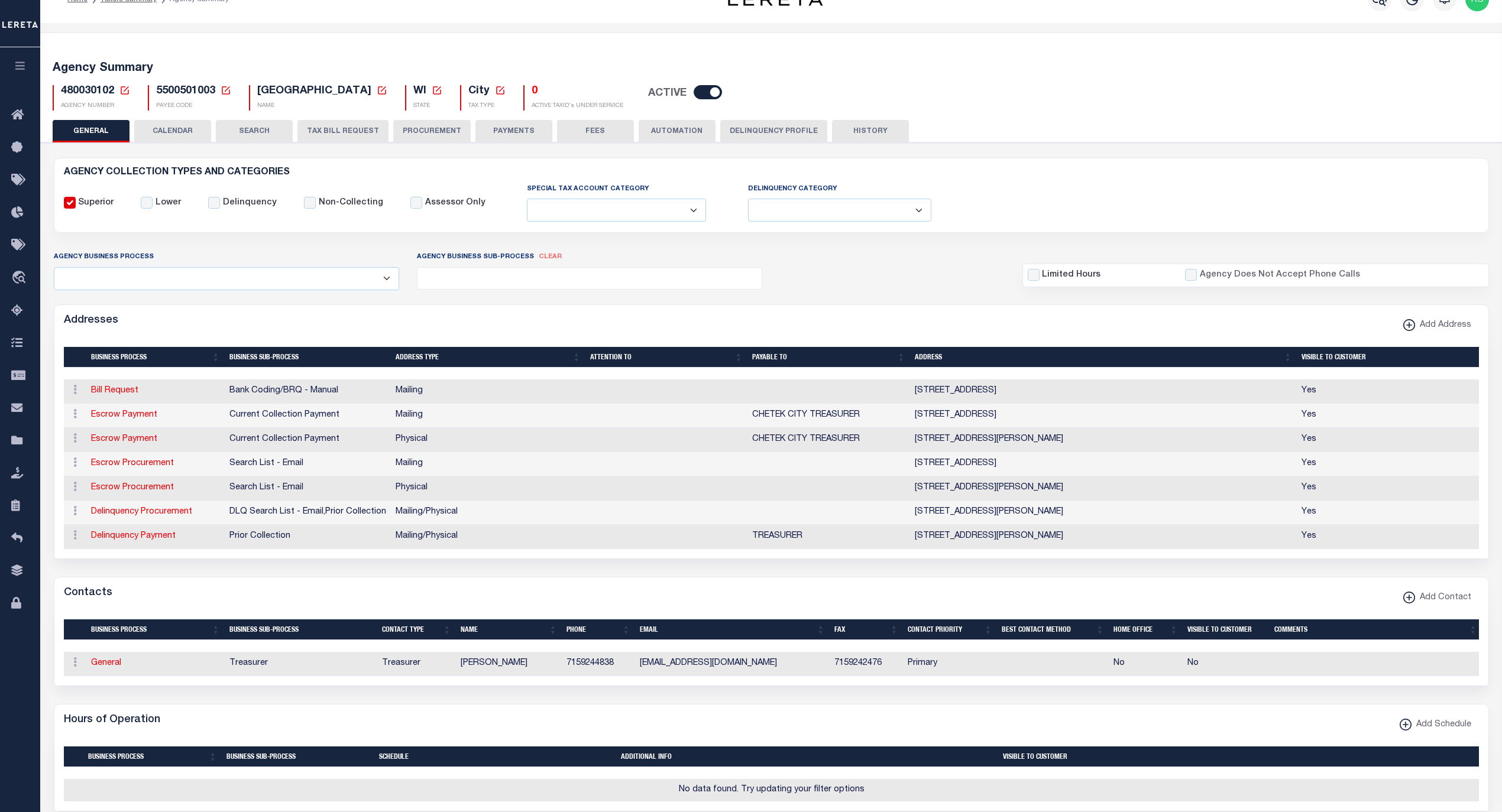
scroll to position [0, 0]
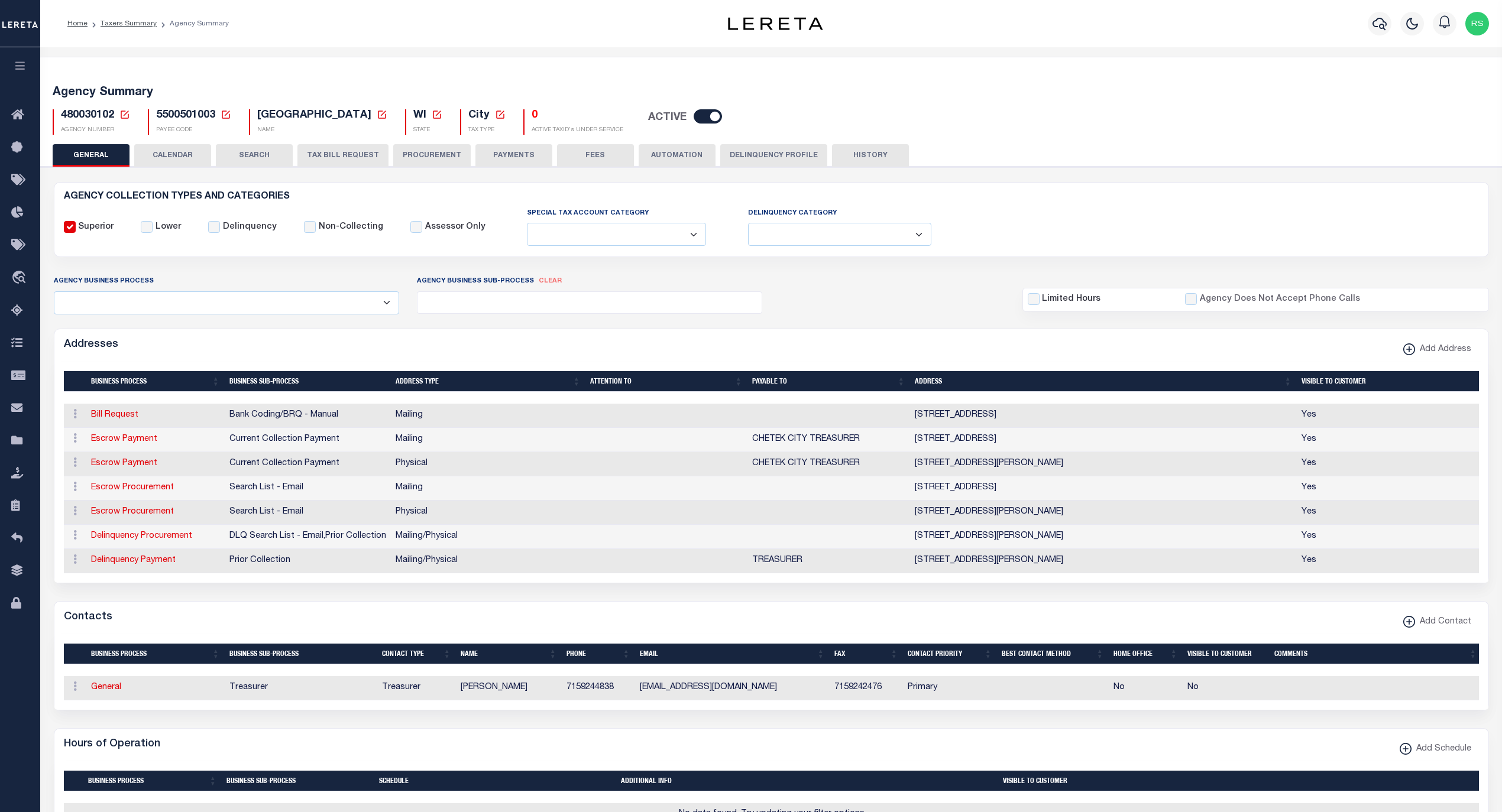
click at [520, 149] on button "PAYMENTS" at bounding box center [514, 155] width 77 height 22
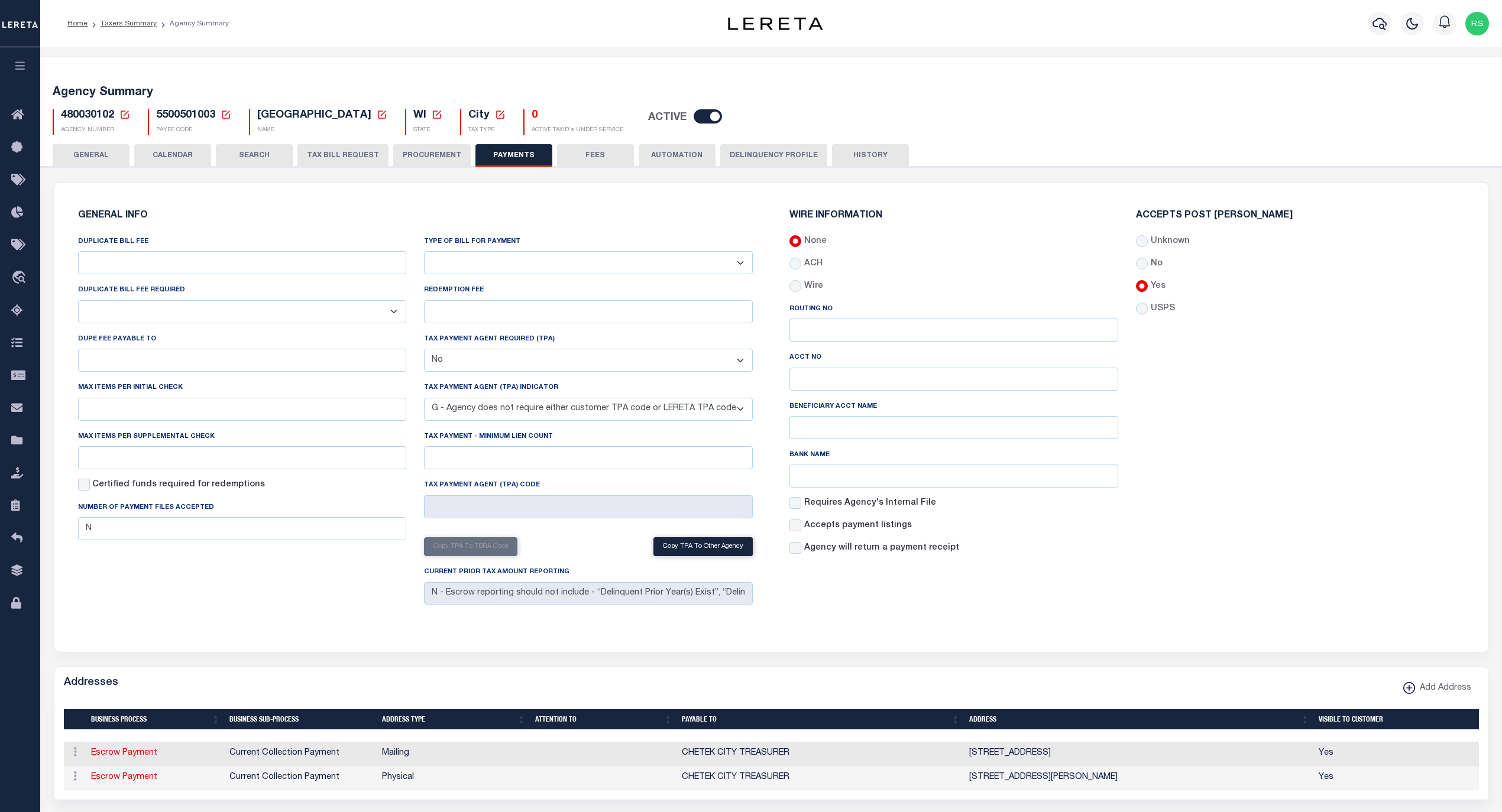
click at [108, 154] on button "GENERAL" at bounding box center [91, 155] width 77 height 22
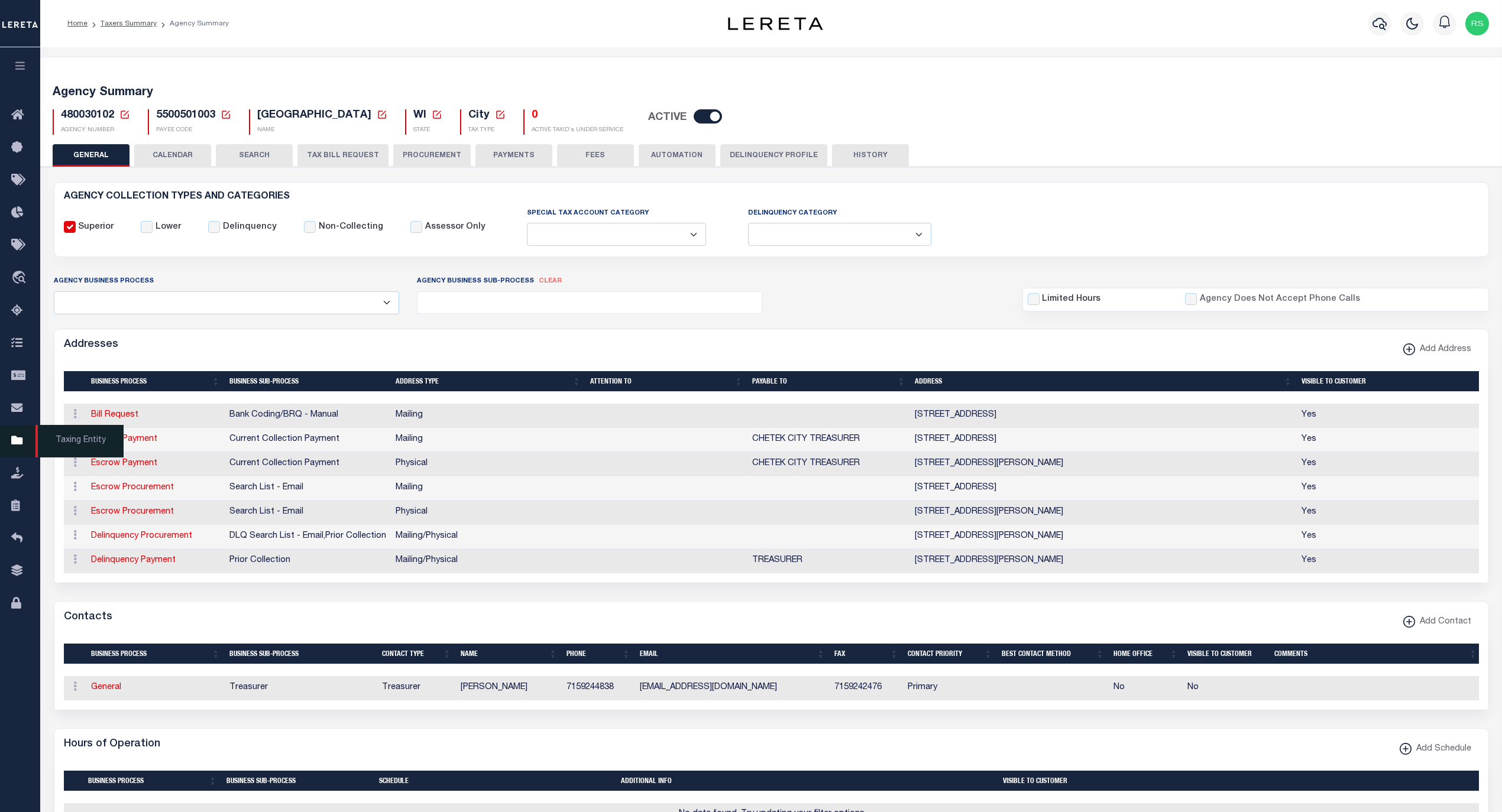
click at [66, 437] on span "Taxing Entity" at bounding box center [80, 440] width 88 height 33
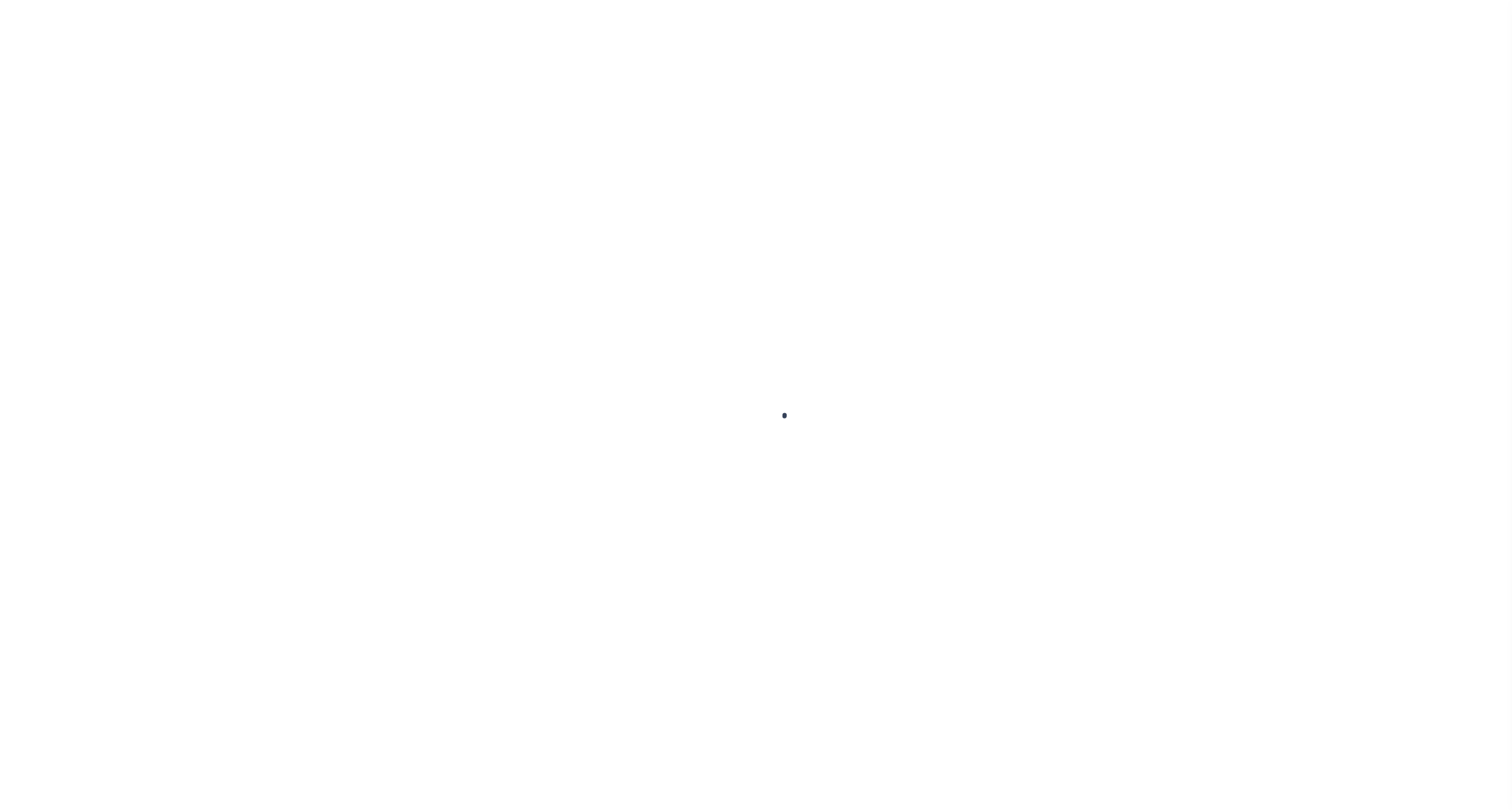
select select
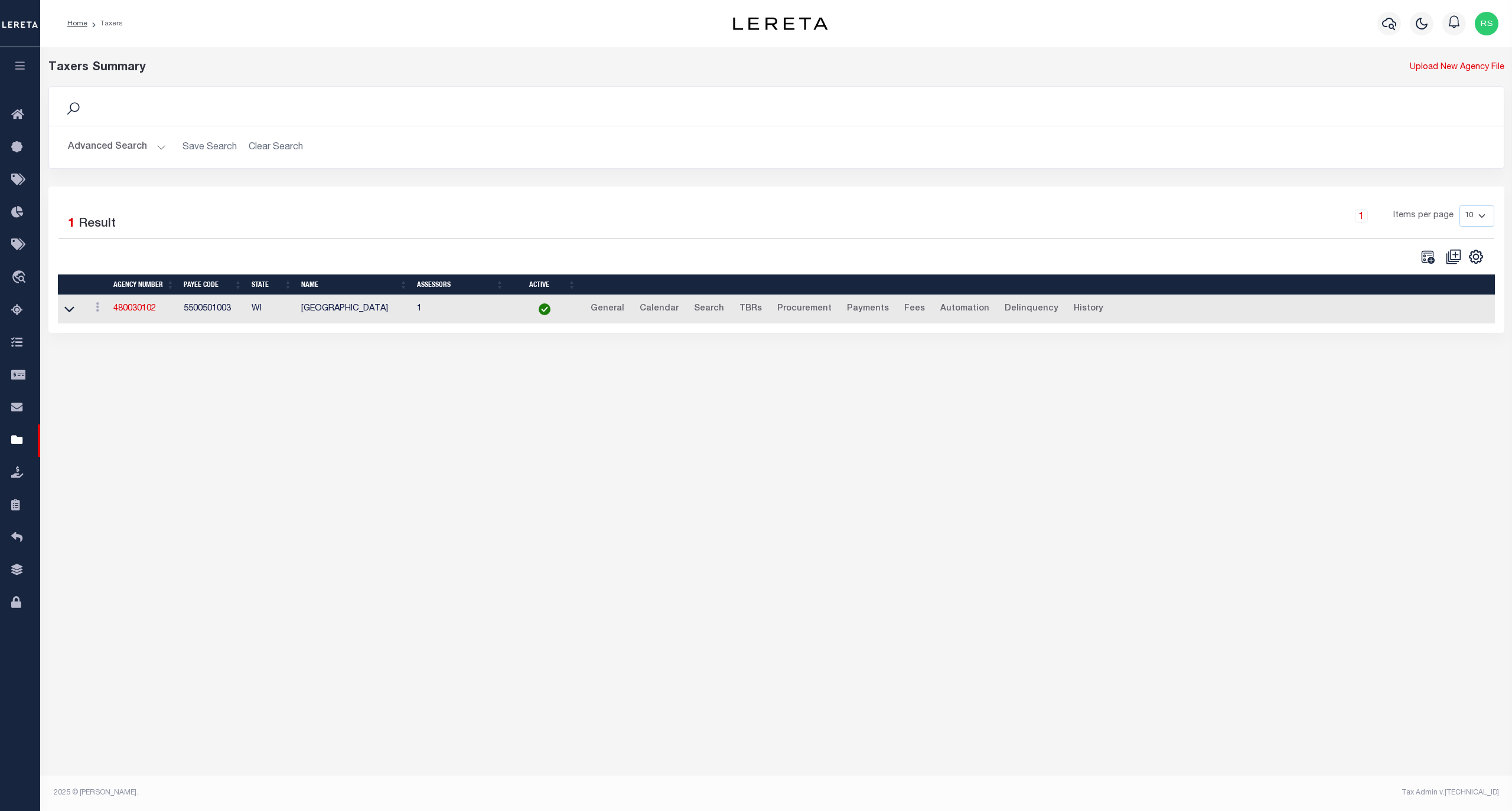
click at [124, 135] on div "Advanced Search Save Search Clear Search tblPayees_dynamictable_____DefaultSave…" at bounding box center [775, 148] width 1454 height 42
click at [117, 146] on button "Advanced Search" at bounding box center [117, 147] width 98 height 23
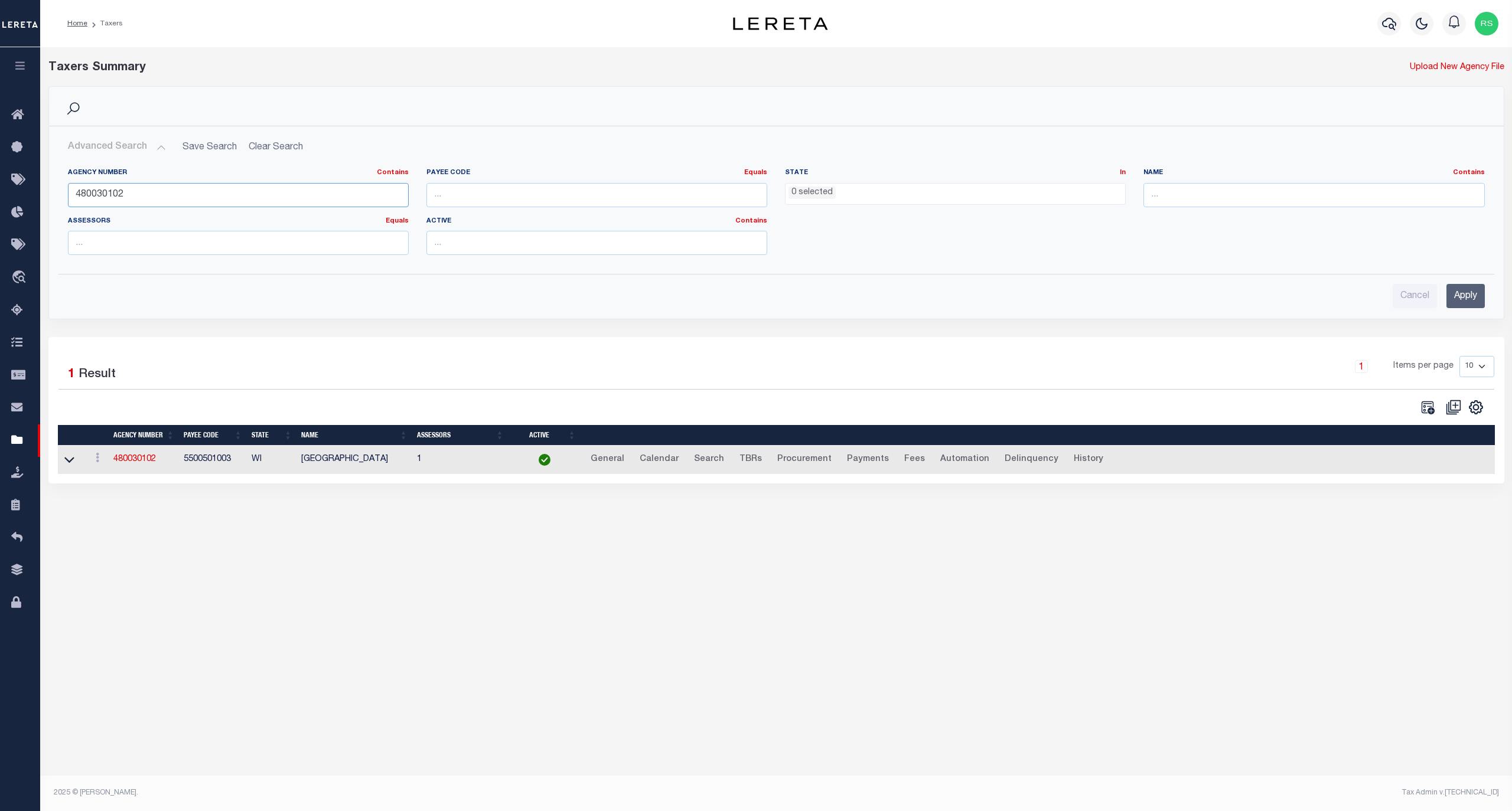
click at [129, 196] on input "480030102" at bounding box center [238, 195] width 340 height 24
paste input "70217"
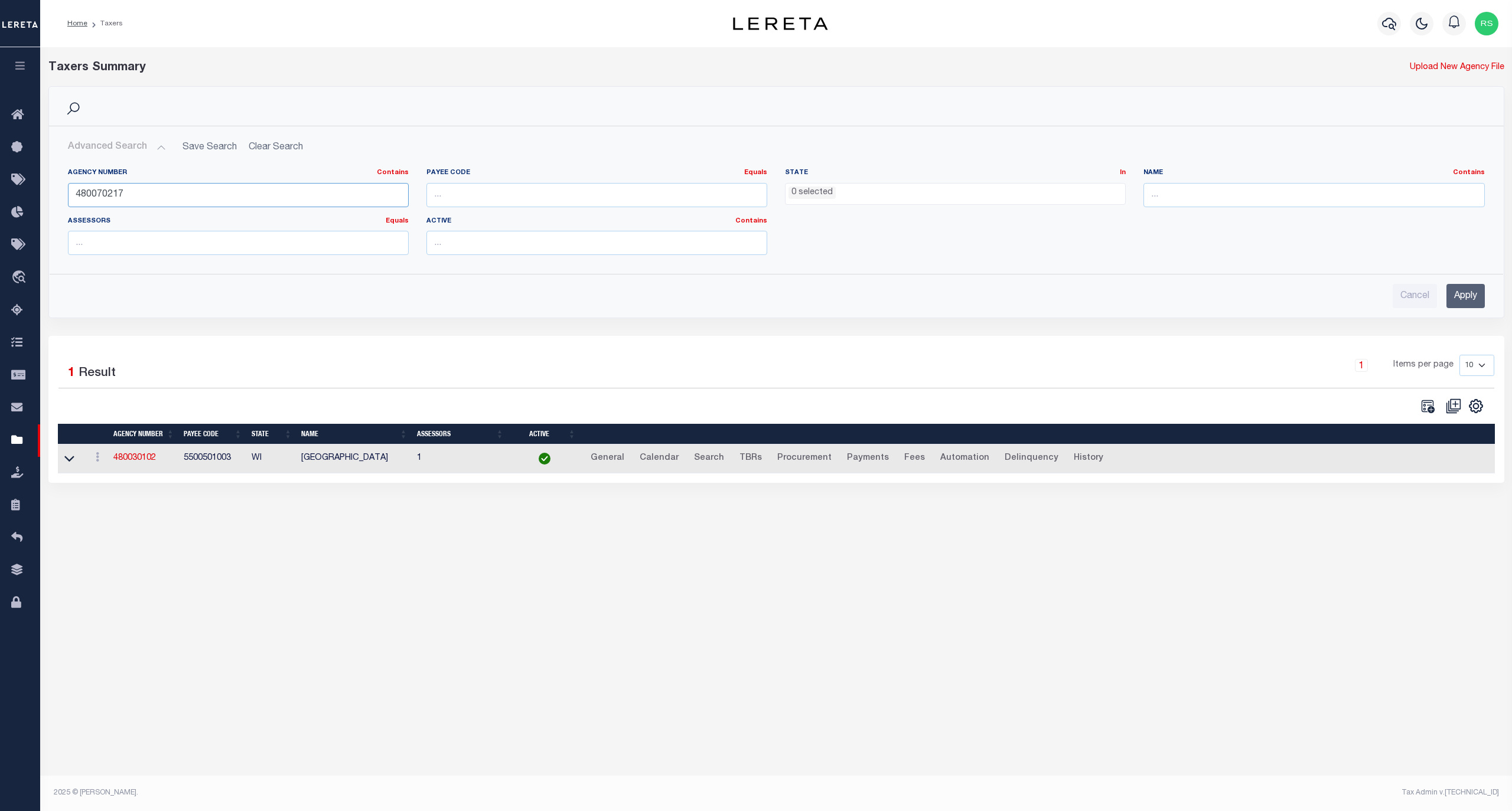
type input "480070217"
click at [1462, 300] on input "Apply" at bounding box center [1465, 296] width 38 height 24
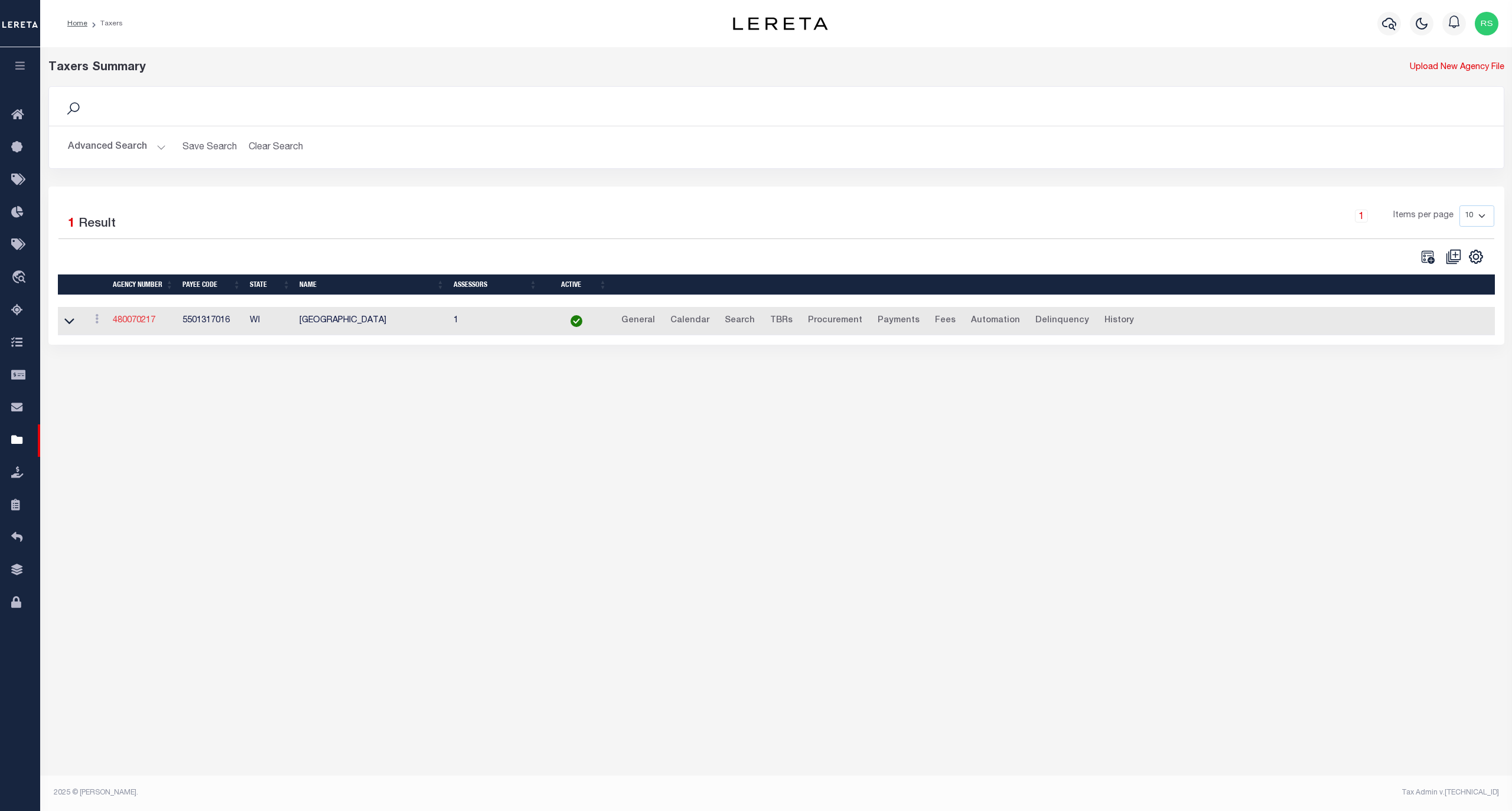
click at [138, 321] on link "480070217" at bounding box center [134, 320] width 43 height 8
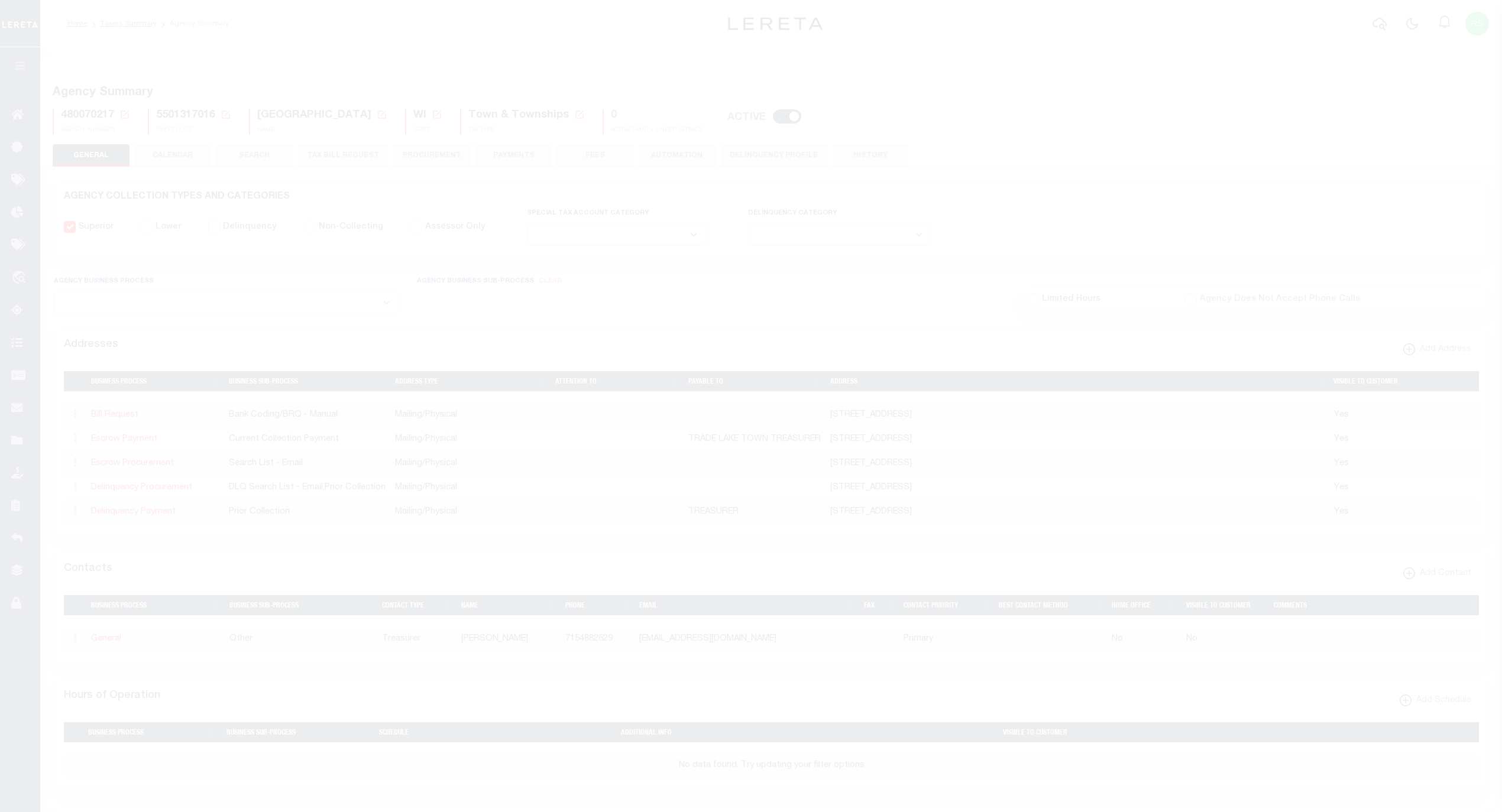
select select
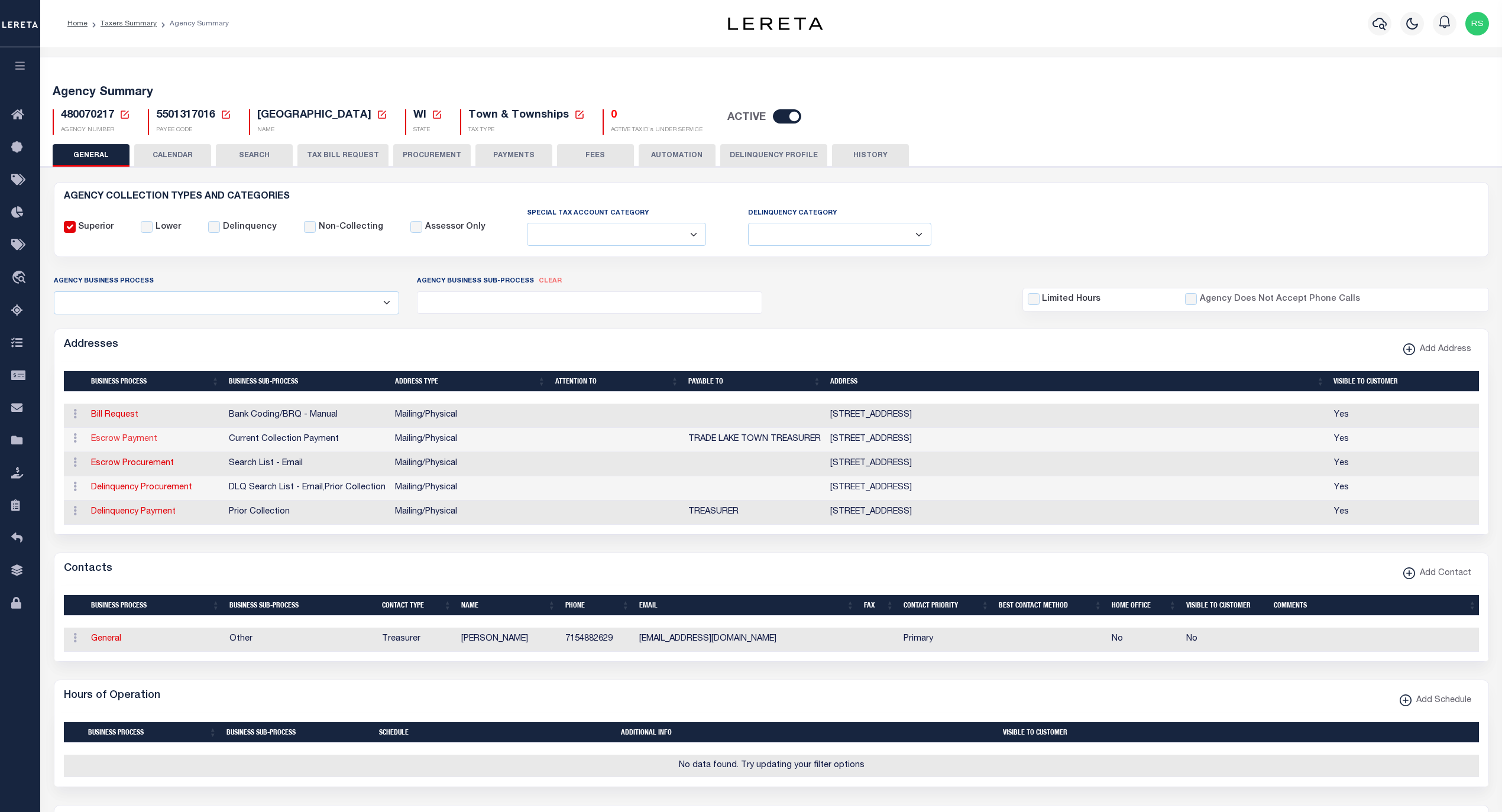
click at [142, 440] on link "Escrow Payment" at bounding box center [124, 438] width 66 height 8
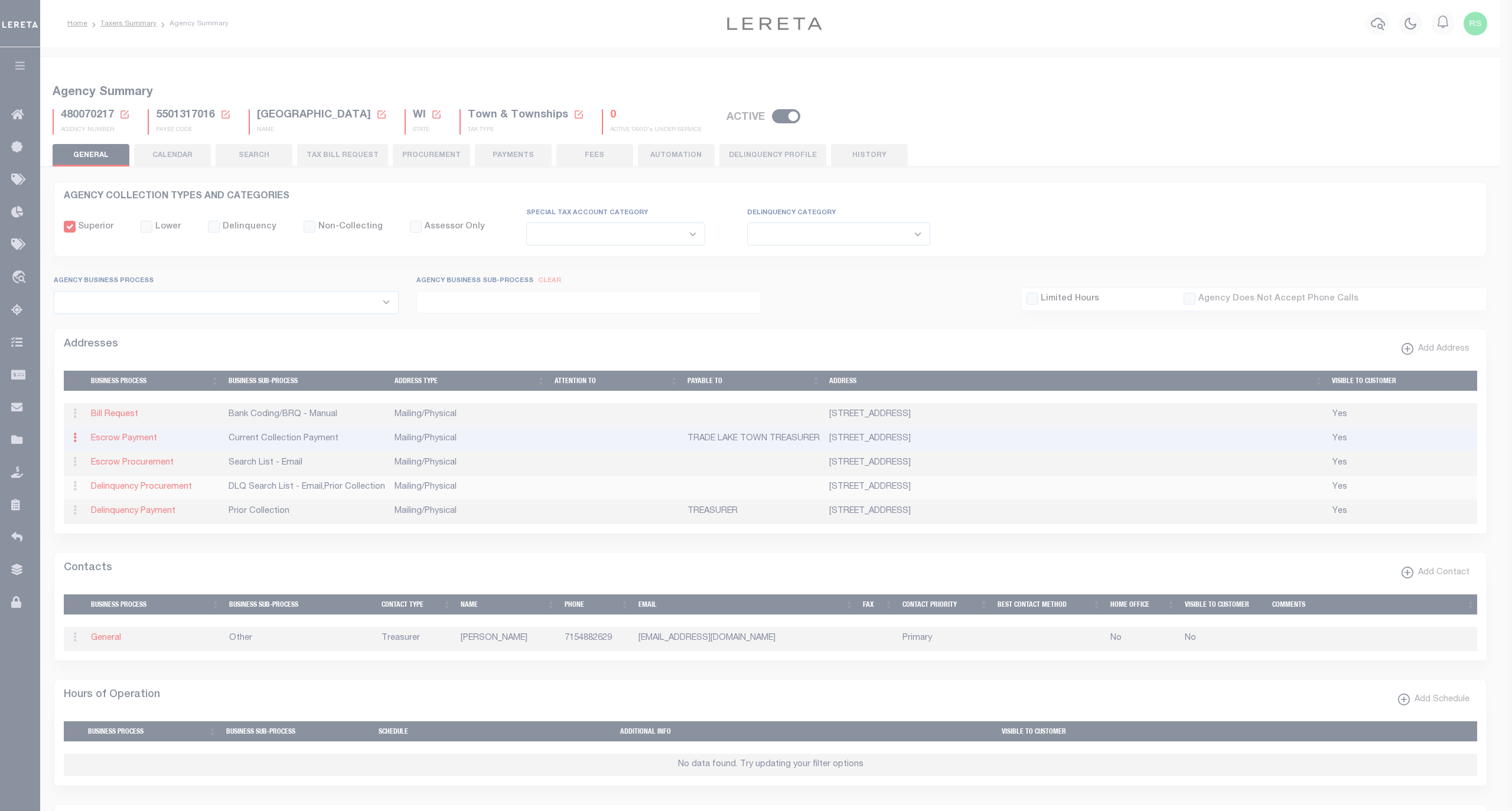
type input "[STREET_ADDRESS]"
type input "[GEOGRAPHIC_DATA]"
select select "WI"
type input "54840-8817"
select select "5"
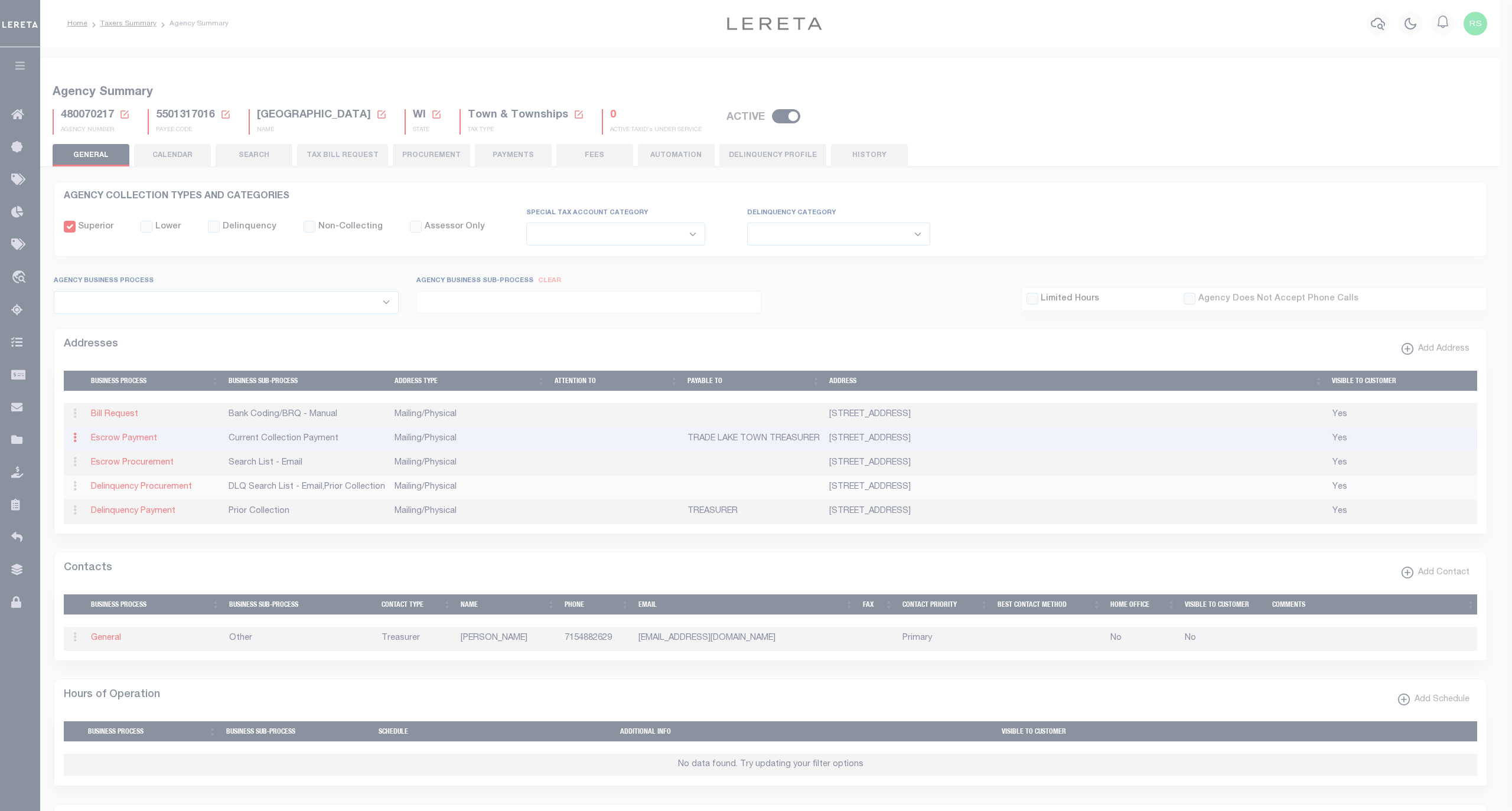
checkbox input "true"
type input "TRADE LAKE TOWN TREASURER"
select select "3"
select select "11"
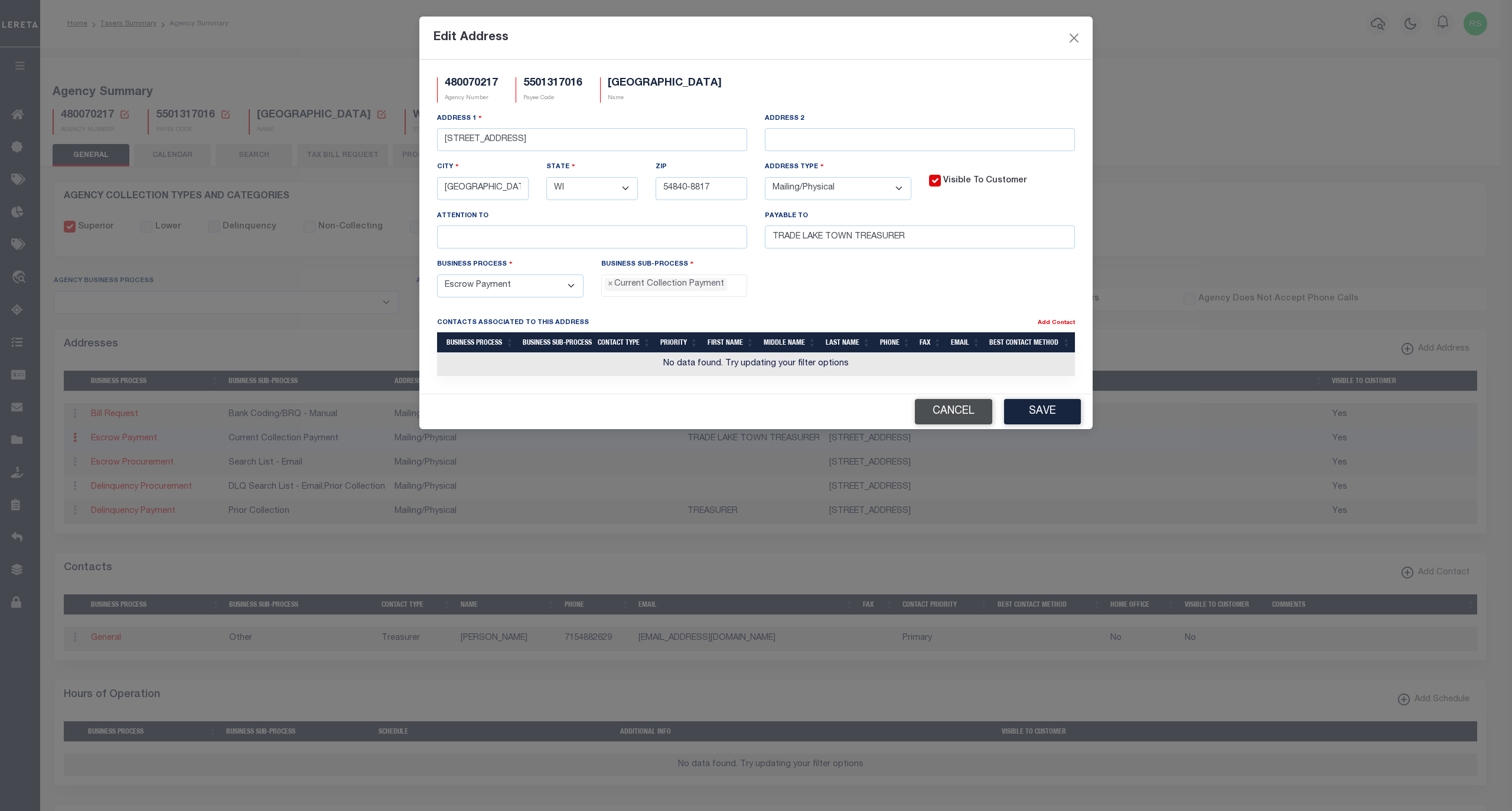
click at [948, 419] on button "Cancel" at bounding box center [954, 411] width 78 height 25
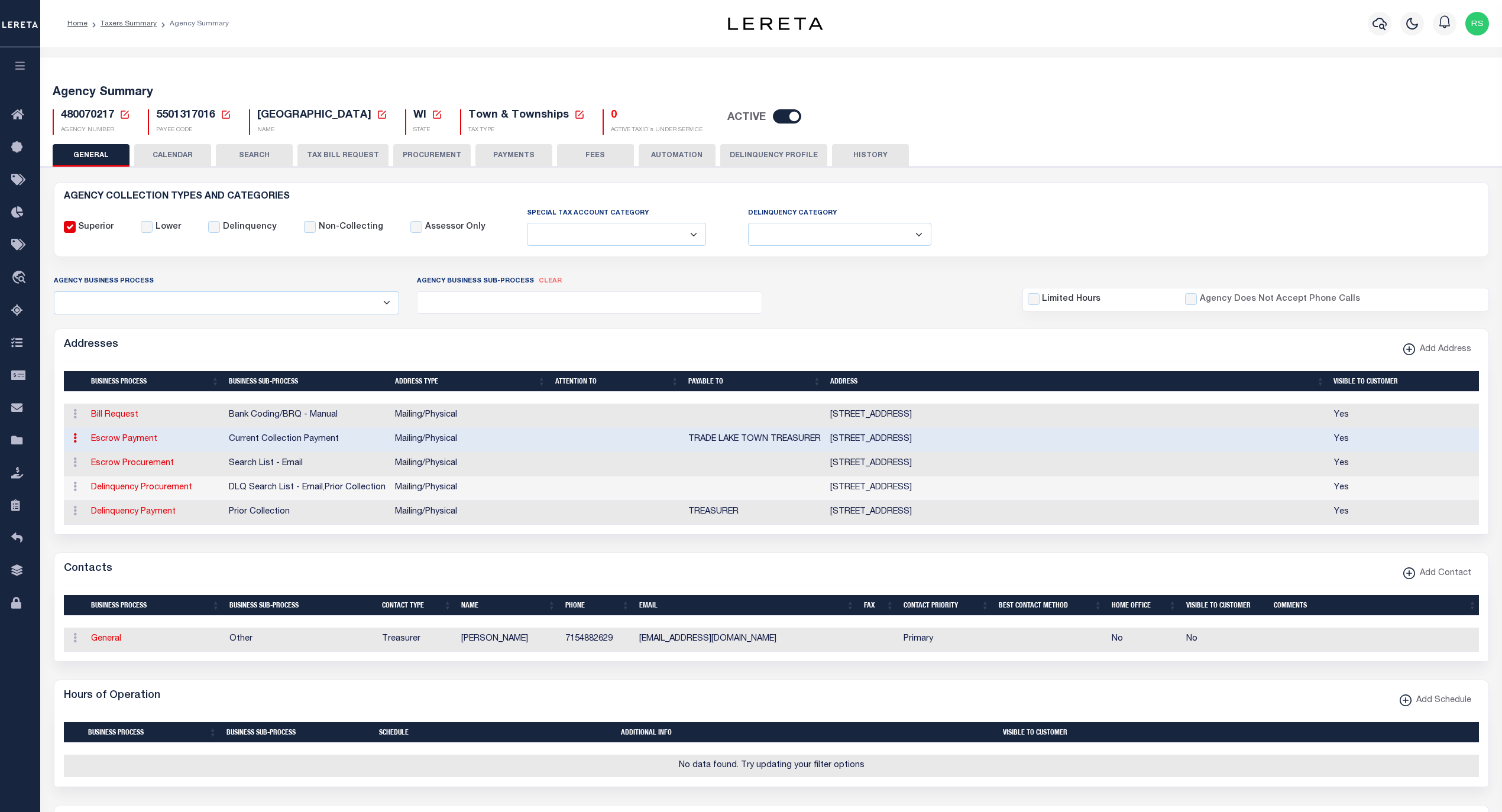
click at [128, 440] on link "Escrow Payment" at bounding box center [124, 438] width 66 height 8
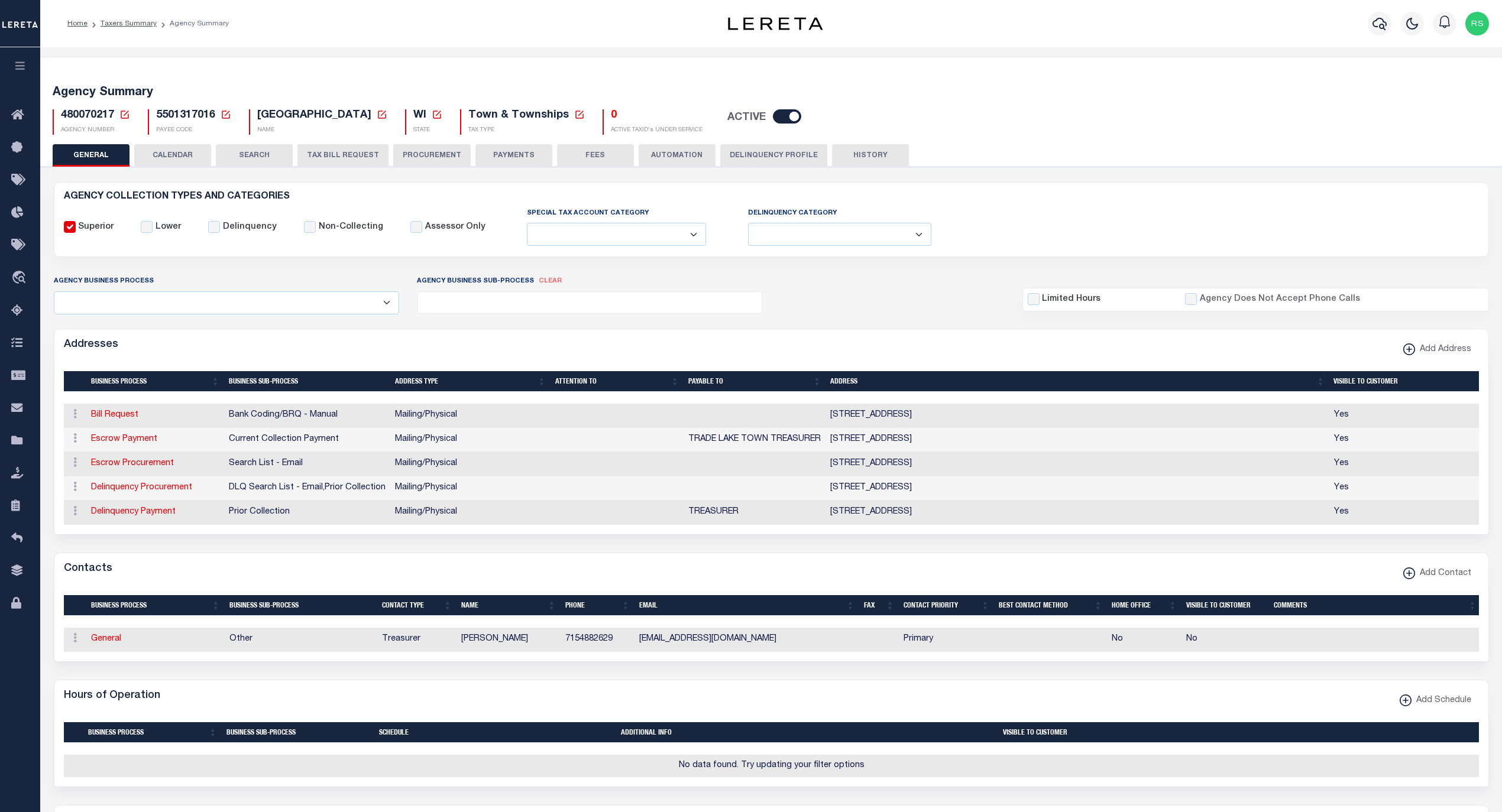
select select
select select "1"
checkbox input "false"
select select
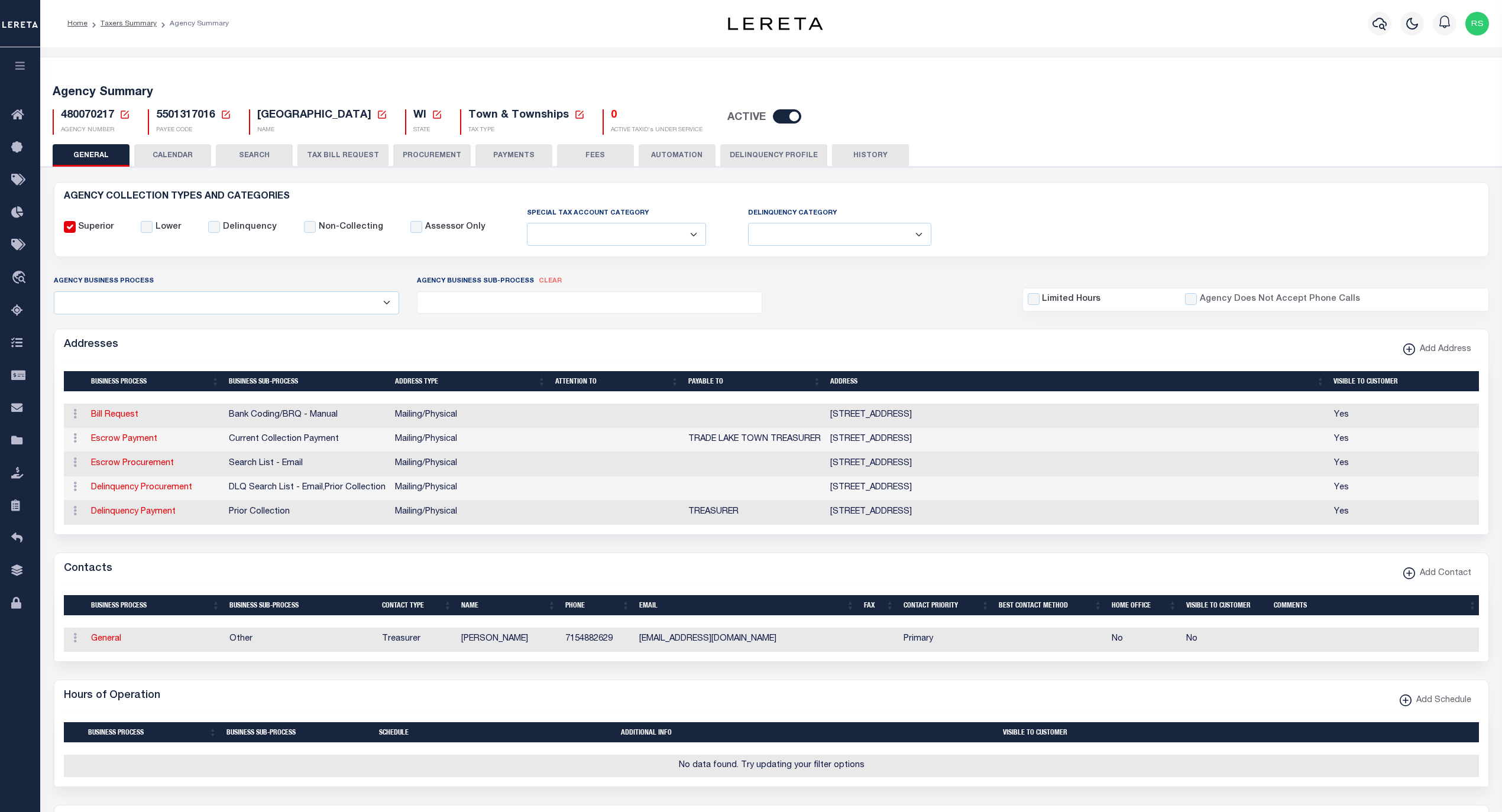
type input "[STREET_ADDRESS]"
type input "[GEOGRAPHIC_DATA]"
select select "WI"
type input "54840-8817"
select select "5"
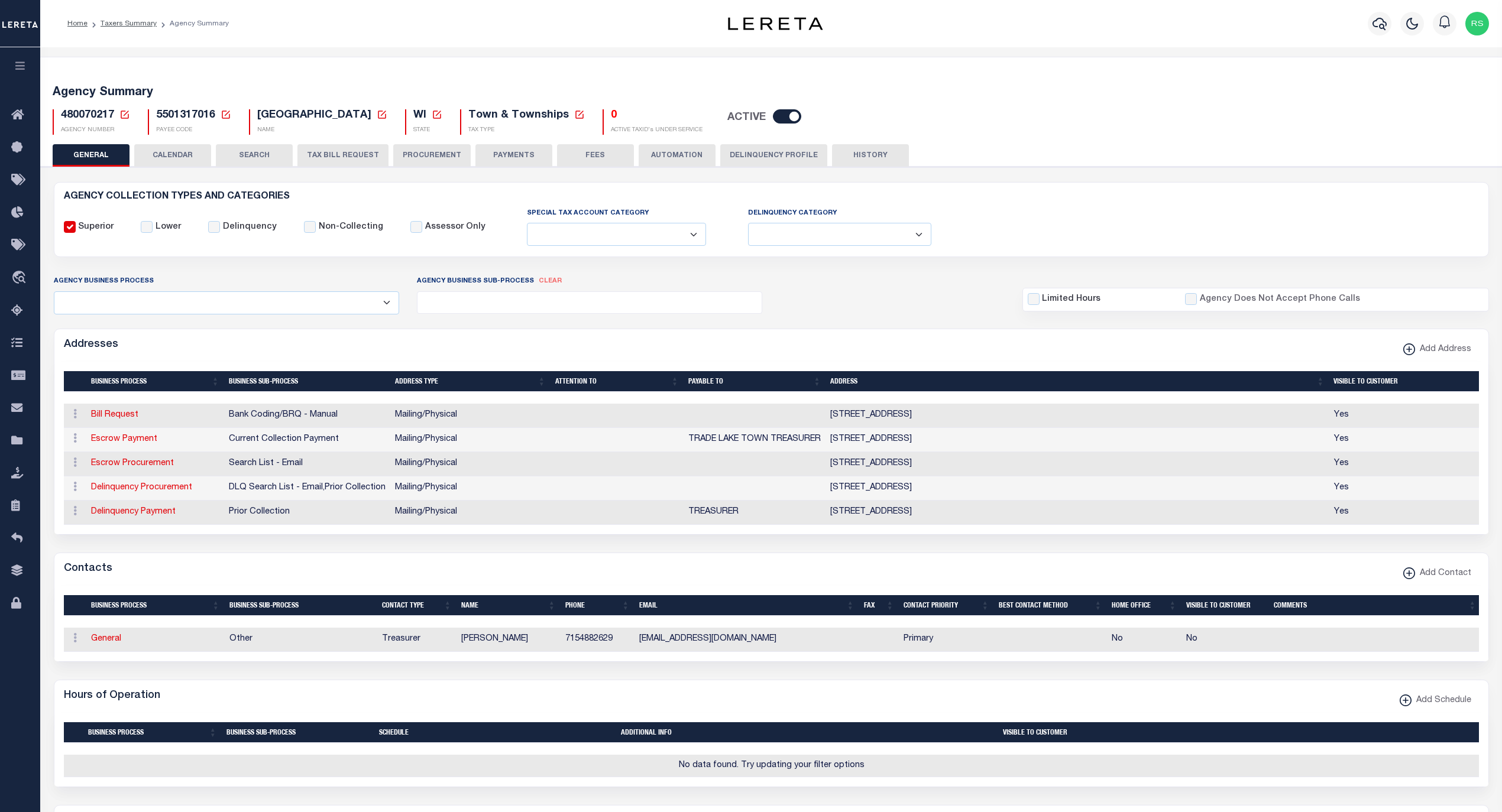
checkbox input "true"
type input "TRADE LAKE TOWN TREASURER"
select select "3"
select select "11"
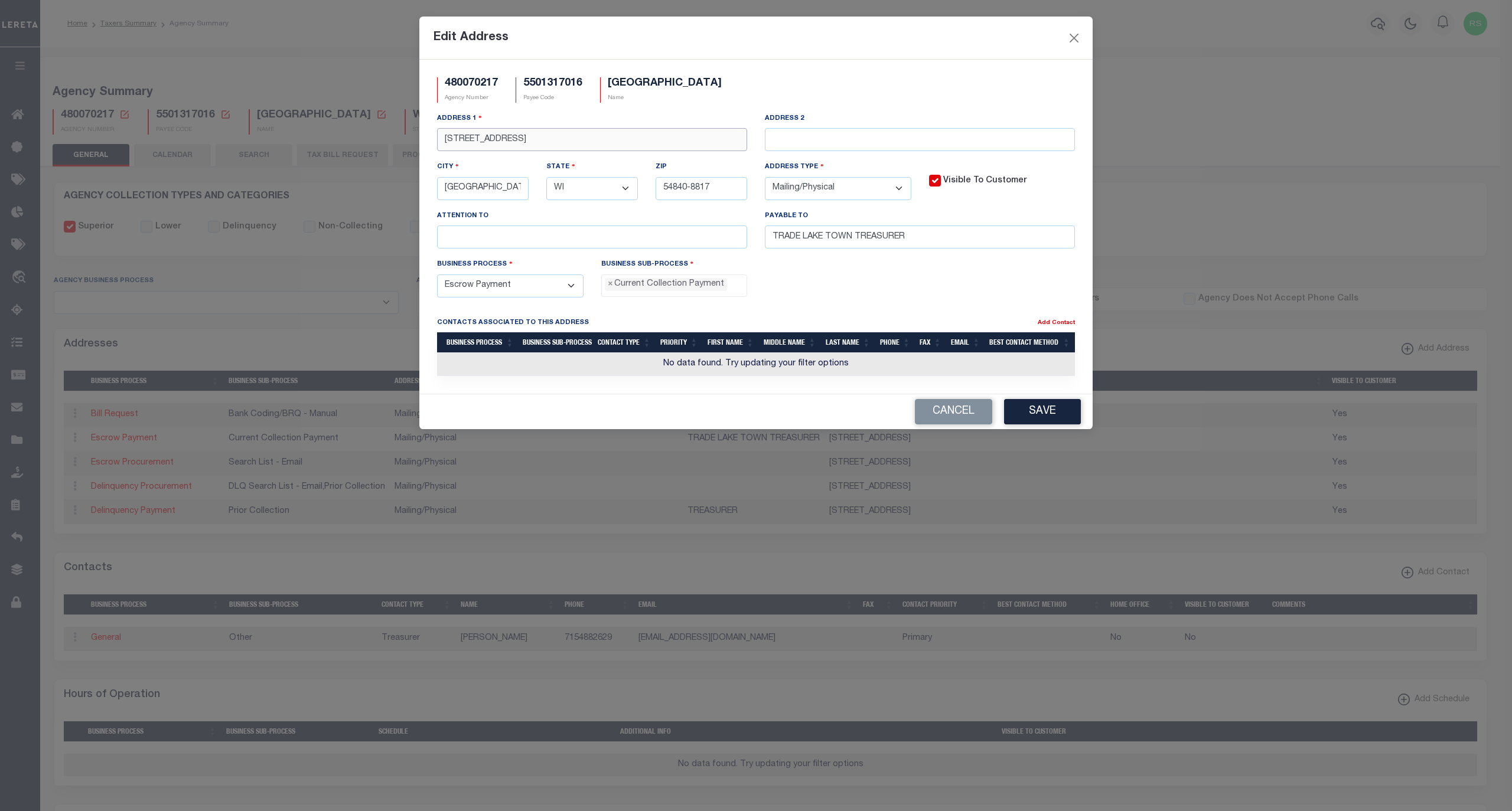
click at [549, 145] on input "[STREET_ADDRESS]" at bounding box center [592, 139] width 310 height 23
drag, startPoint x: 572, startPoint y: 140, endPoint x: 321, endPoint y: 130, distance: 251.2
click at [321, 130] on div "Edit Address 480070217 Agency Number 5501317016 Payee Code [GEOGRAPHIC_DATA] Na…" at bounding box center [756, 405] width 1512 height 811
paste input "[STREET_ADDRESS]"
type input "[STREET_ADDRESS]"
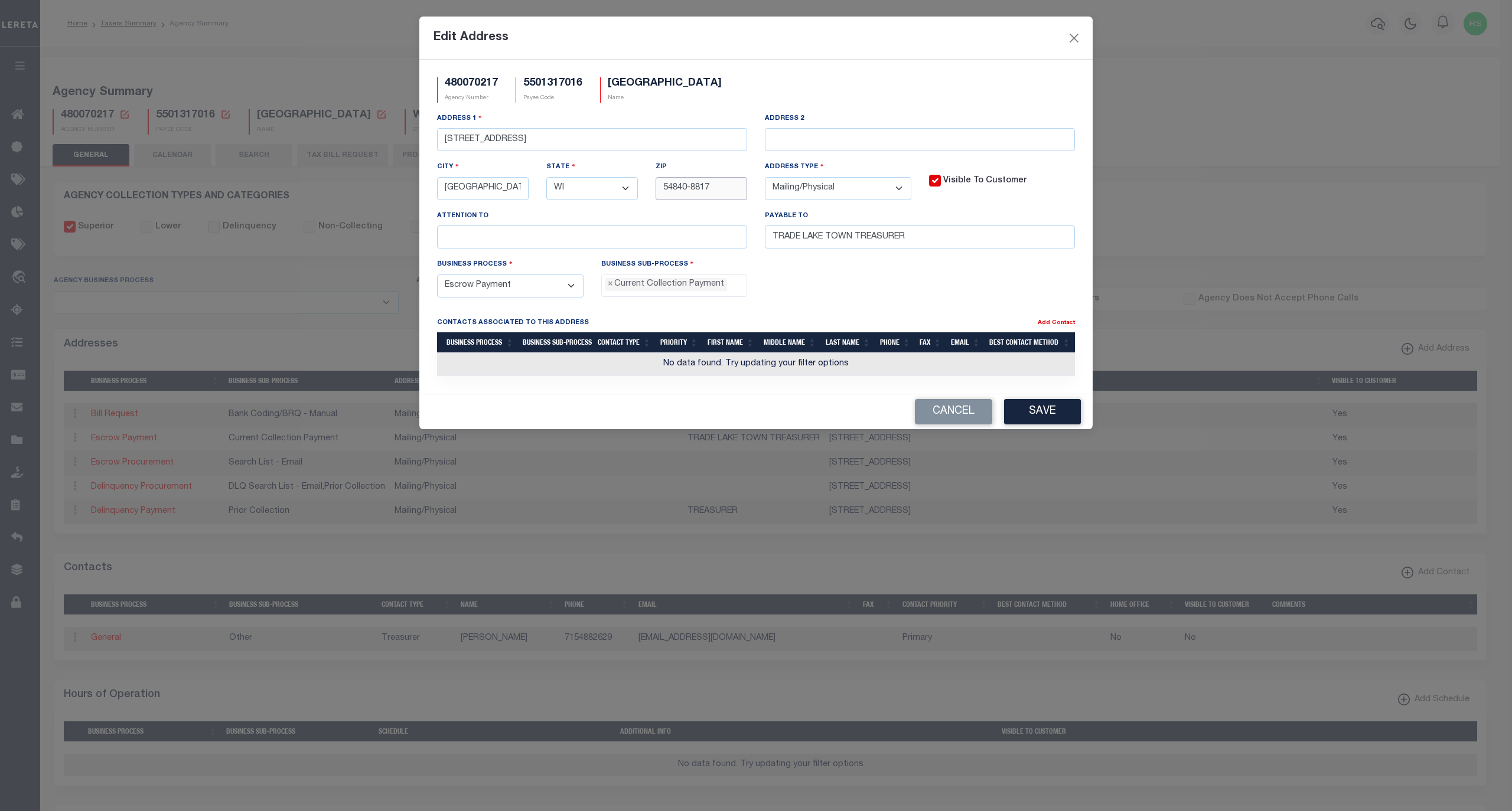
drag, startPoint x: 689, startPoint y: 195, endPoint x: 752, endPoint y: 192, distance: 63.1
click at [752, 192] on div "Zip 54840-8817" at bounding box center [701, 185] width 109 height 49
type input "54840"
click at [831, 305] on div "Business Process - Select - Automation Bill Request Delinquency Payment Delinqu…" at bounding box center [756, 282] width 656 height 49
click at [1048, 423] on button "Save" at bounding box center [1042, 411] width 77 height 25
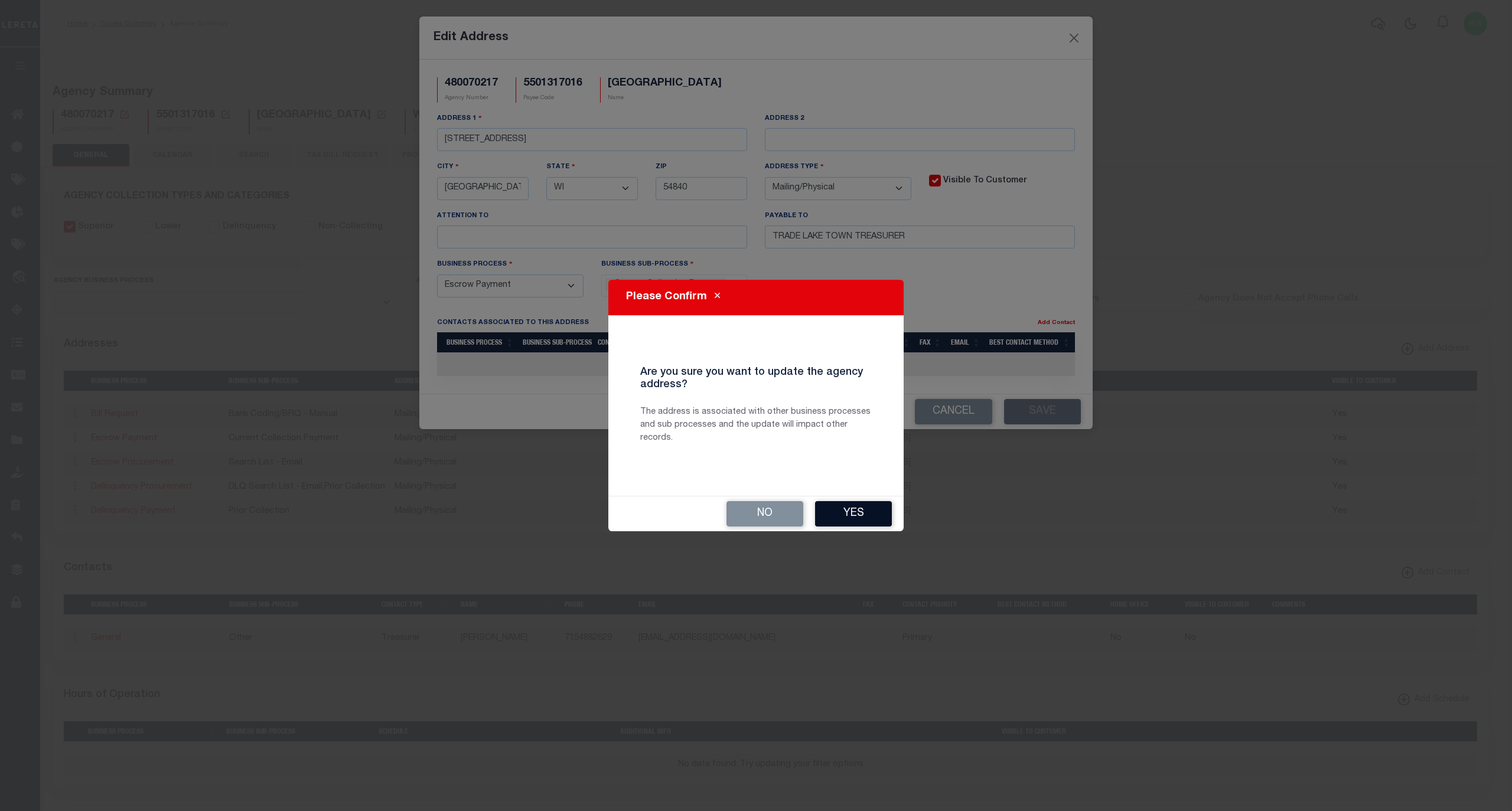
click at [860, 514] on button "Yes" at bounding box center [853, 513] width 77 height 25
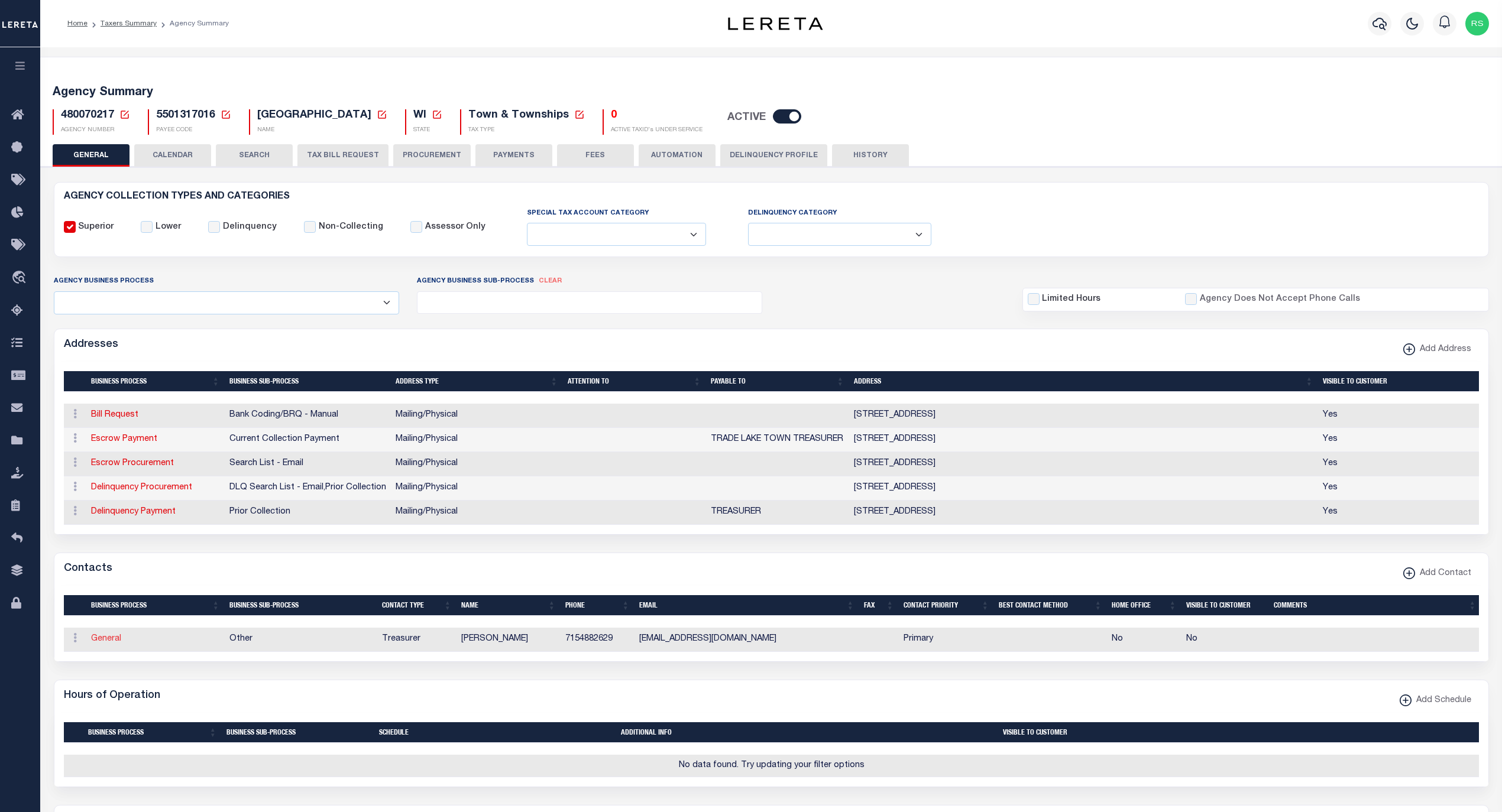
click at [107, 643] on link "General" at bounding box center [106, 638] width 30 height 8
select select "6"
select select "39"
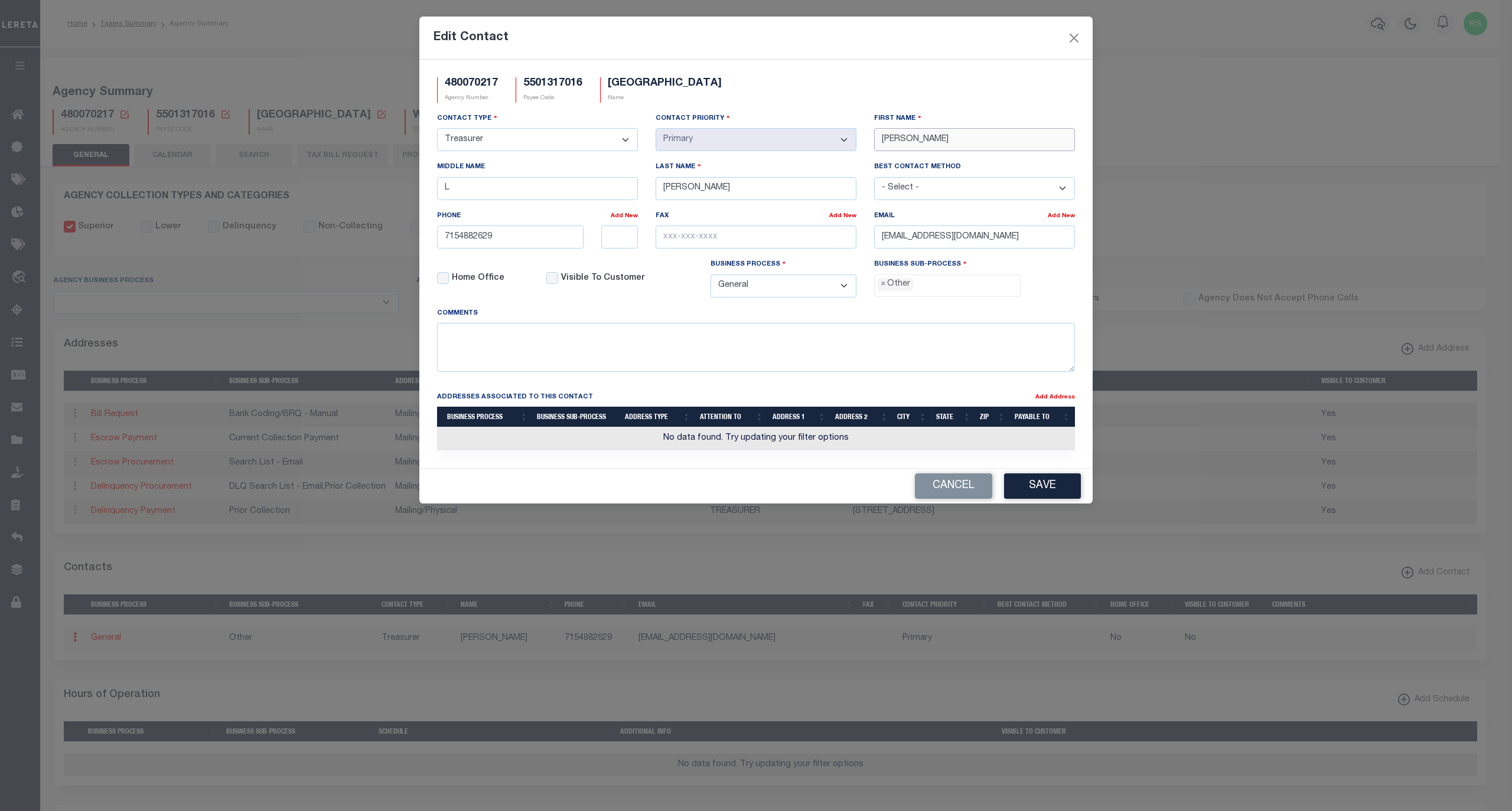
click at [921, 143] on input "[PERSON_NAME]" at bounding box center [974, 139] width 201 height 23
paste input "[PERSON_NAME]"
type input "[PERSON_NAME]"
drag, startPoint x: 723, startPoint y: 198, endPoint x: 622, endPoint y: 194, distance: 101.1
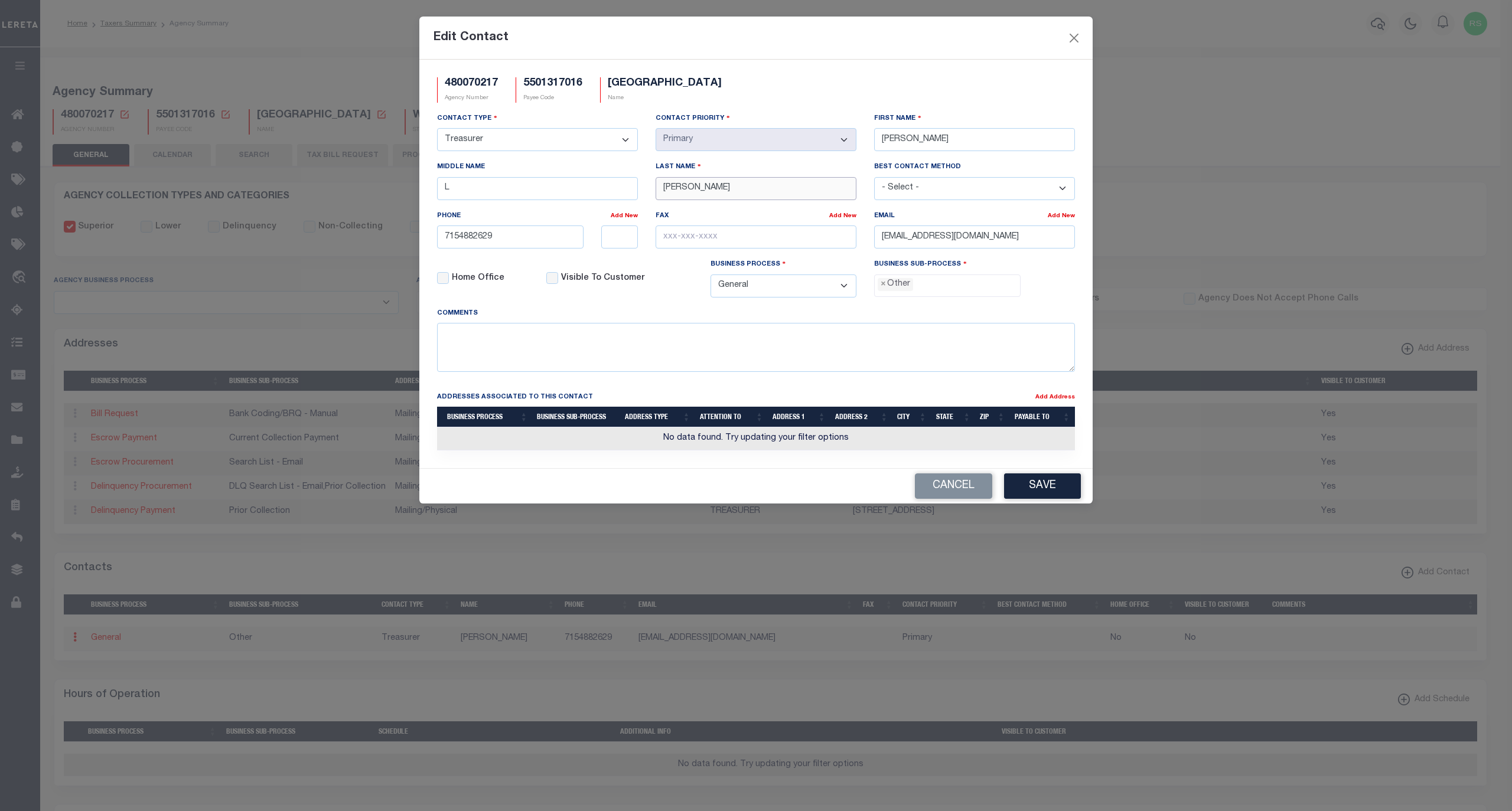
click at [622, 194] on div "Contact Type - Select - Assessor Clerk Internal Contacts 1 Internal Contacts 2 …" at bounding box center [756, 208] width 656 height 195
paste input "[PERSON_NAME]"
type input "[PERSON_NAME]"
drag, startPoint x: 549, startPoint y: 197, endPoint x: 332, endPoint y: 185, distance: 217.3
click at [332, 185] on div "Edit Contact 480070217 Agency Number 5501317016 Payee Code [GEOGRAPHIC_DATA] Na…" at bounding box center [756, 405] width 1512 height 811
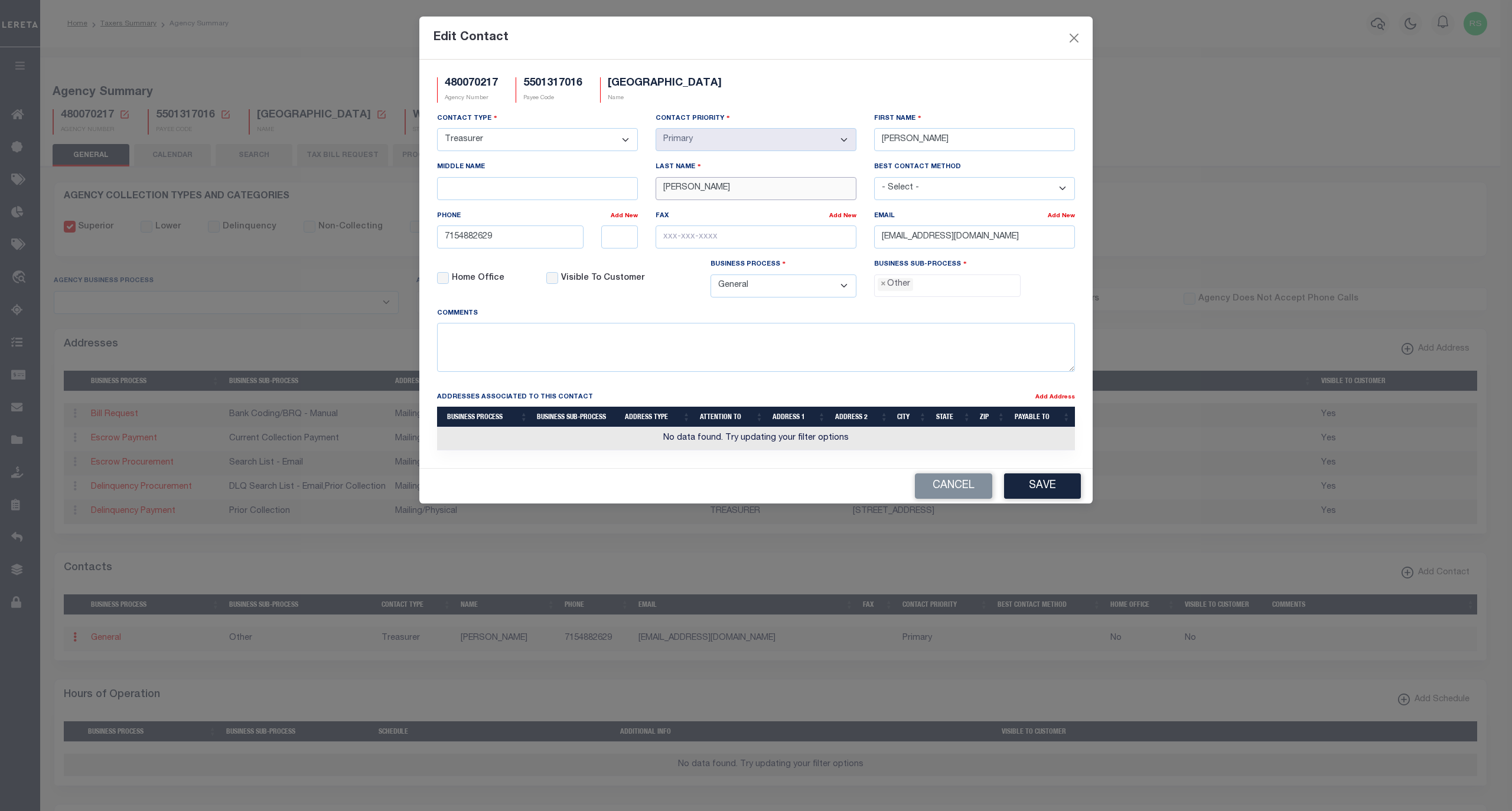
click at [675, 194] on input "[PERSON_NAME]" at bounding box center [756, 189] width 201 height 23
type input "[PERSON_NAME]"
click at [910, 138] on input "[PERSON_NAME]" at bounding box center [974, 139] width 201 height 23
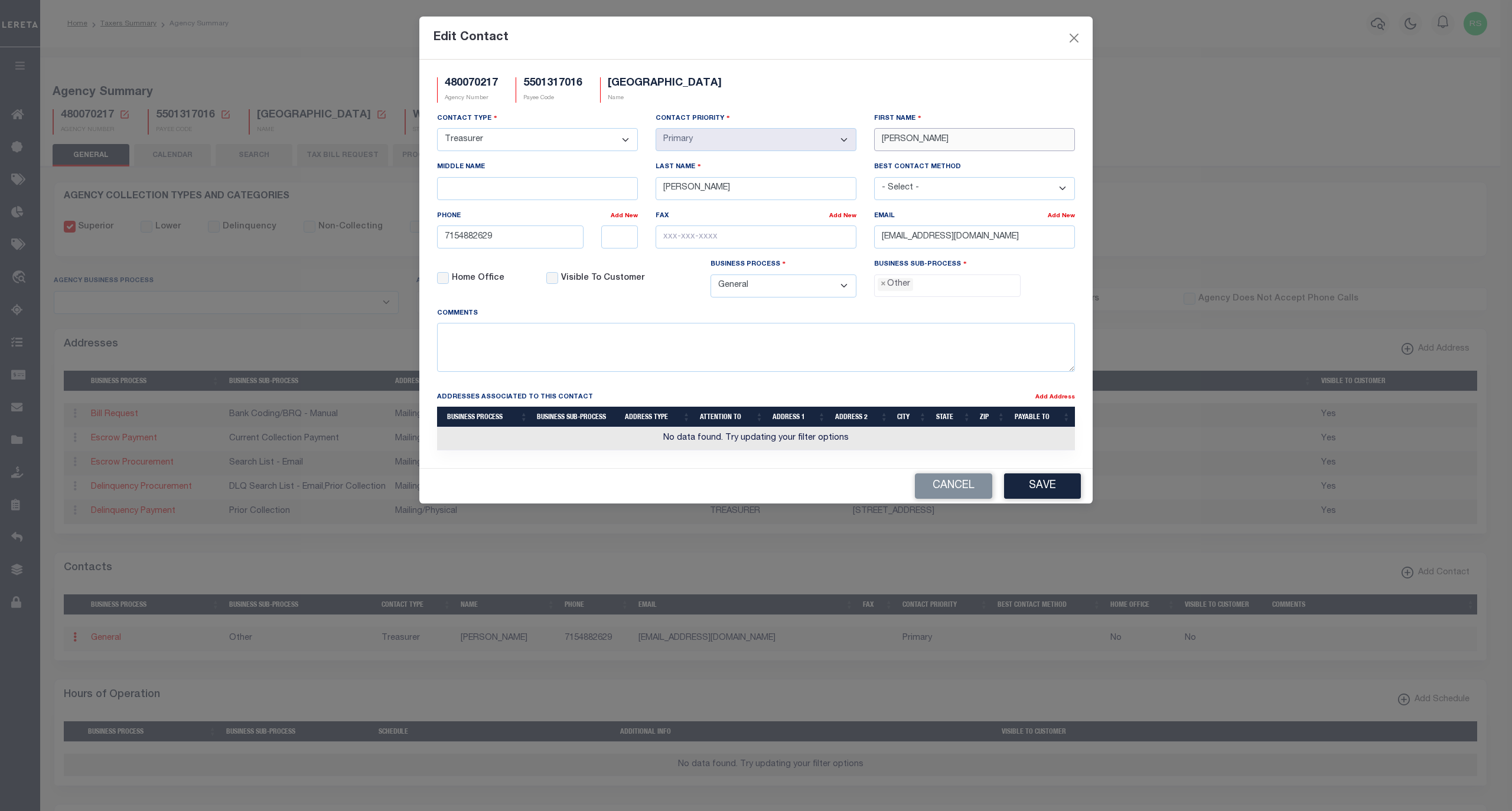
type input "[PERSON_NAME]"
click at [530, 243] on input "7154882629" at bounding box center [510, 236] width 147 height 23
click at [530, 245] on input "text" at bounding box center [510, 236] width 147 height 23
paste input "[PHONE_NUMBER]"
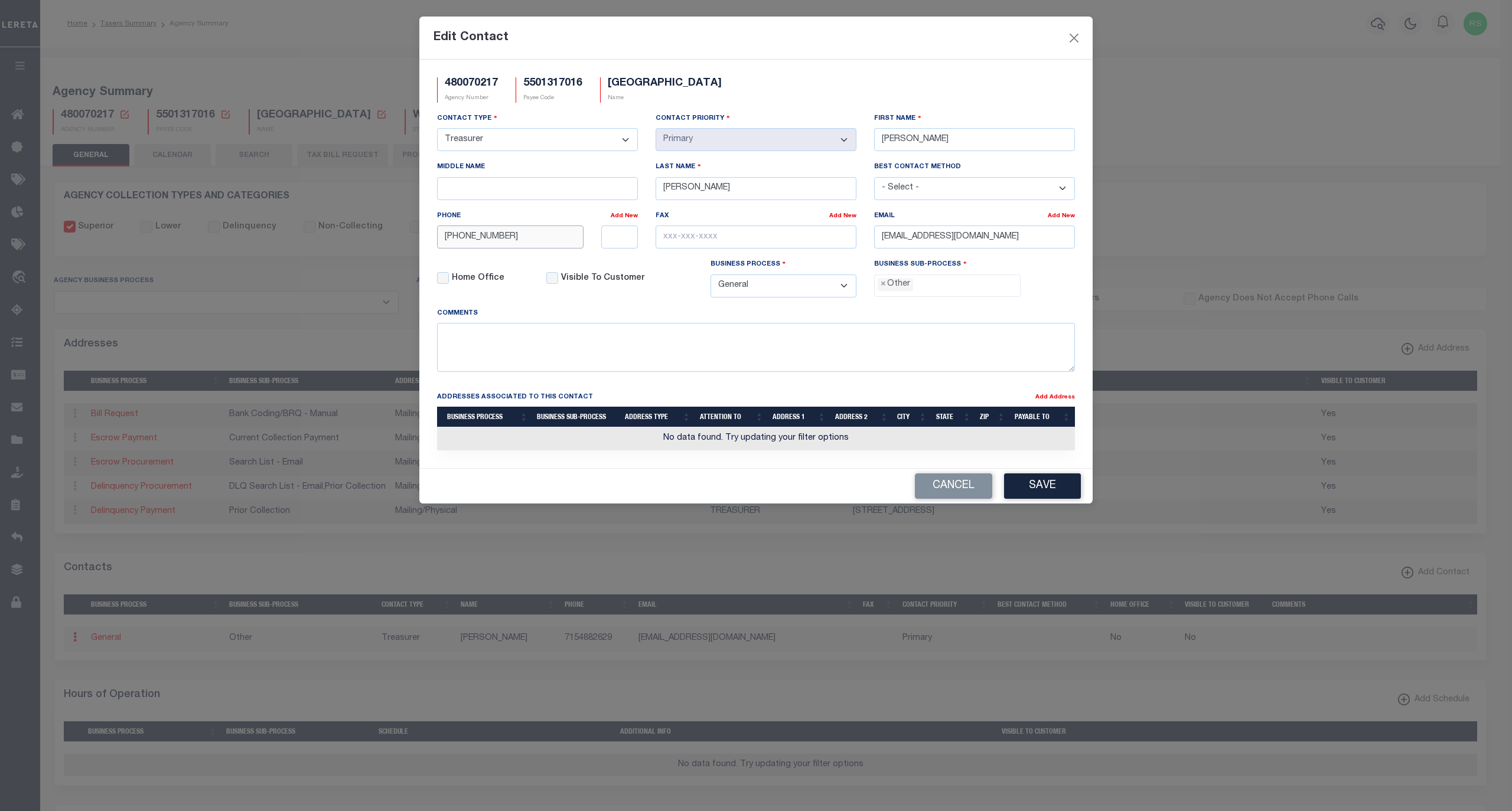
type input "[PHONE_NUMBER]"
click at [1055, 243] on input "[EMAIL_ADDRESS][DOMAIN_NAME]" at bounding box center [974, 236] width 201 height 23
drag, startPoint x: 1058, startPoint y: 243, endPoint x: 761, endPoint y: 240, distance: 297.0
click at [761, 240] on div "Contact Type - Select - Assessor Clerk Internal Contacts 1 Internal Contacts 2 …" at bounding box center [756, 208] width 656 height 195
click at [886, 291] on span "×" at bounding box center [882, 284] width 5 height 13
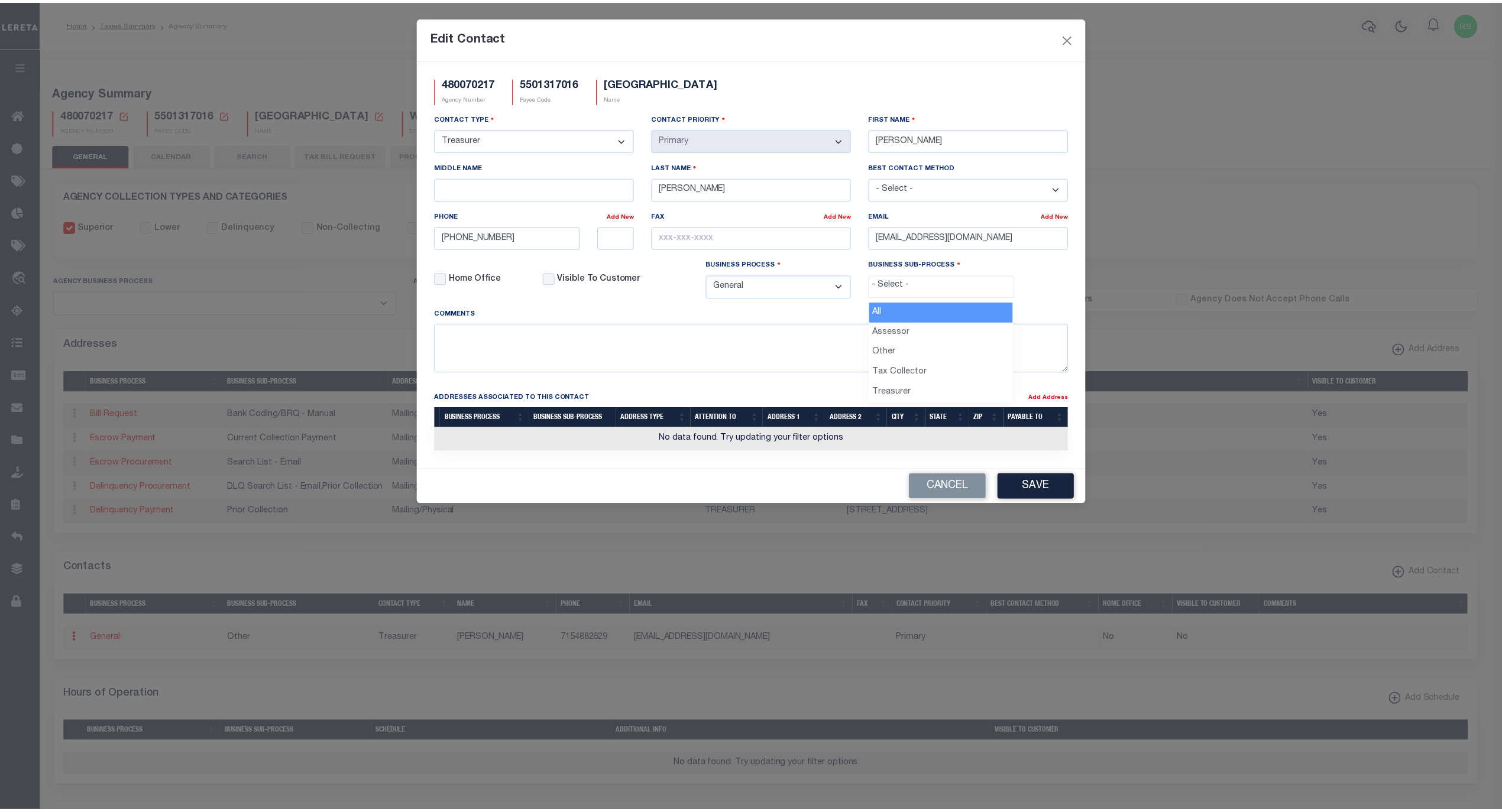
scroll to position [20, 0]
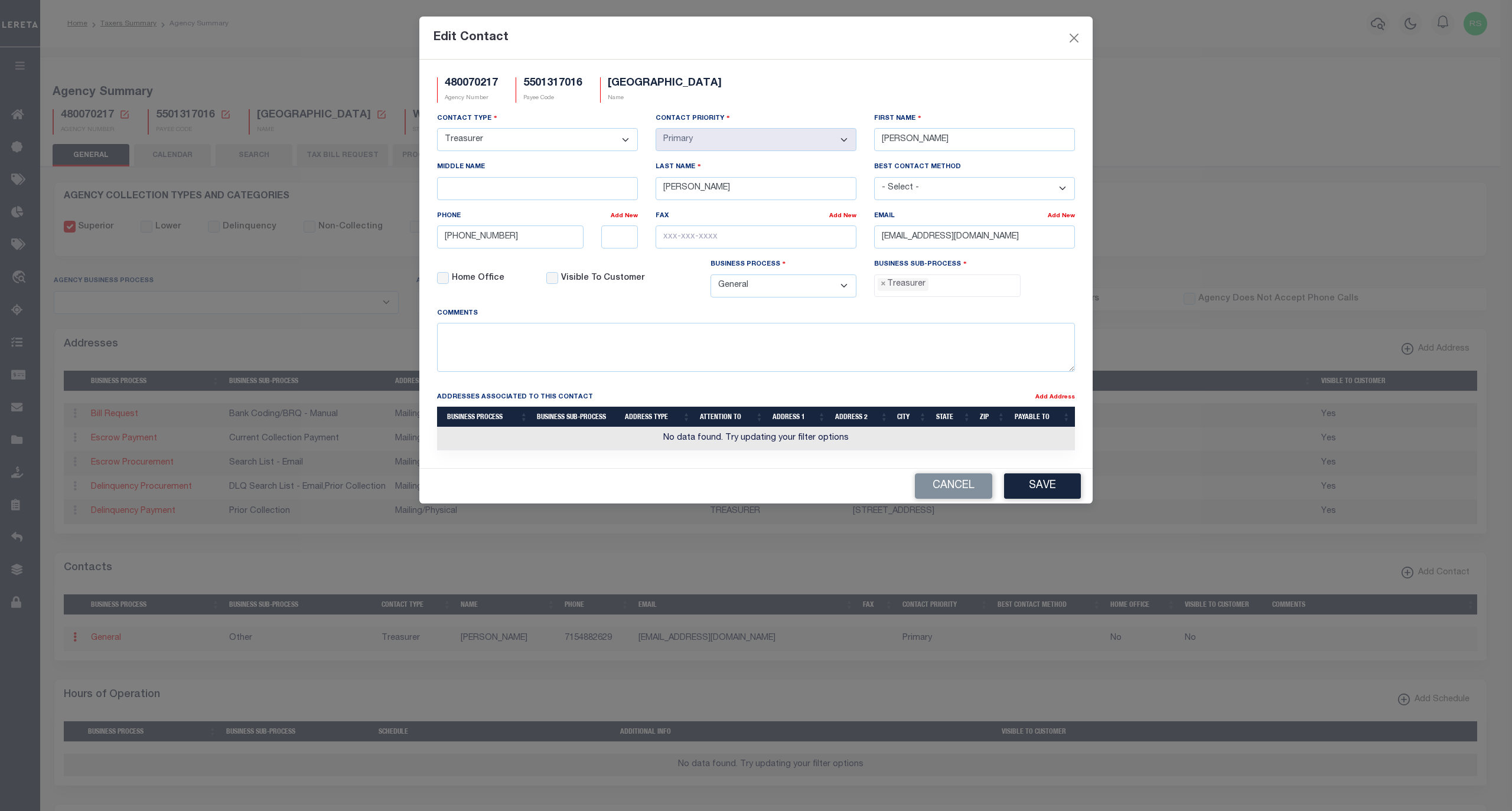
select select "32"
click at [1051, 494] on button "Save" at bounding box center [1042, 486] width 77 height 25
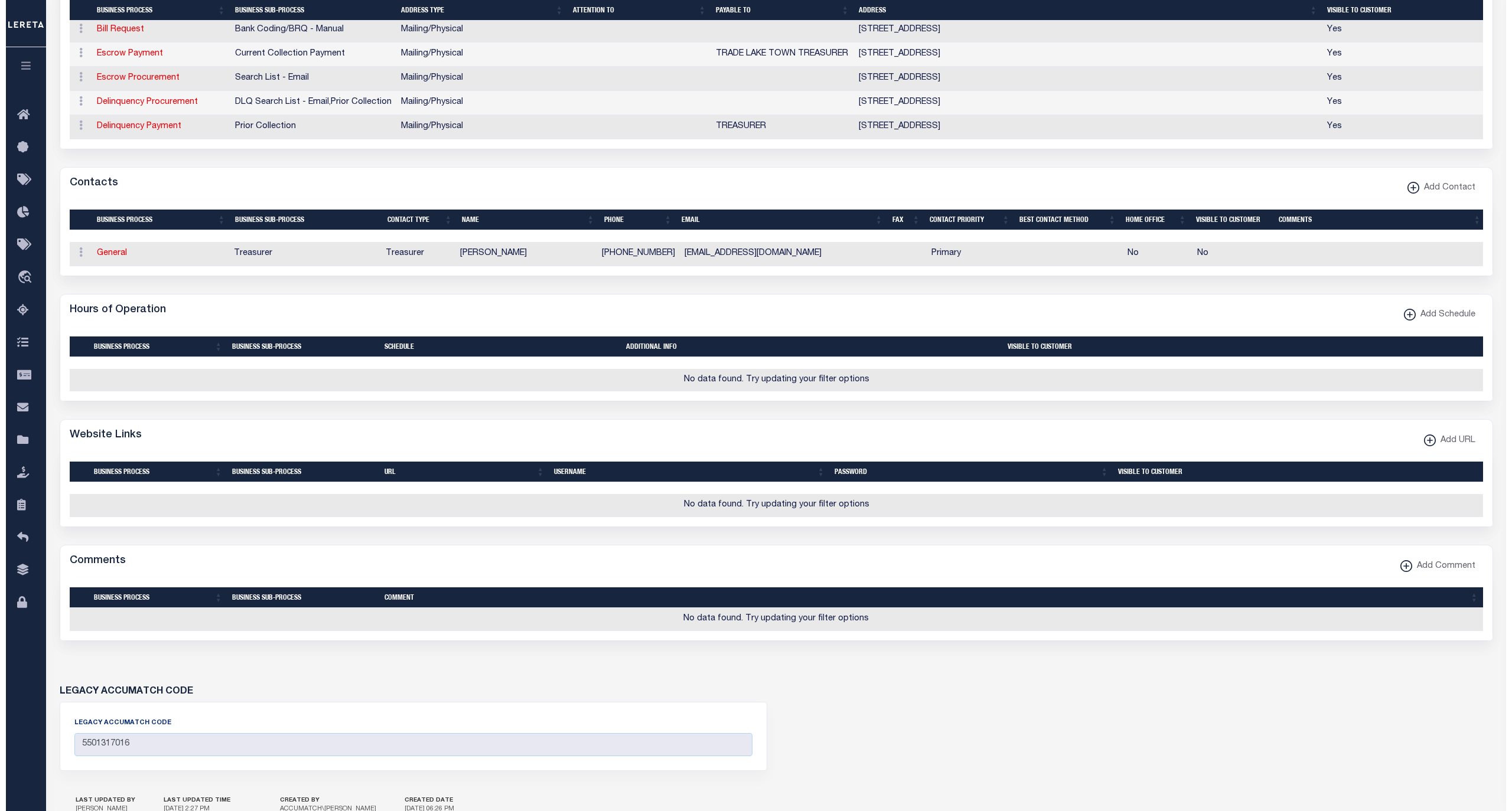
scroll to position [393, 0]
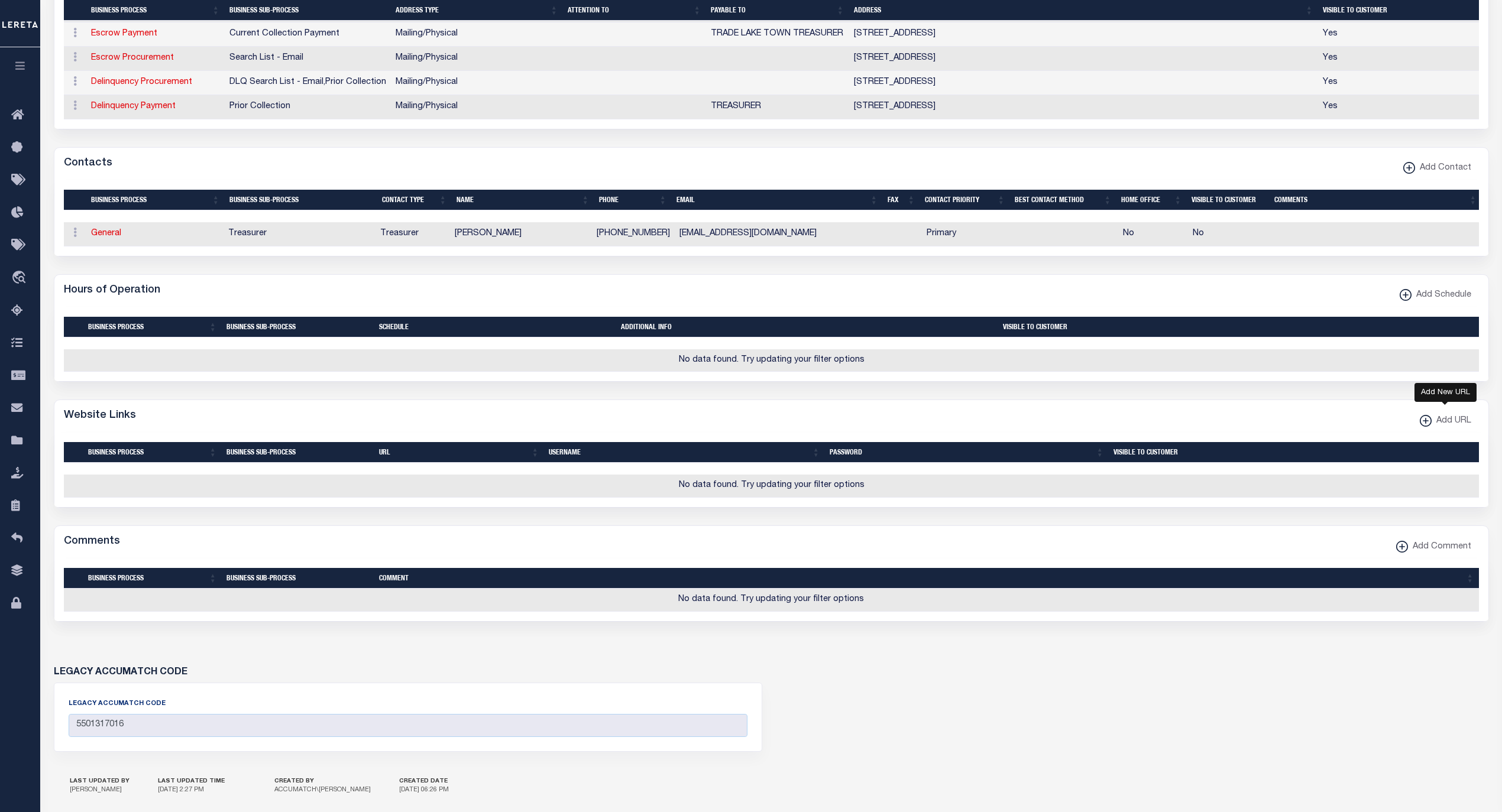
click at [1429, 426] on xmlns\ "button" at bounding box center [1426, 420] width 12 height 12
select select
checkbox input "true"
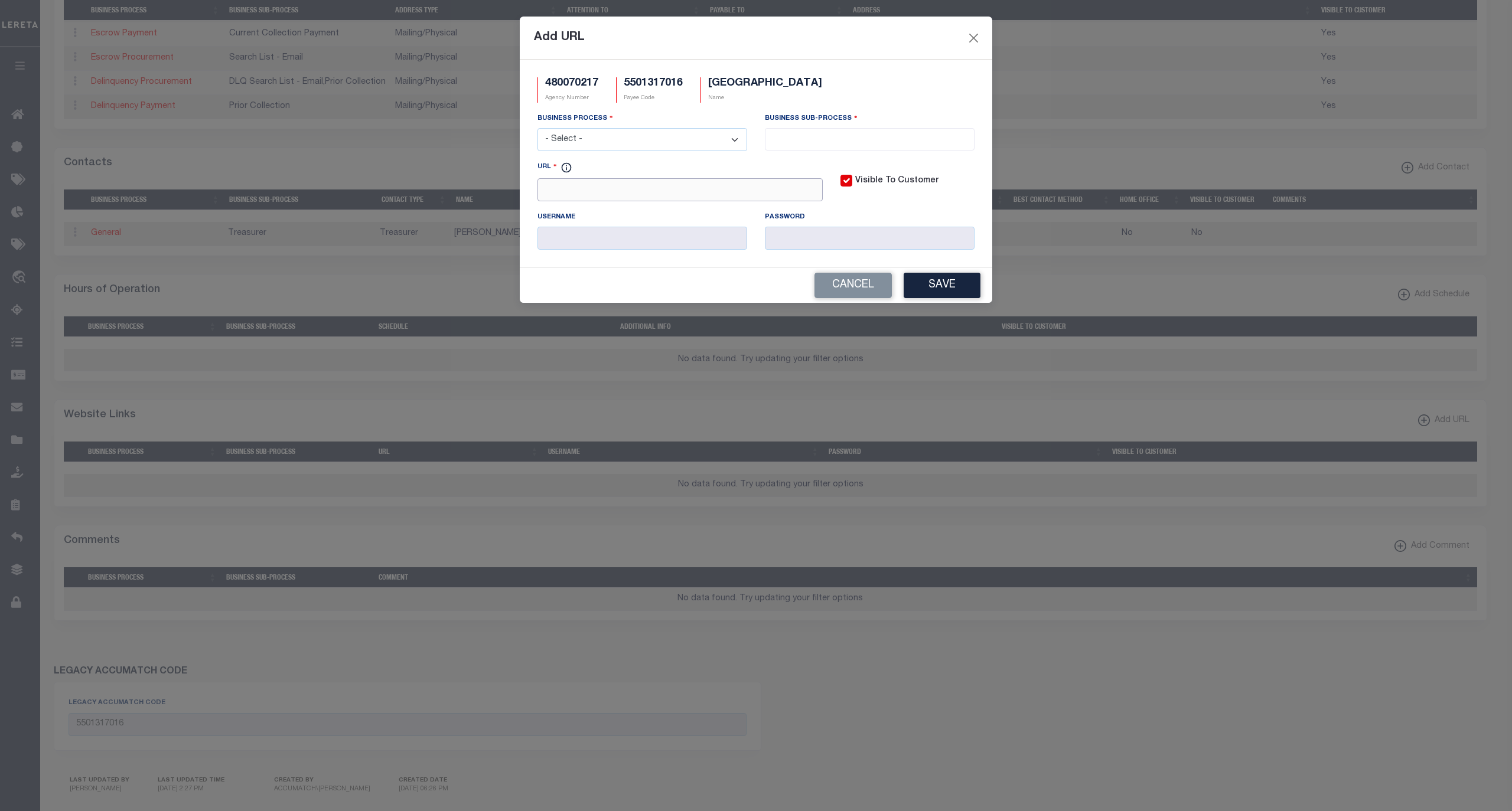
click at [661, 185] on input "URL" at bounding box center [680, 190] width 285 height 23
paste input "[URL][DOMAIN_NAME]"
type input "[URL][DOMAIN_NAME]"
drag, startPoint x: 695, startPoint y: 144, endPoint x: 690, endPoint y: 150, distance: 7.8
click at [695, 144] on select "- Select - All Automation Bill Request Delinquency Payment Delinquency Procurem…" at bounding box center [642, 139] width 210 height 23
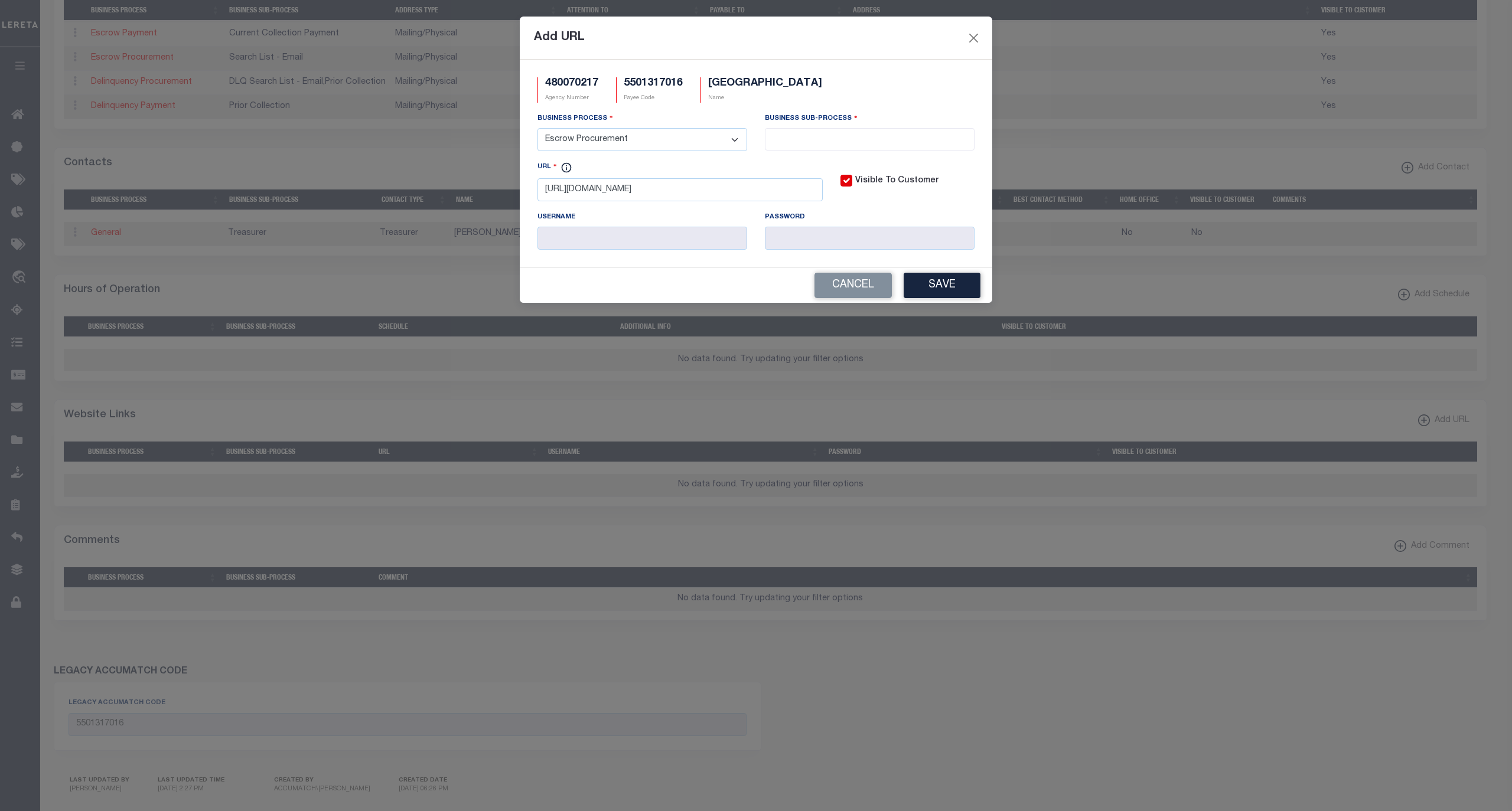
click at [537, 130] on select "- Select - All Automation Bill Request Delinquency Payment Delinquency Procurem…" at bounding box center [642, 139] width 210 height 23
click at [626, 148] on select "- Select - All Automation Bill Request Delinquency Payment Delinquency Procurem…" at bounding box center [642, 139] width 210 height 23
select select "6"
click at [537, 130] on select "- Select - All Automation Bill Request Delinquency Payment Delinquency Procurem…" at bounding box center [642, 139] width 210 height 23
click at [842, 149] on span at bounding box center [869, 139] width 210 height 22
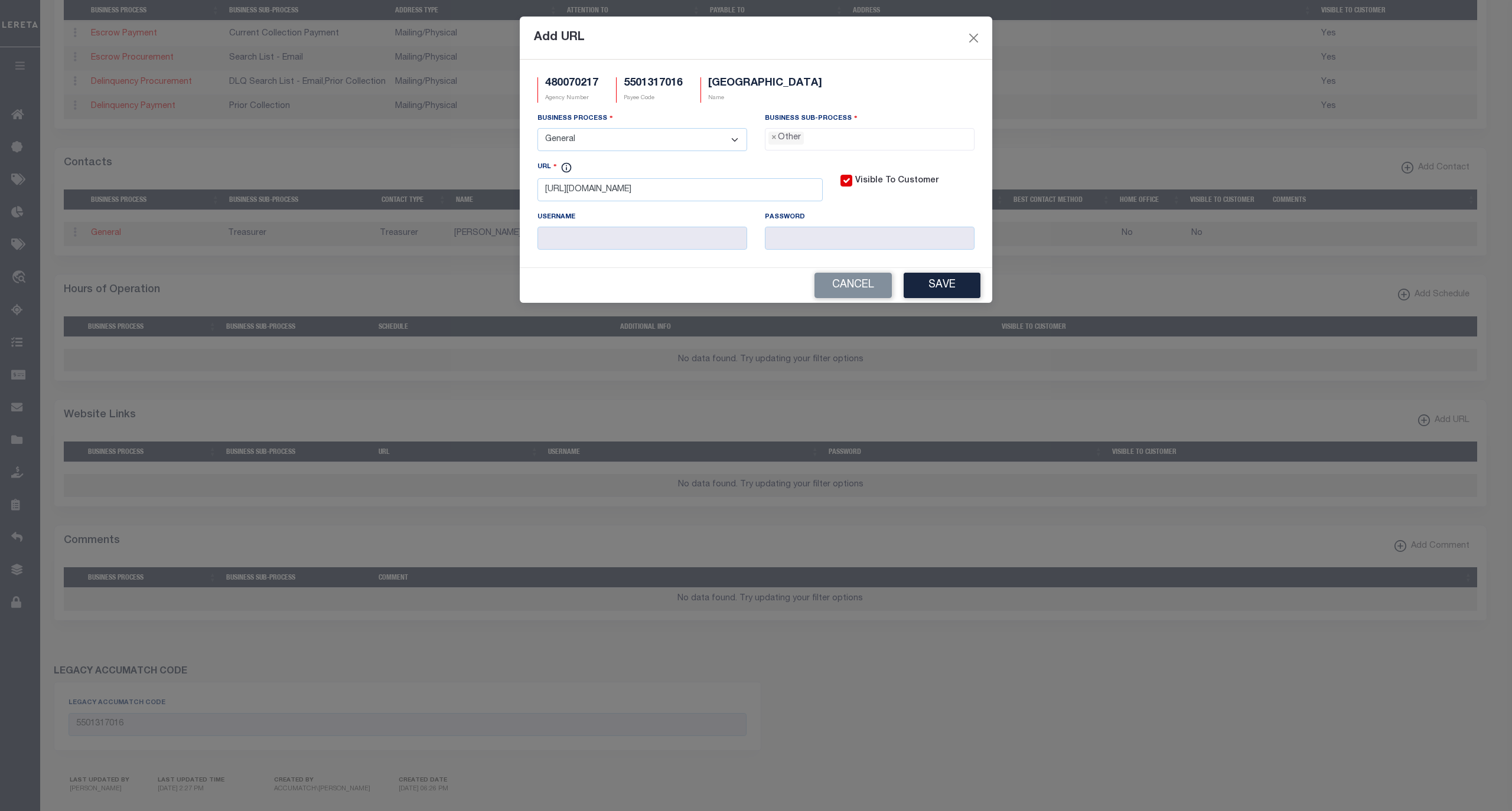
select select "39"
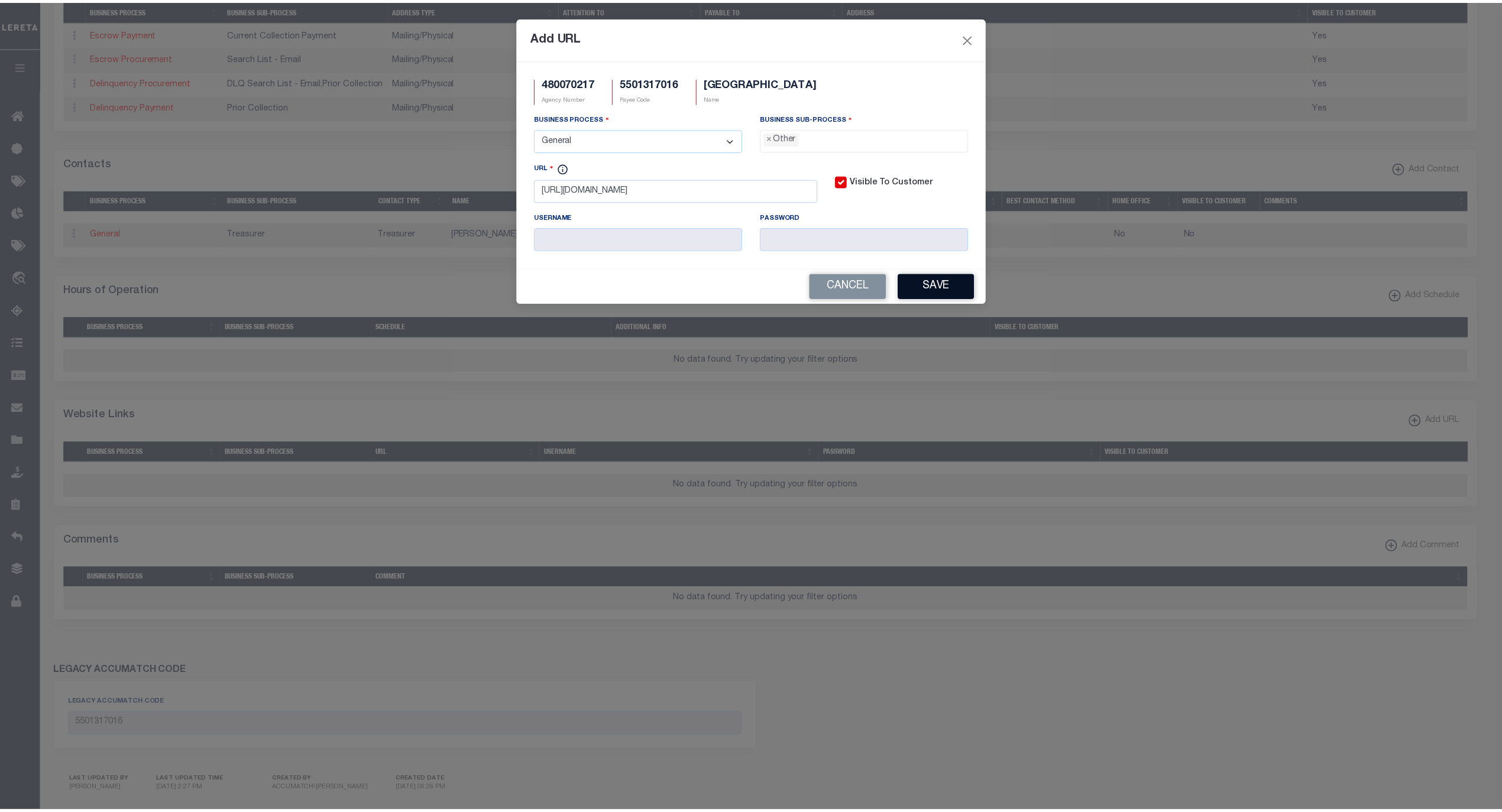
scroll to position [20, 0]
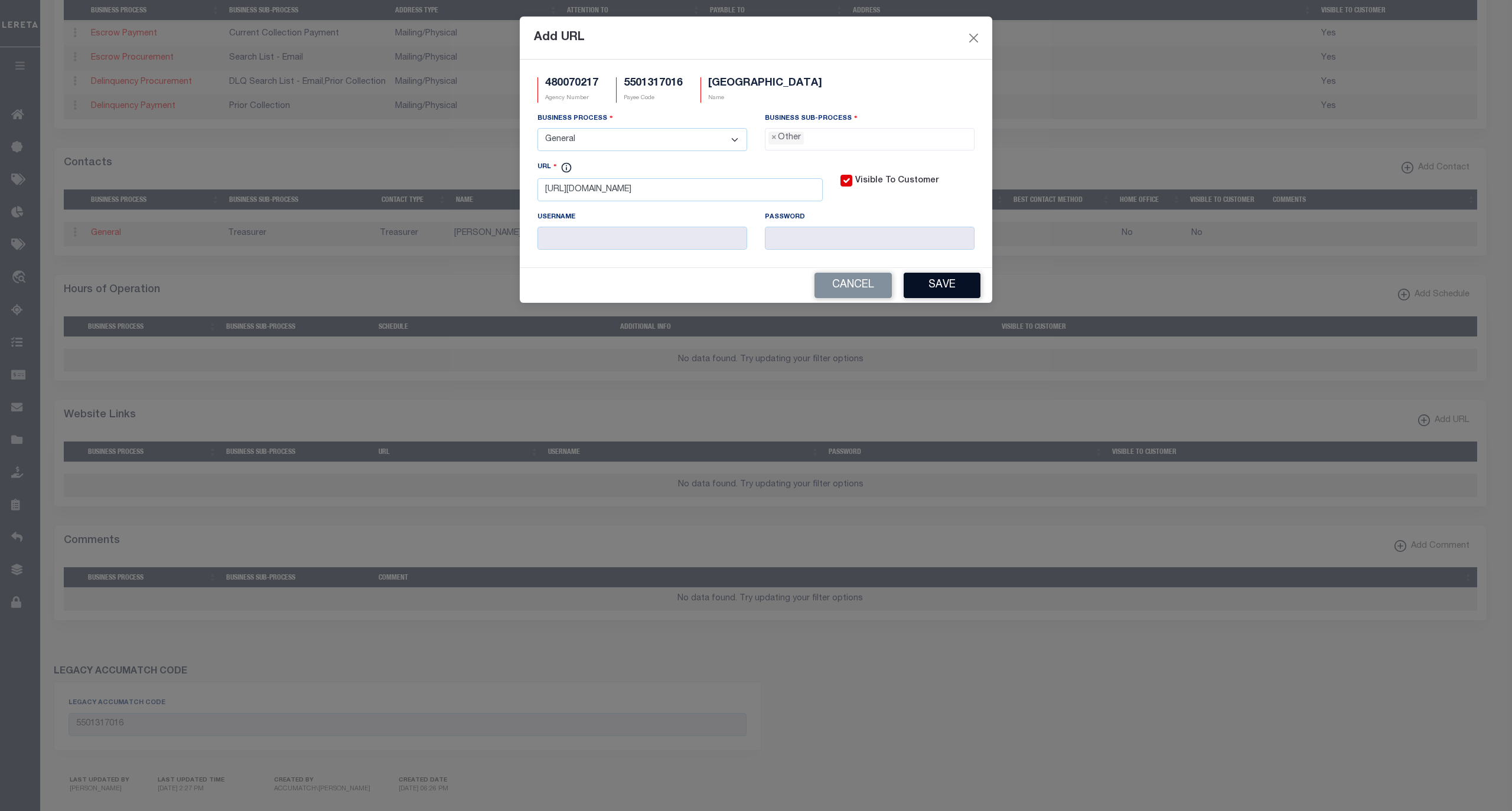
click at [936, 291] on button "Save" at bounding box center [941, 284] width 77 height 25
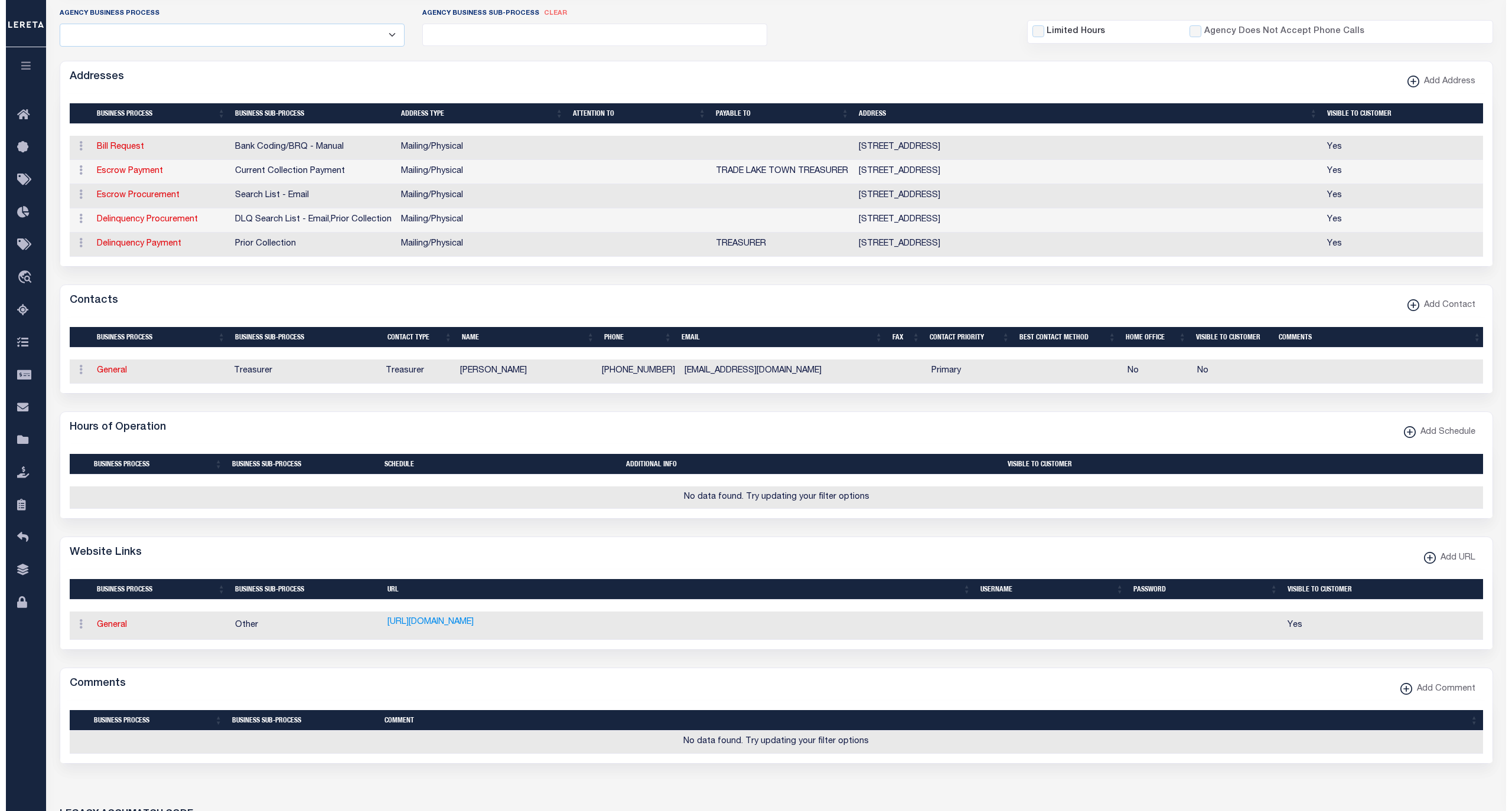
scroll to position [340, 0]
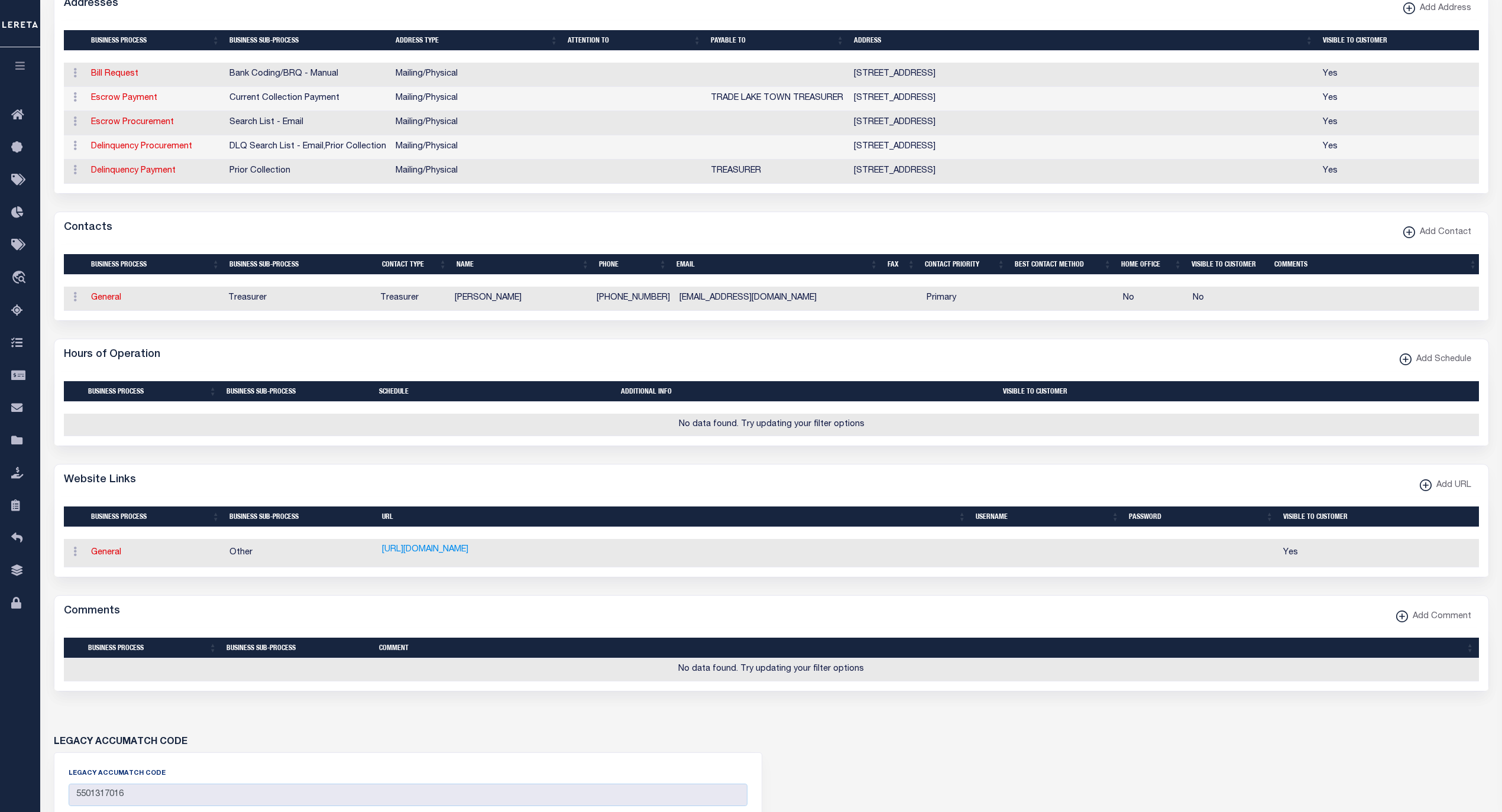
click at [1427, 491] on xmlns\ "button" at bounding box center [1426, 485] width 12 height 12
select select
checkbox input "true"
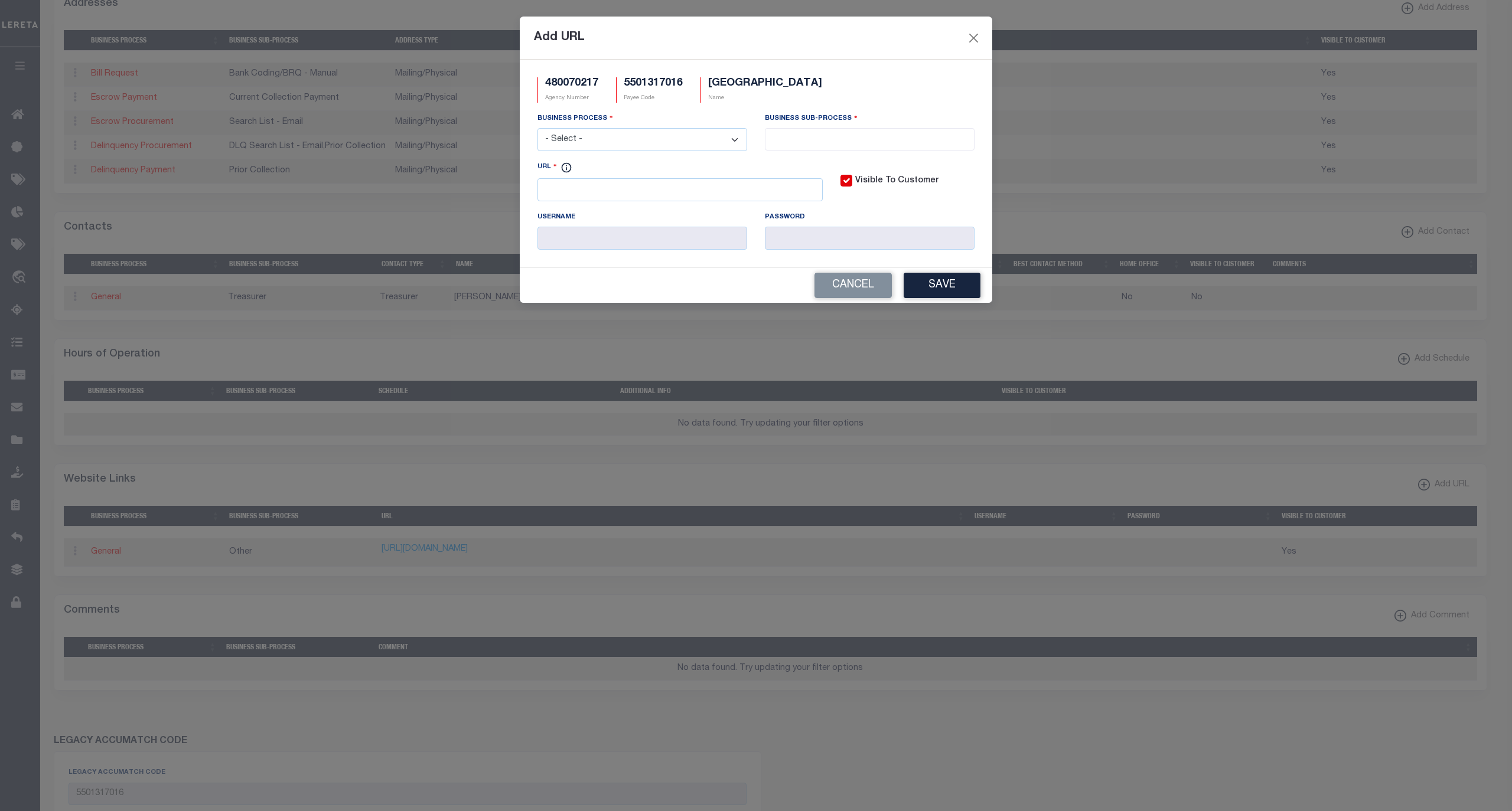
scroll to position [0, 0]
click at [644, 144] on select "- Select - All Automation Bill Request Delinquency Payment Delinquency Procurem…" at bounding box center [642, 139] width 210 height 23
select select "6"
click at [537, 130] on select "- Select - All Automation Bill Request Delinquency Payment Delinquency Procurem…" at bounding box center [642, 139] width 210 height 23
click at [803, 137] on input "search" at bounding box center [869, 138] width 202 height 13
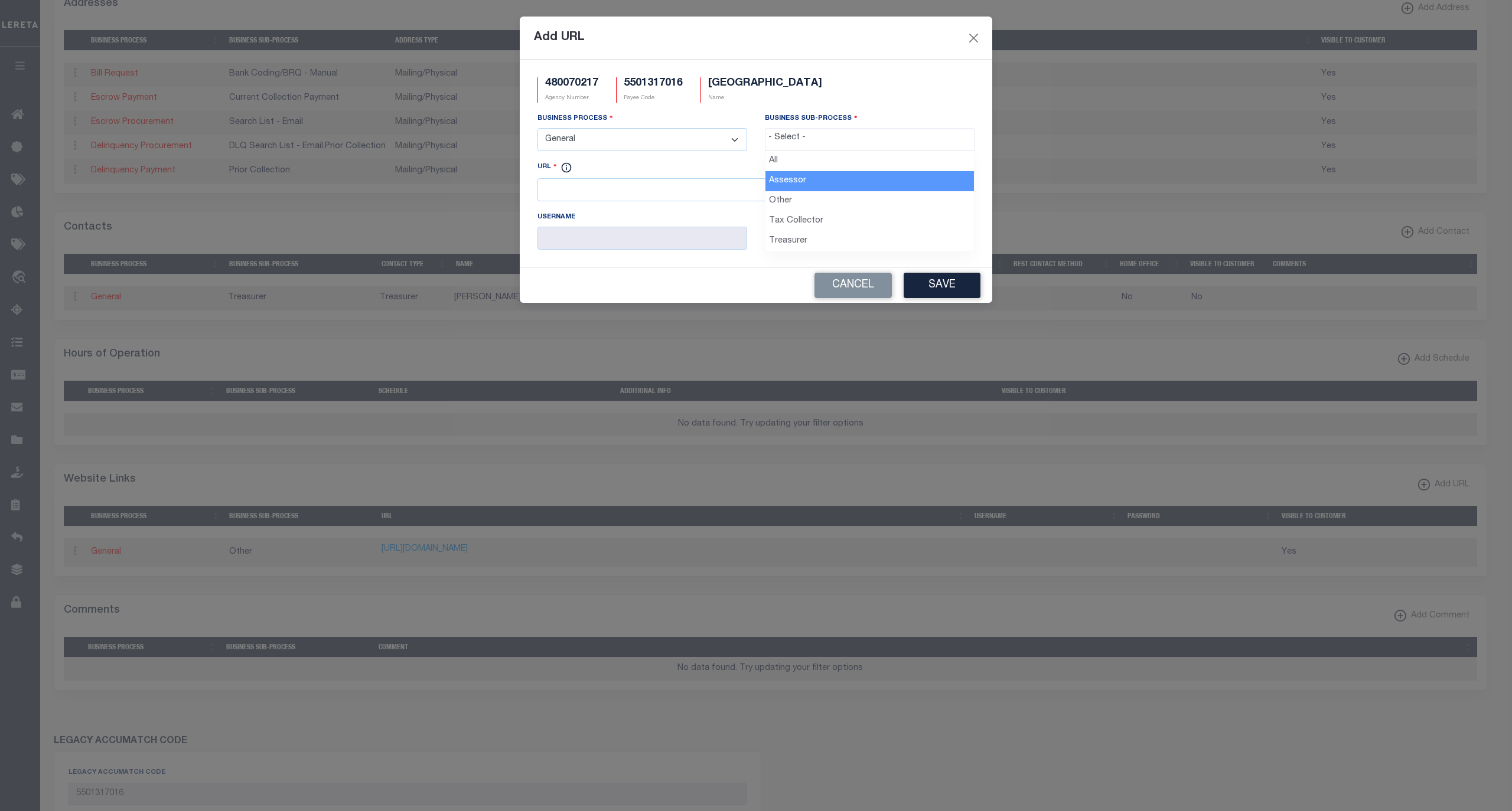
drag, startPoint x: 799, startPoint y: 188, endPoint x: 753, endPoint y: 192, distance: 46.2
select select "33"
click at [650, 195] on input "URL" at bounding box center [680, 190] width 285 height 23
paste input "[URL][DOMAIN_NAME][DOMAIN_NAME]"
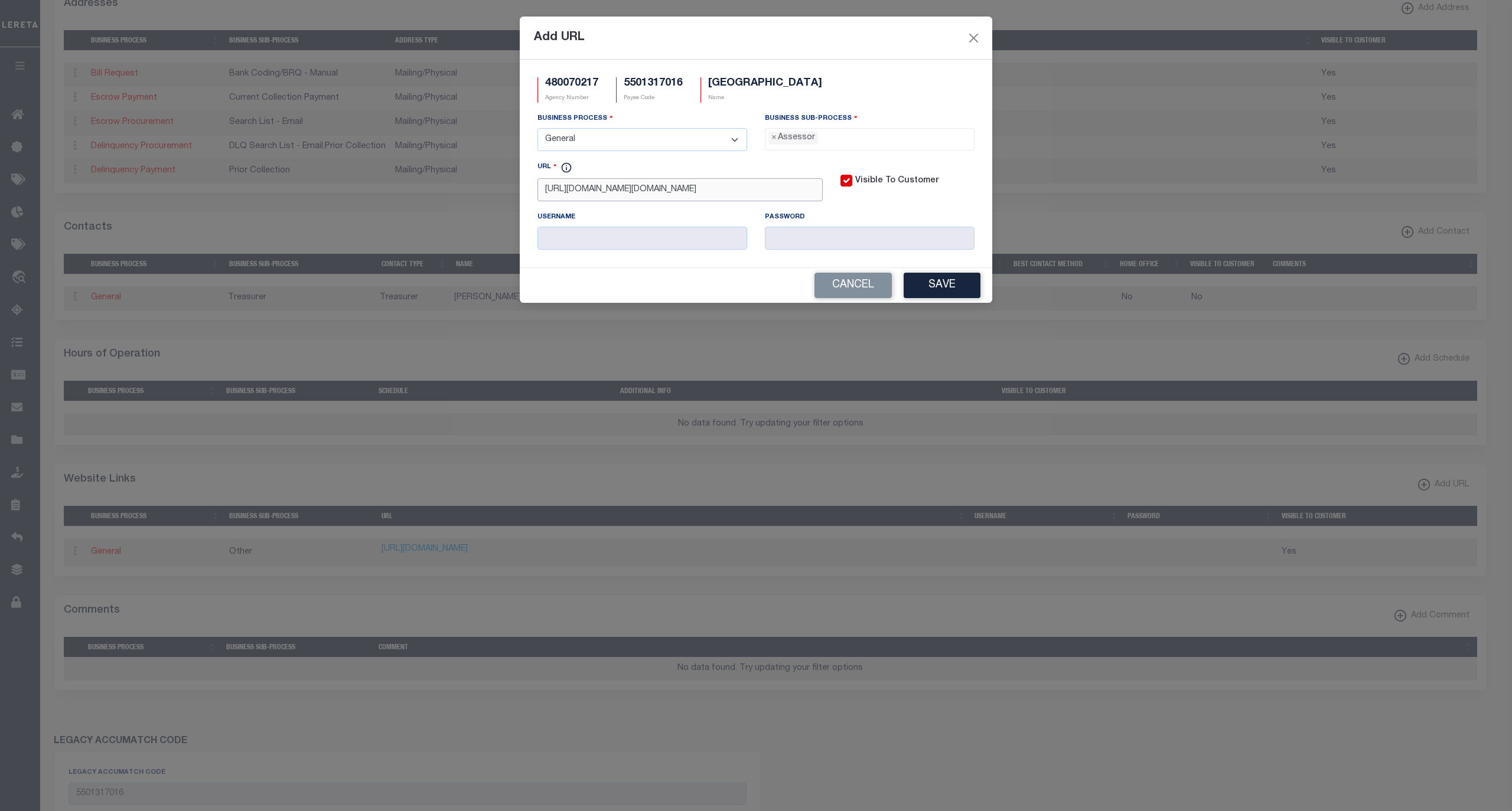
scroll to position [0, 22]
type input "[URL][DOMAIN_NAME][DOMAIN_NAME]"
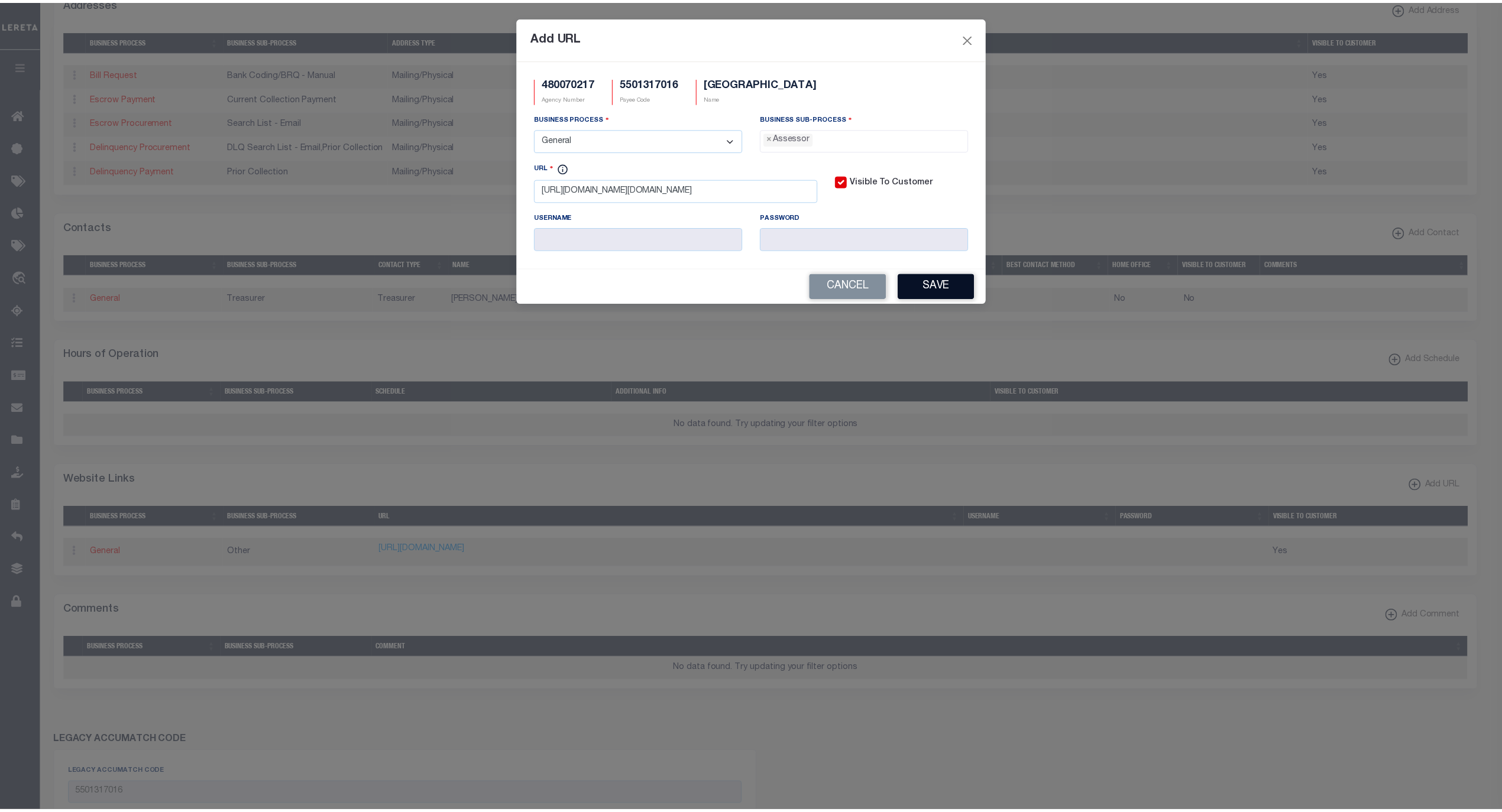
scroll to position [0, 0]
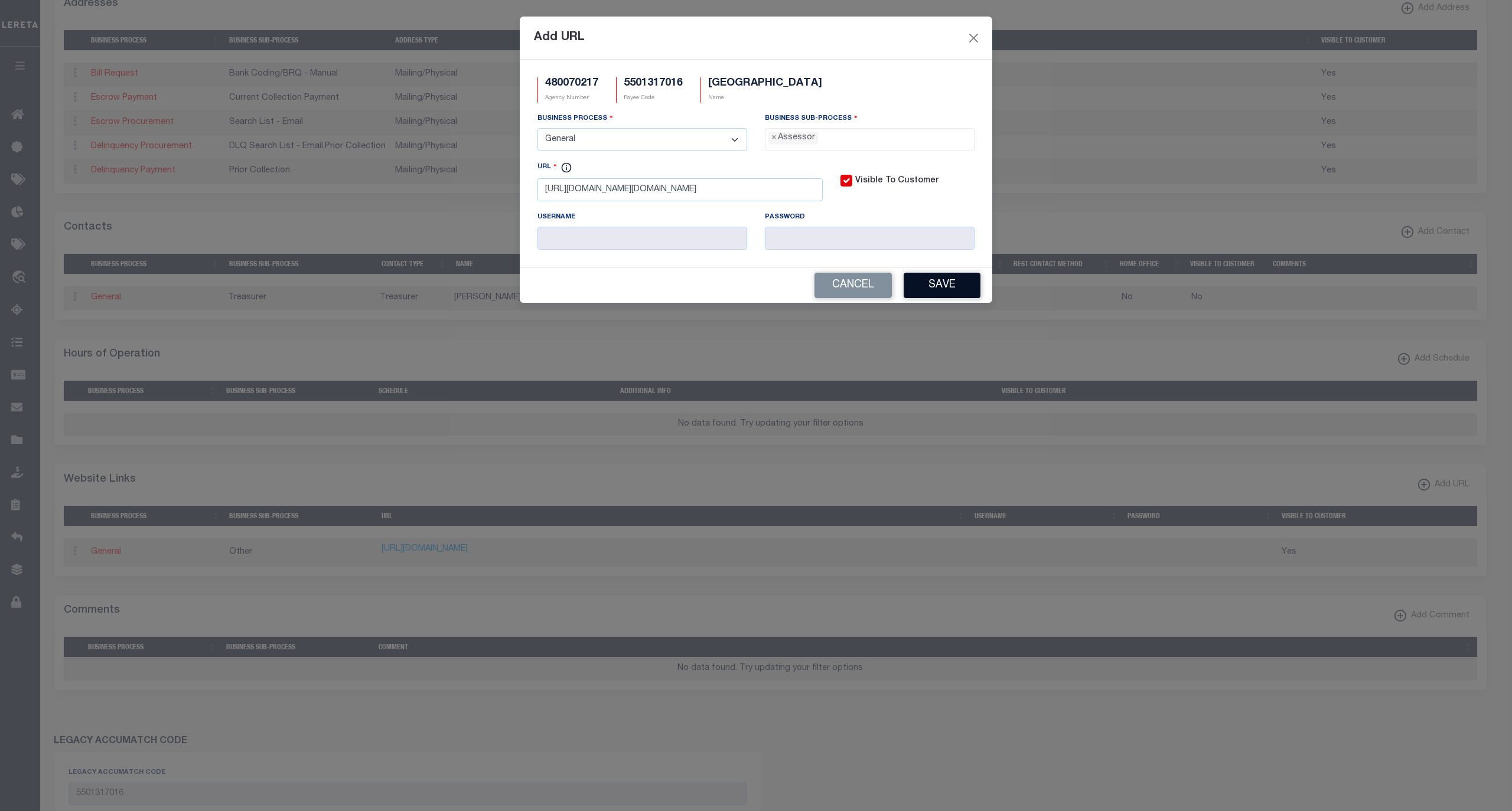
click at [943, 293] on button "Save" at bounding box center [941, 284] width 77 height 25
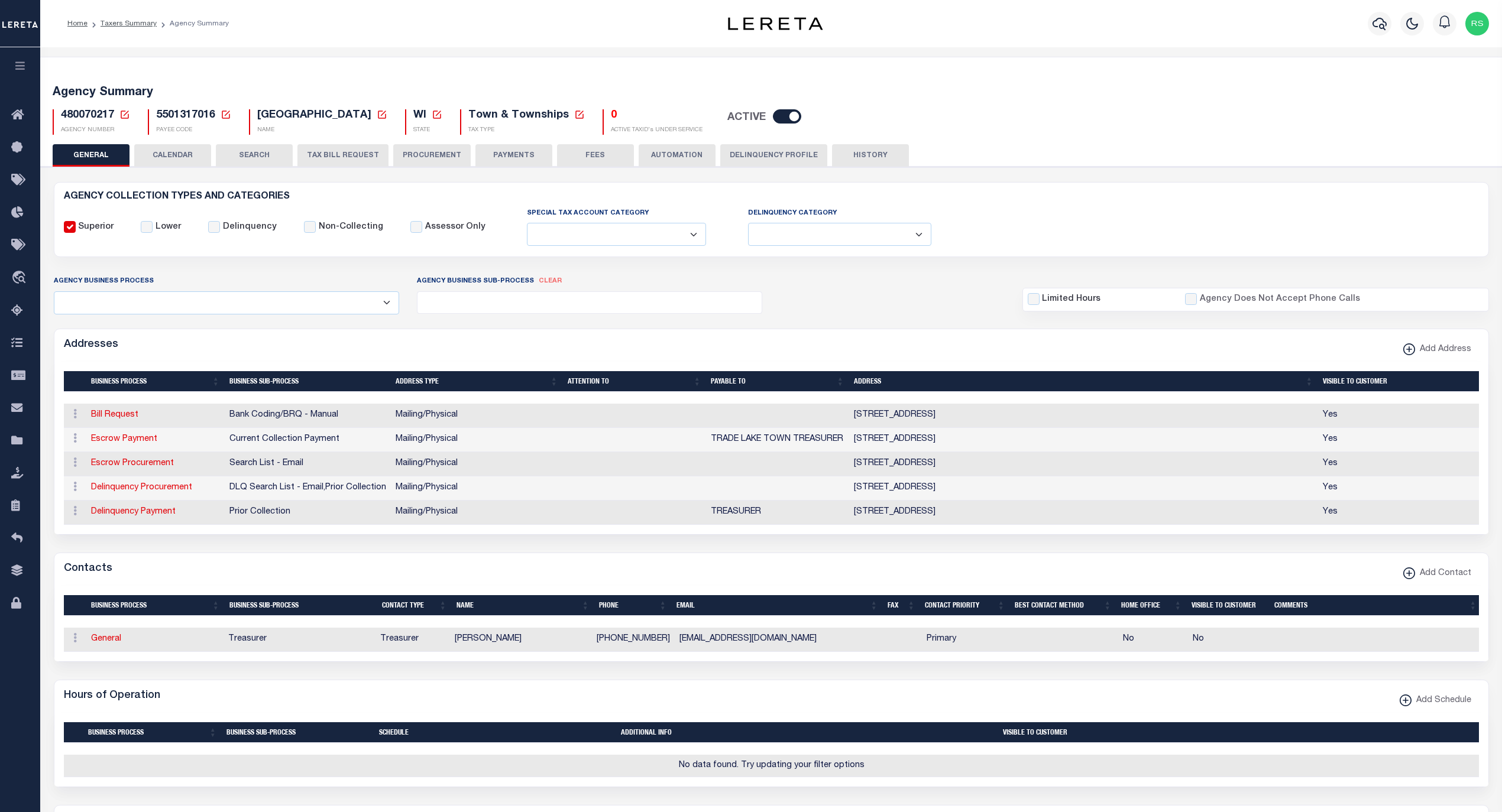
click at [500, 157] on button "PAYMENTS" at bounding box center [514, 155] width 77 height 22
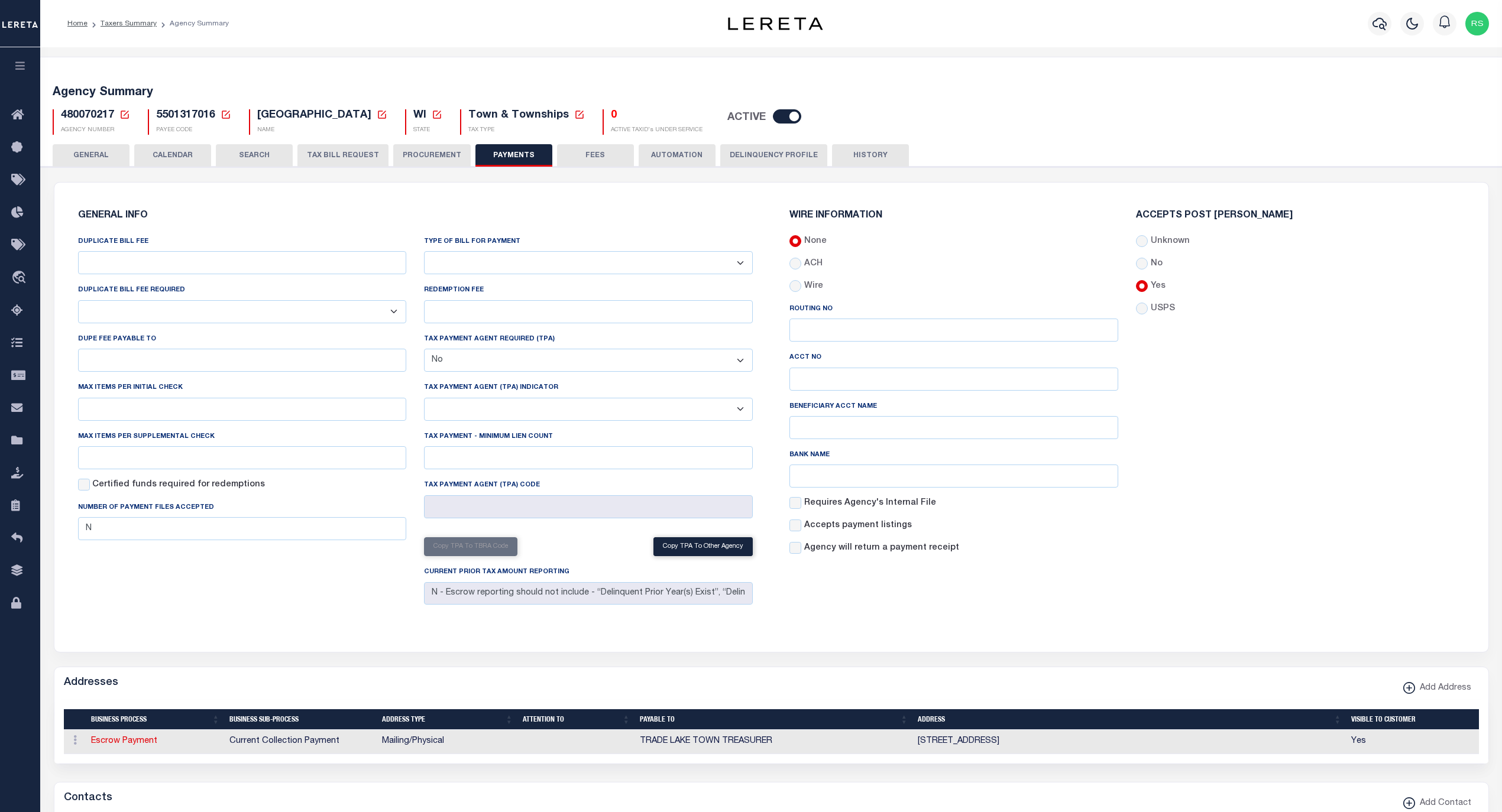
click at [107, 155] on button "GENERAL" at bounding box center [91, 155] width 77 height 22
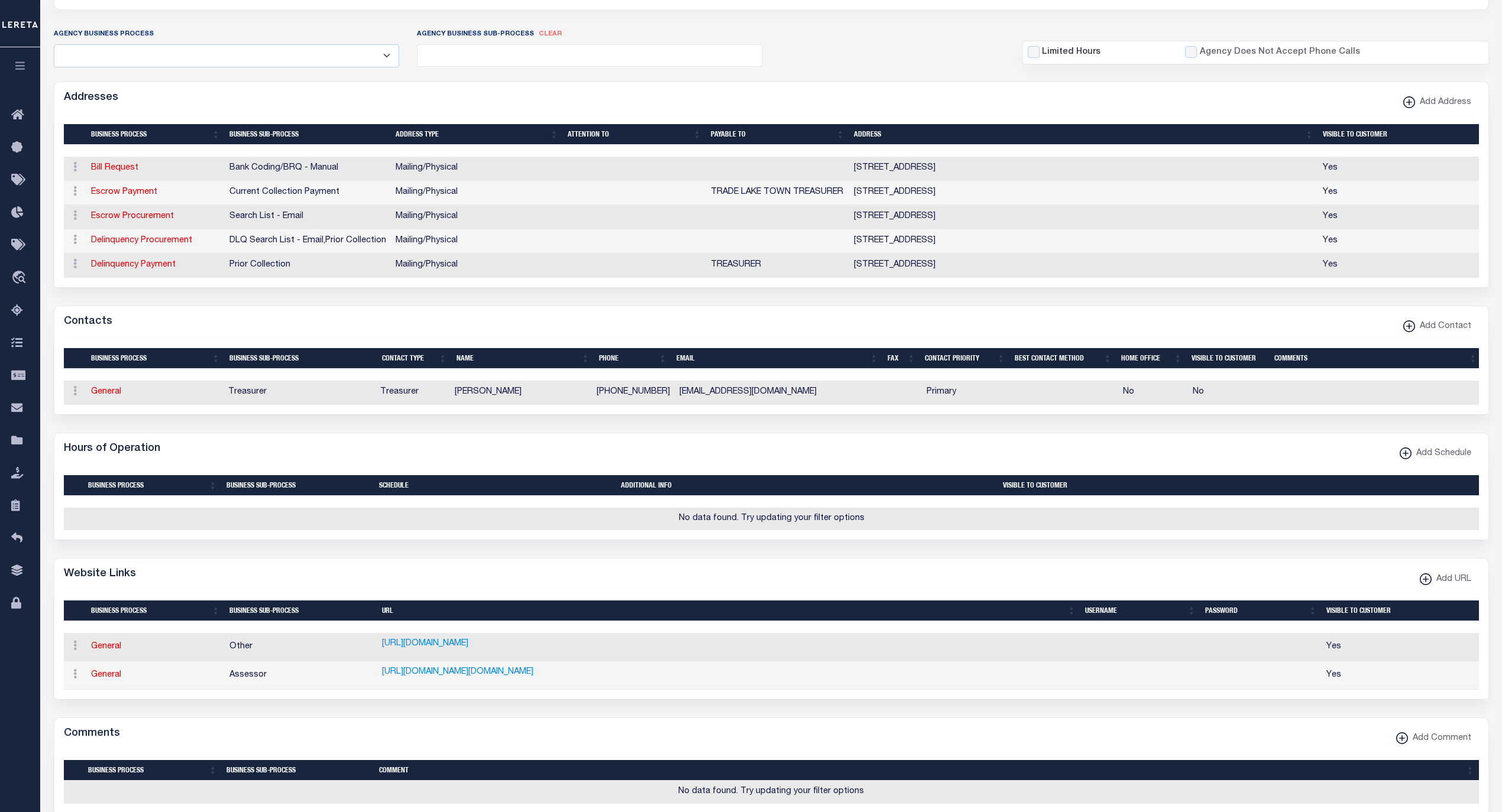
scroll to position [263, 0]
